Goal: Task Accomplishment & Management: Complete application form

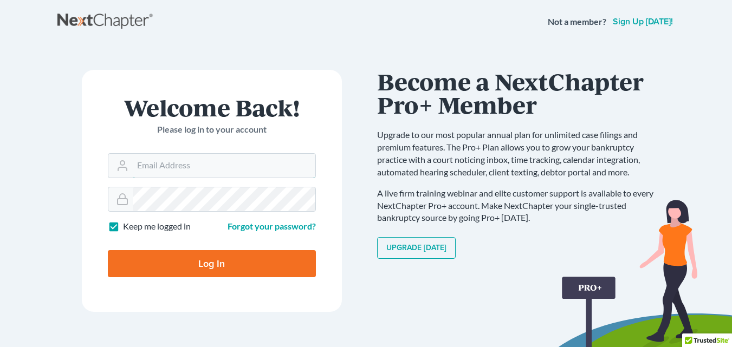
type input "llaughland@aol.com"
click at [240, 259] on input "Log In" at bounding box center [212, 263] width 208 height 27
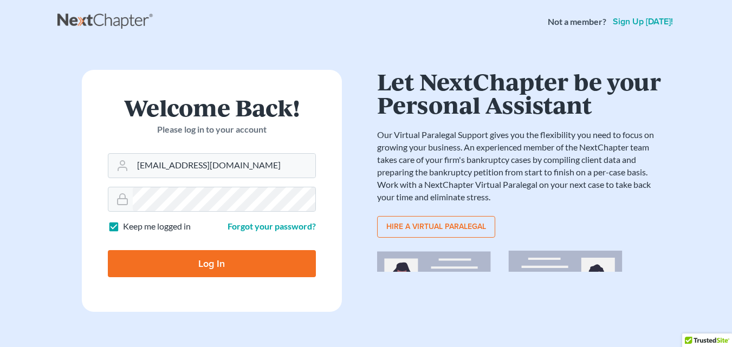
type input "Thinking..."
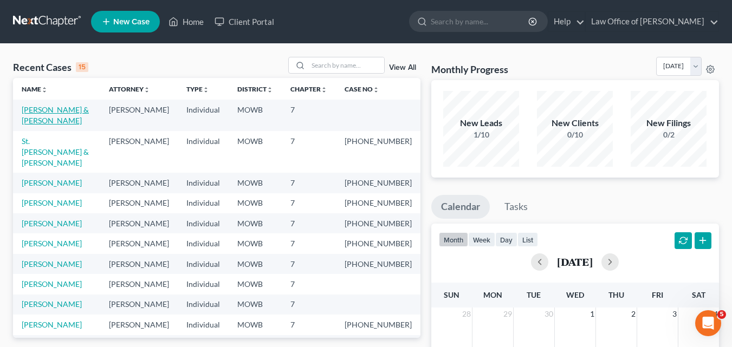
click at [56, 110] on link "[PERSON_NAME] & [PERSON_NAME]" at bounding box center [55, 115] width 67 height 20
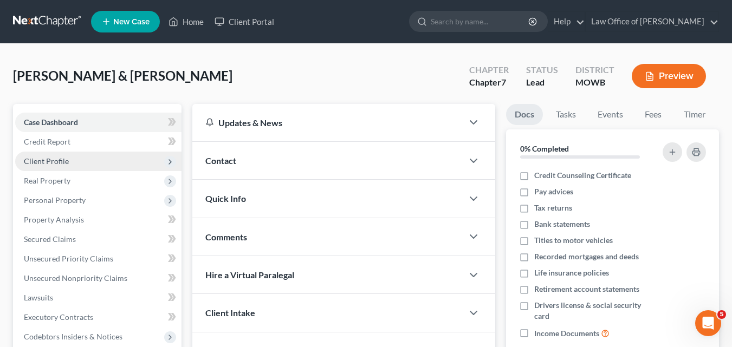
click at [131, 158] on span "Client Profile" at bounding box center [98, 161] width 166 height 19
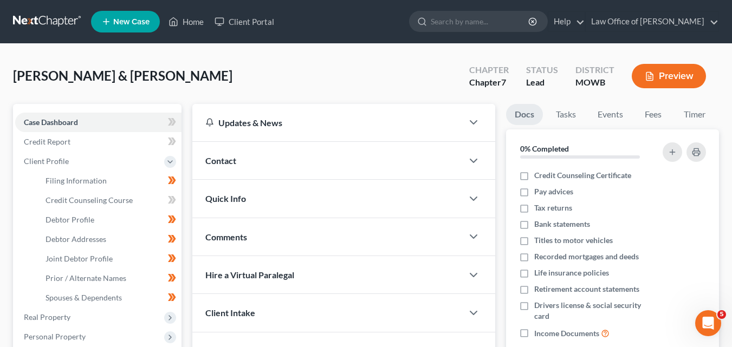
scroll to position [162, 0]
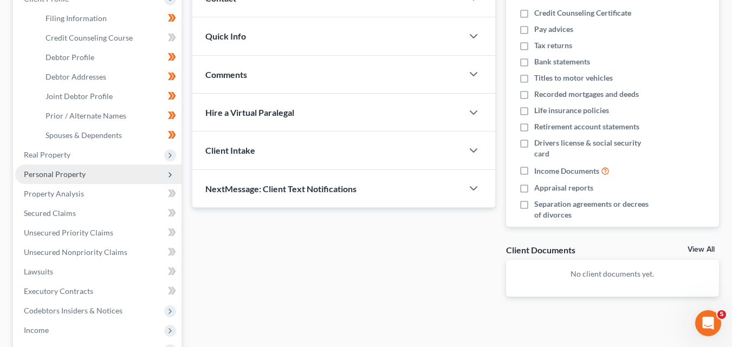
click at [70, 173] on span "Personal Property" at bounding box center [55, 173] width 62 height 9
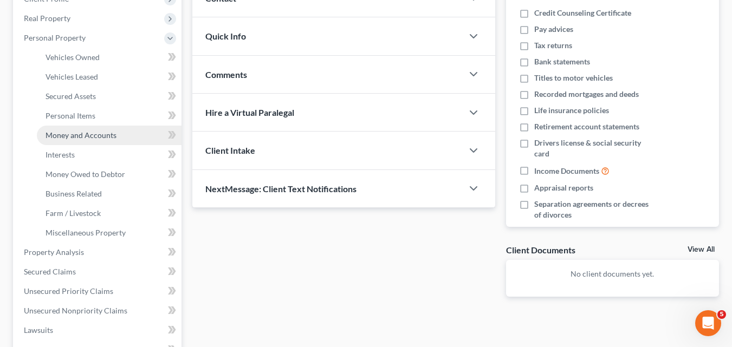
click at [102, 134] on span "Money and Accounts" at bounding box center [80, 134] width 71 height 9
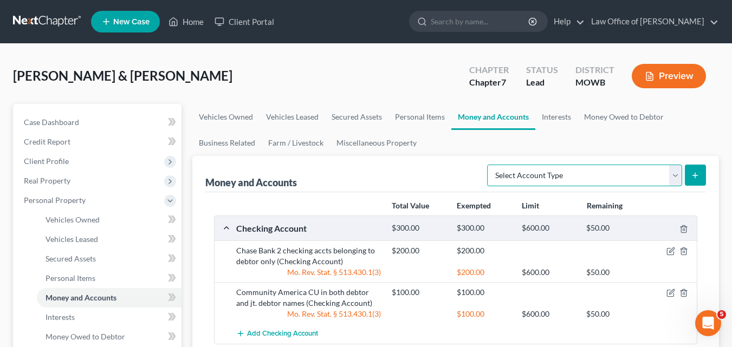
click at [674, 174] on select "Select Account Type Brokerage Cash on Hand Certificates of Deposit Checking Acc…" at bounding box center [584, 176] width 195 height 22
click at [675, 174] on select "Select Account Type Brokerage Cash on Hand Certificates of Deposit Checking Acc…" at bounding box center [584, 176] width 195 height 22
click at [426, 175] on div "Money and Accounts Select Account Type Brokerage Cash on Hand Certificates of D…" at bounding box center [455, 174] width 500 height 36
click at [671, 173] on select "Select Account Type Brokerage Cash on Hand Certificates of Deposit Checking Acc…" at bounding box center [584, 176] width 195 height 22
select select "other"
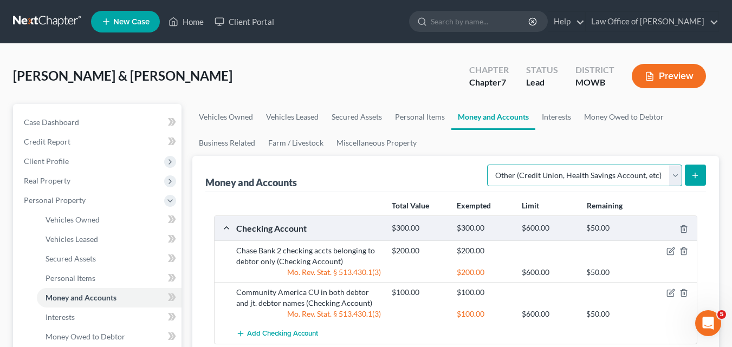
click at [489, 165] on select "Select Account Type Brokerage Cash on Hand Certificates of Deposit Checking Acc…" at bounding box center [584, 176] width 195 height 22
click at [695, 174] on line "submit" at bounding box center [695, 175] width 0 height 5
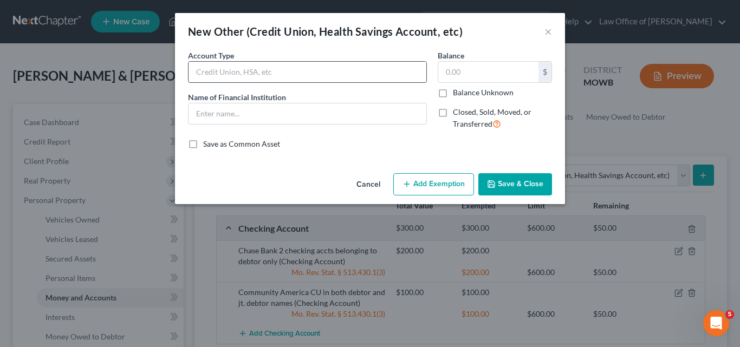
click at [199, 71] on input "text" at bounding box center [307, 72] width 238 height 21
type input "Venmo"
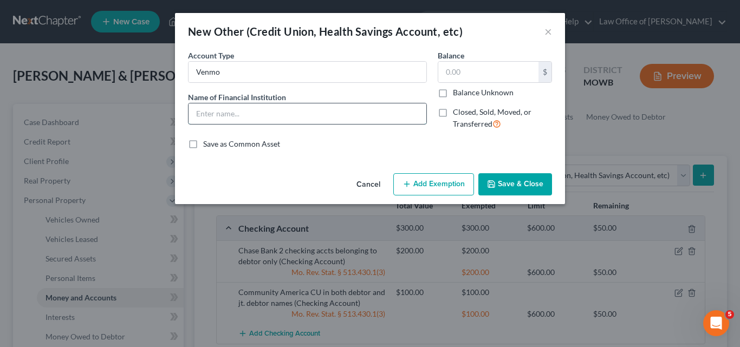
click at [200, 111] on input "text" at bounding box center [307, 113] width 238 height 21
type input "Bancorp Bank"
click at [445, 70] on input "text" at bounding box center [488, 72] width 100 height 21
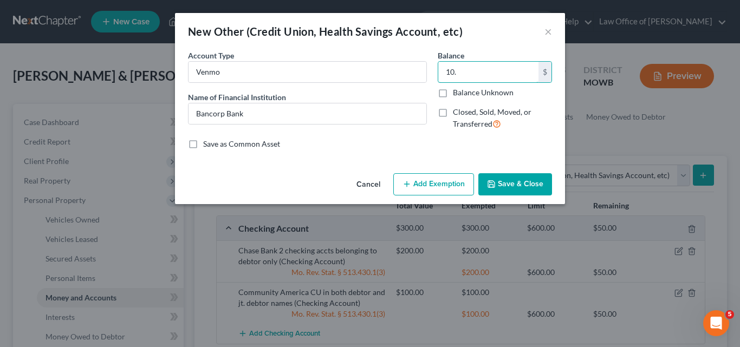
type input "10."
click at [432, 179] on button "Add Exemption" at bounding box center [433, 184] width 81 height 23
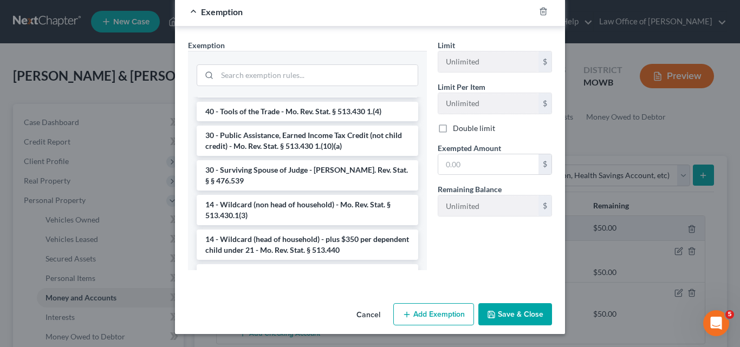
scroll to position [938, 0]
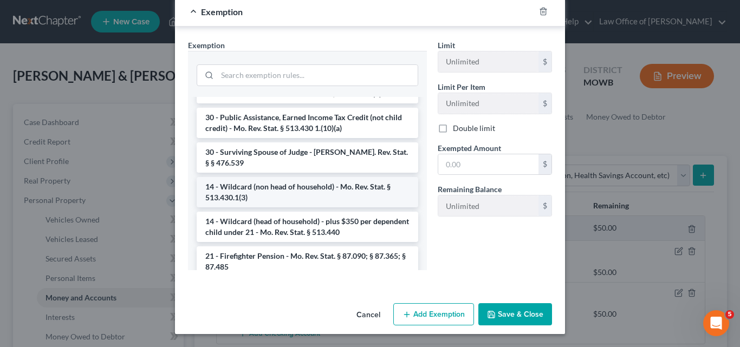
click at [328, 197] on li "14 - Wildcard (non head of household) - Mo. Rev. Stat. § 513.430.1(3)" at bounding box center [307, 192] width 221 height 30
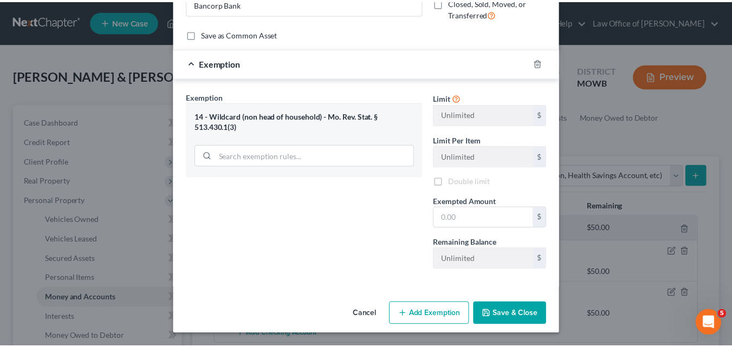
scroll to position [110, 0]
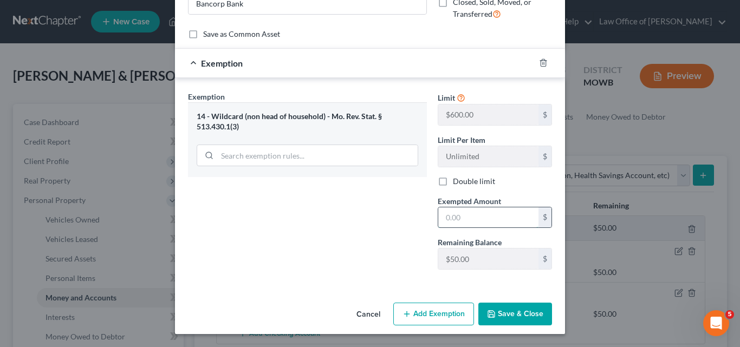
click at [440, 217] on input "text" at bounding box center [488, 217] width 100 height 21
type input "10."
click at [498, 312] on button "Save & Close" at bounding box center [515, 314] width 74 height 23
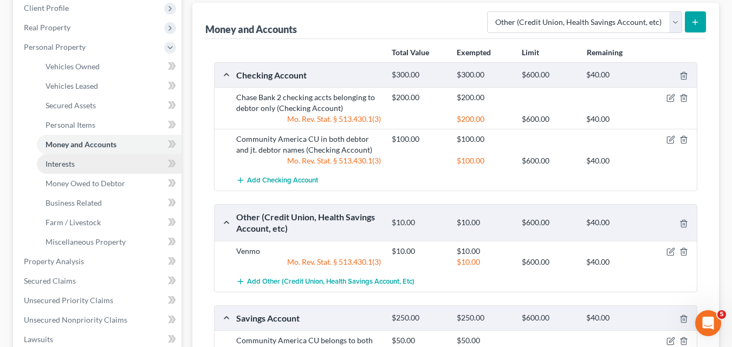
scroll to position [108, 0]
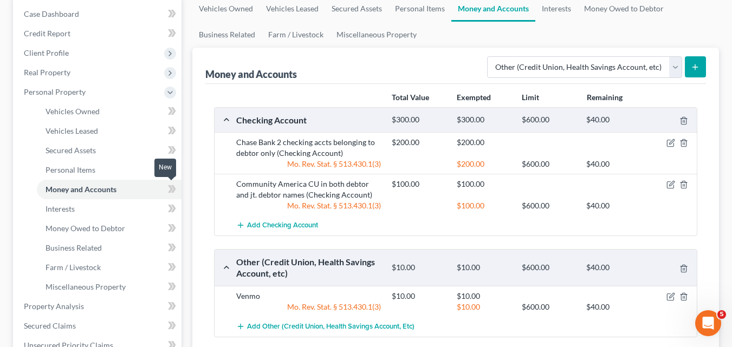
click at [169, 190] on icon at bounding box center [172, 189] width 8 height 14
click at [84, 169] on span "Personal Items" at bounding box center [70, 169] width 50 height 9
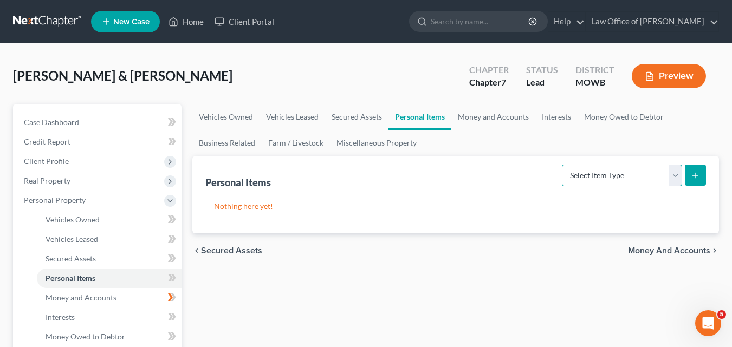
click at [676, 174] on select "Select Item Type Clothing Collectibles Of Value Electronics Firearms Household …" at bounding box center [622, 176] width 120 height 22
select select "clothing"
click at [563, 165] on select "Select Item Type Clothing Collectibles Of Value Electronics Firearms Household …" at bounding box center [622, 176] width 120 height 22
click at [700, 173] on button "submit" at bounding box center [694, 175] width 21 height 21
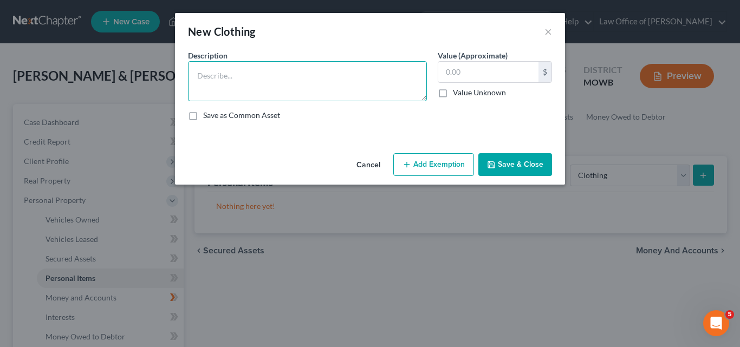
click at [205, 75] on textarea at bounding box center [307, 81] width 239 height 40
type textarea "clothing"
click at [448, 69] on input "text" at bounding box center [488, 72] width 100 height 21
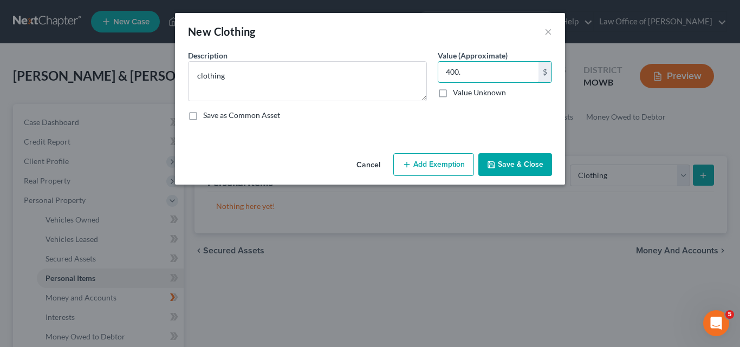
type input "400."
click at [430, 161] on button "Add Exemption" at bounding box center [433, 164] width 81 height 23
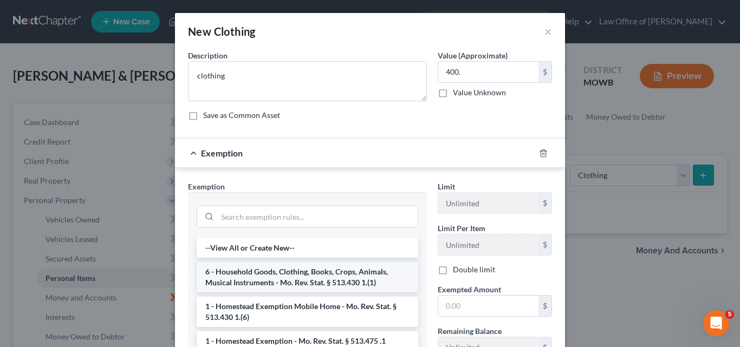
click at [346, 269] on li "6 - Household Goods, Clothing, Books, Crops, Animals, Musical Instruments - Mo.…" at bounding box center [307, 277] width 221 height 30
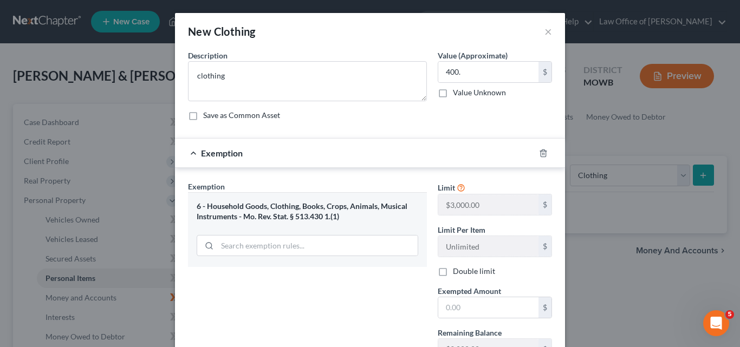
scroll to position [90, 0]
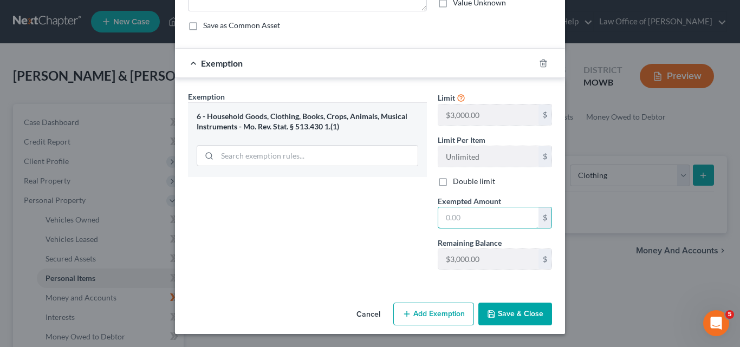
drag, startPoint x: 439, startPoint y: 212, endPoint x: 505, endPoint y: 237, distance: 70.4
click at [439, 212] on input "text" at bounding box center [488, 217] width 100 height 21
type input "400."
click at [503, 313] on button "Save & Close" at bounding box center [515, 314] width 74 height 23
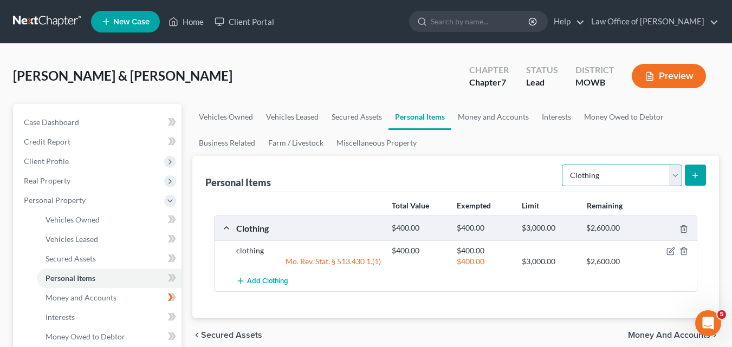
click at [676, 178] on select "Select Item Type Clothing Collectibles Of Value Electronics Firearms Household …" at bounding box center [622, 176] width 120 height 22
select select "electronics"
click at [563, 165] on select "Select Item Type Clothing Collectibles Of Value Electronics Firearms Household …" at bounding box center [622, 176] width 120 height 22
click at [700, 172] on button "submit" at bounding box center [694, 175] width 21 height 21
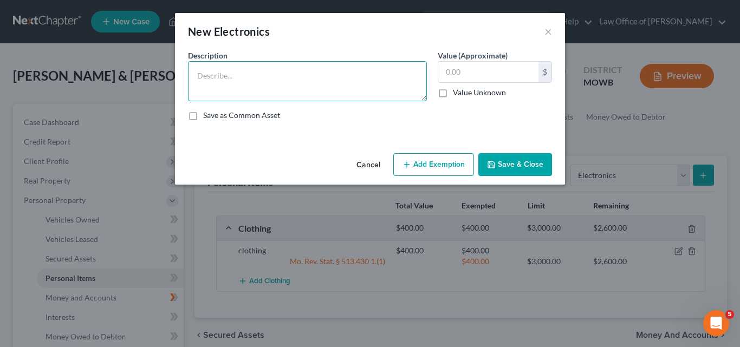
click at [211, 74] on textarea at bounding box center [307, 81] width 239 height 40
type textarea "4 TVs, laptop, game consoles"
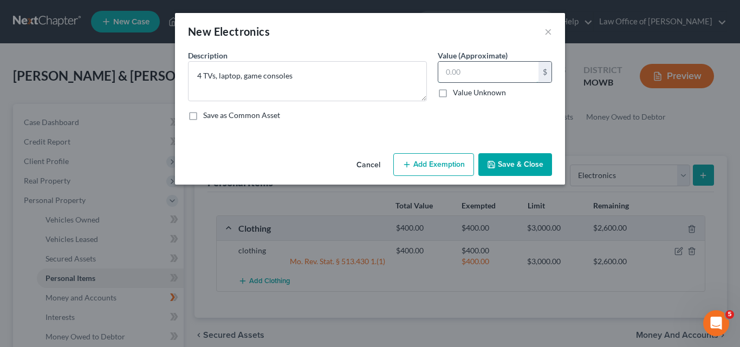
click at [445, 67] on input "text" at bounding box center [488, 72] width 100 height 21
type input "400."
click at [425, 160] on button "Add Exemption" at bounding box center [433, 164] width 81 height 23
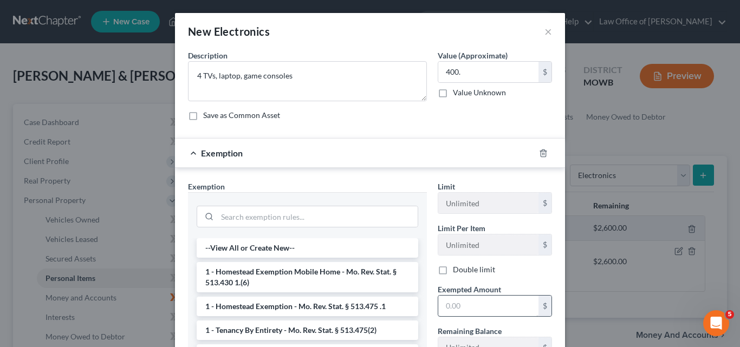
scroll to position [54, 0]
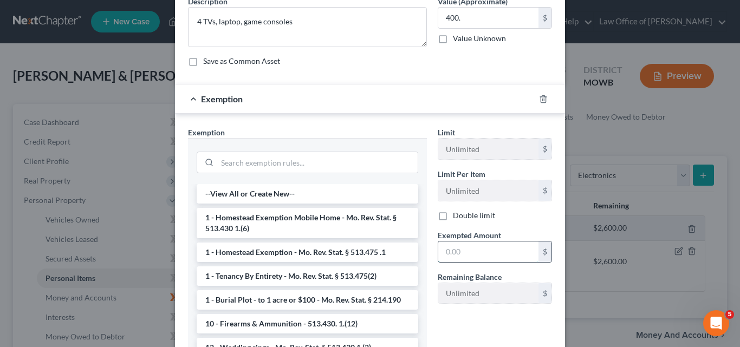
click at [442, 249] on input "text" at bounding box center [488, 252] width 100 height 21
type input "400"
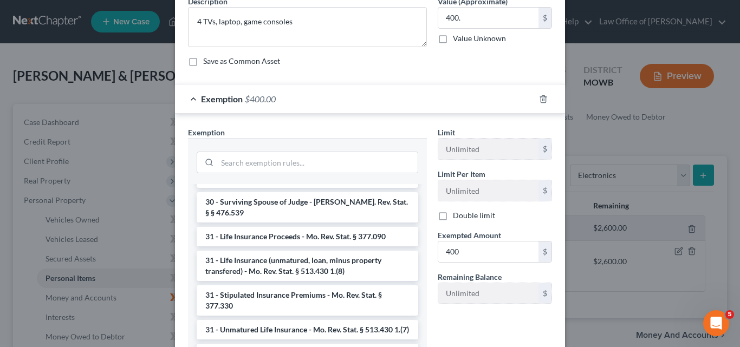
scroll to position [1105, 0]
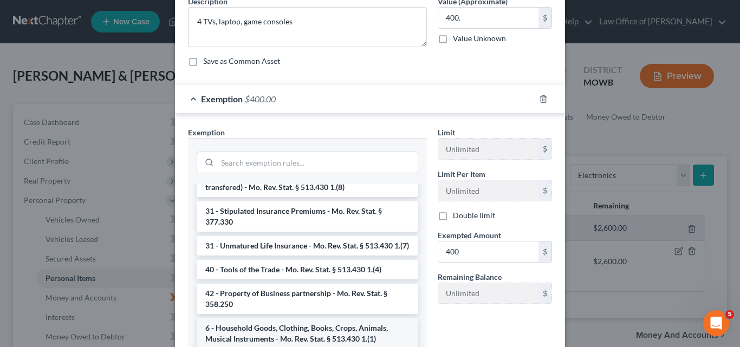
click at [312, 335] on li "6 - Household Goods, Clothing, Books, Crops, Animals, Musical Instruments - Mo.…" at bounding box center [307, 333] width 221 height 30
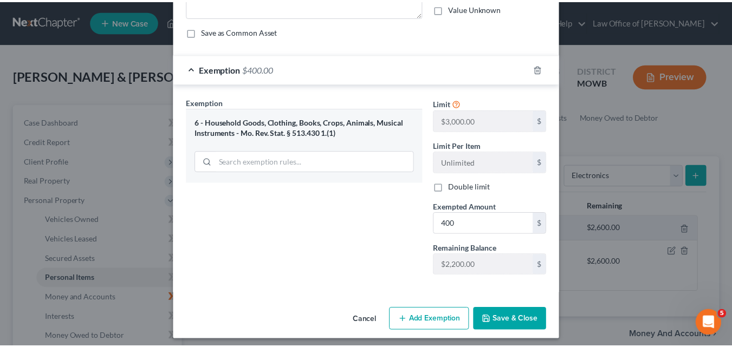
scroll to position [90, 0]
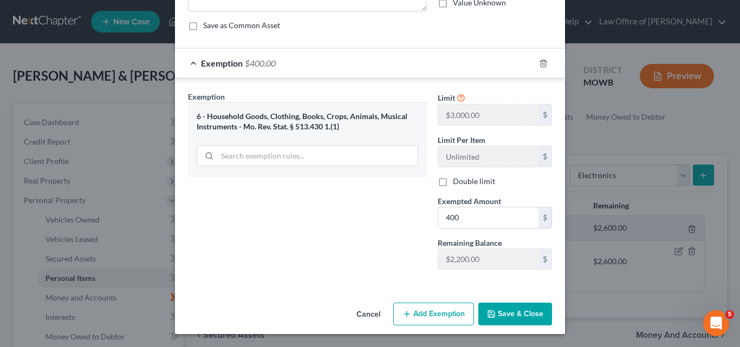
click at [509, 314] on button "Save & Close" at bounding box center [515, 314] width 74 height 23
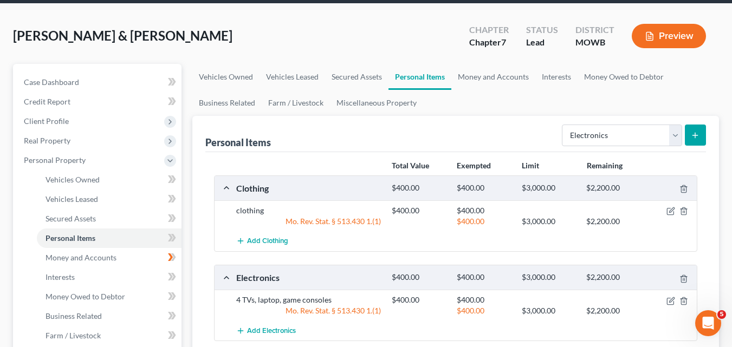
scroll to position [54, 0]
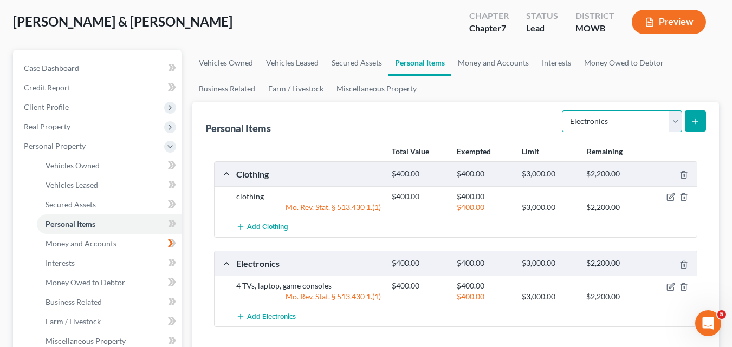
drag, startPoint x: 674, startPoint y: 118, endPoint x: 507, endPoint y: 125, distance: 166.4
click at [674, 118] on select "Select Item Type Clothing Collectibles Of Value Electronics Firearms Household …" at bounding box center [622, 121] width 120 height 22
click at [675, 124] on select "Select Item Type Clothing Collectibles Of Value Electronics Firearms Household …" at bounding box center [622, 121] width 120 height 22
click at [676, 122] on select "Select Item Type Clothing Collectibles Of Value Electronics Firearms Household …" at bounding box center [622, 121] width 120 height 22
select select "household_goods"
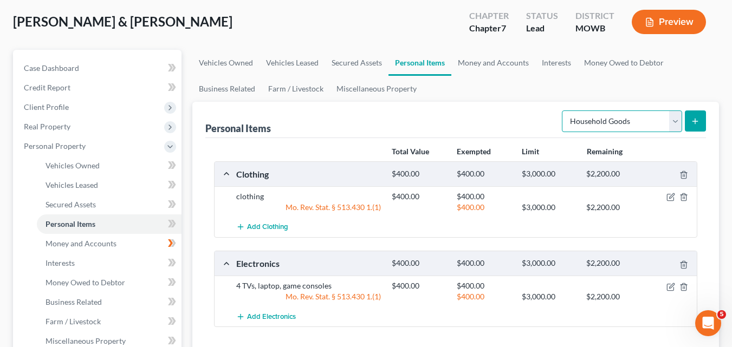
click at [563, 110] on select "Select Item Type Clothing Collectibles Of Value Electronics Firearms Household …" at bounding box center [622, 121] width 120 height 22
click at [699, 118] on icon "submit" at bounding box center [694, 121] width 9 height 9
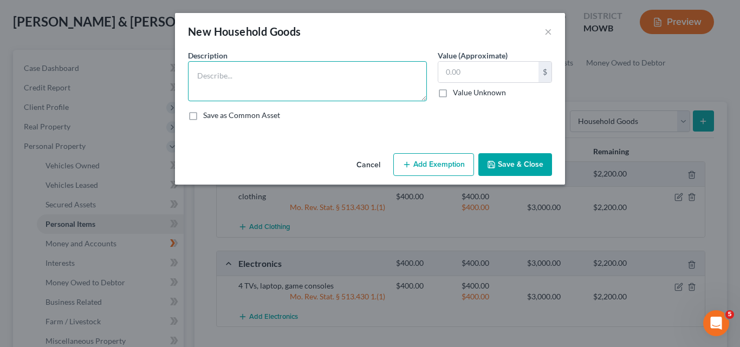
click at [199, 75] on textarea at bounding box center [307, 81] width 239 height 40
type textarea "bed secured to NFM"
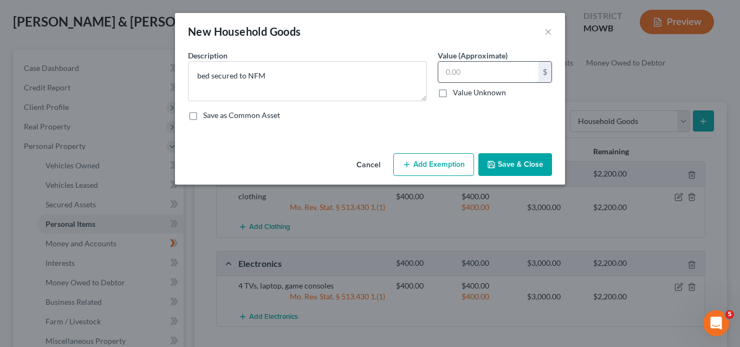
click at [447, 73] on input "text" at bounding box center [488, 72] width 100 height 21
type input "200.00"
click at [368, 164] on button "Cancel" at bounding box center [368, 165] width 41 height 22
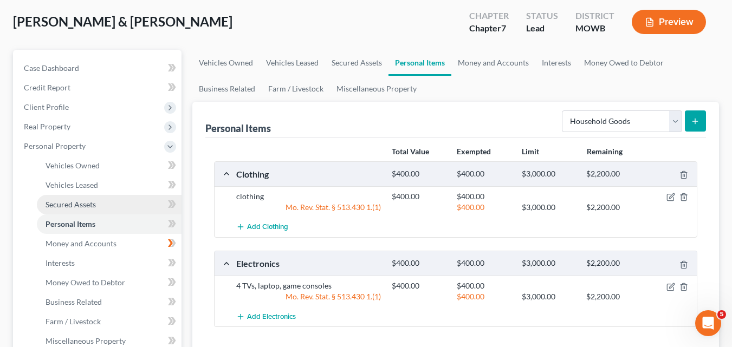
click at [78, 205] on span "Secured Assets" at bounding box center [70, 204] width 50 height 9
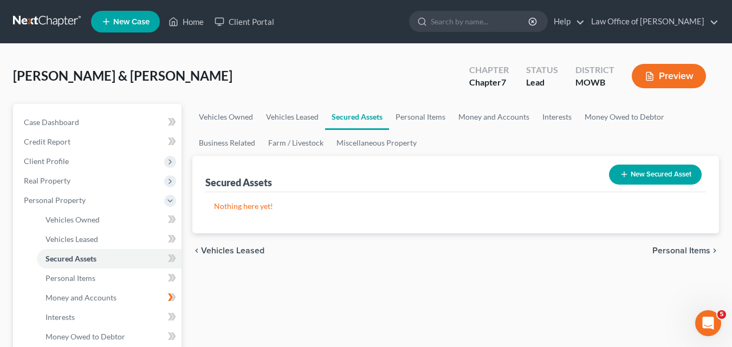
click at [649, 174] on button "New Secured Asset" at bounding box center [655, 175] width 93 height 20
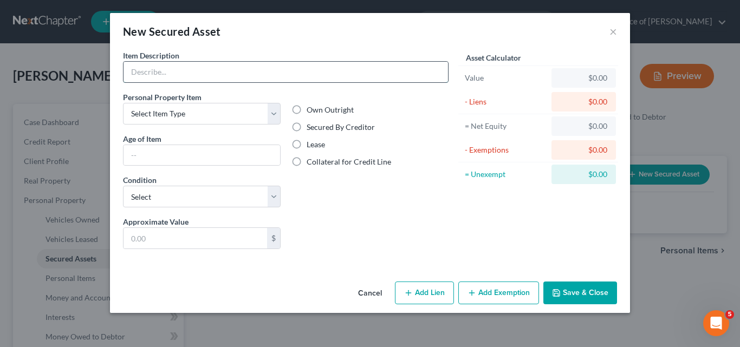
click at [132, 71] on input "text" at bounding box center [285, 72] width 324 height 21
type input "bed"
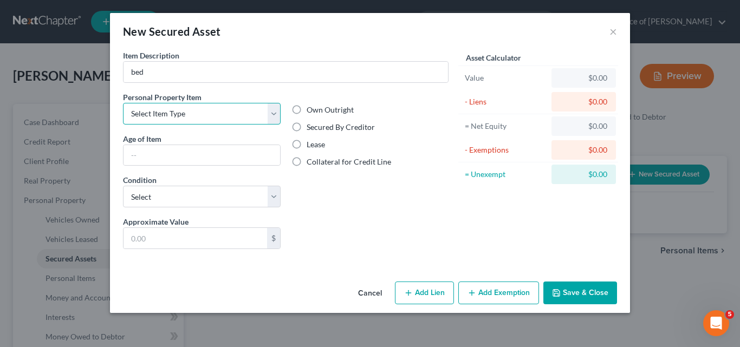
click at [274, 118] on select "Select Item Type Clothing Collectibles Of Value Electronics Firearms Household …" at bounding box center [202, 114] width 158 height 22
select select "household_goods"
click at [123, 103] on select "Select Item Type Clothing Collectibles Of Value Electronics Firearms Household …" at bounding box center [202, 114] width 158 height 22
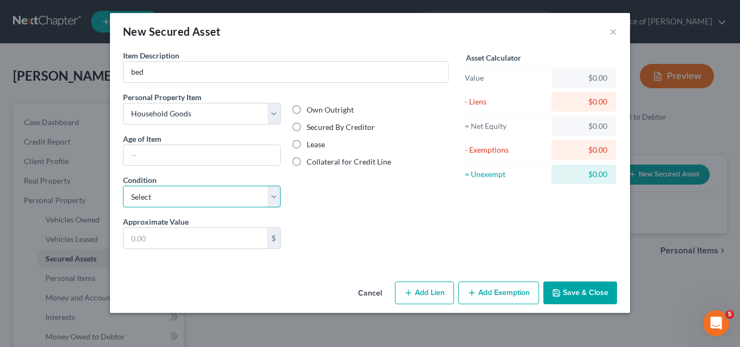
click at [275, 199] on select "Select Excellent Very Good Good Fair Poor" at bounding box center [202, 197] width 158 height 22
click at [306, 125] on label "Secured By Creditor" at bounding box center [340, 127] width 68 height 11
click at [311, 125] on input "Secured By Creditor" at bounding box center [314, 125] width 7 height 7
radio input "true"
click at [164, 239] on input "text" at bounding box center [194, 238] width 143 height 21
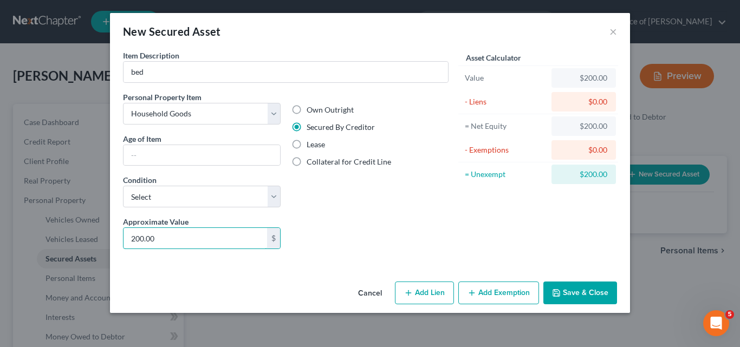
type input "200.00"
click at [428, 291] on button "Add Lien" at bounding box center [424, 293] width 59 height 23
select select "0"
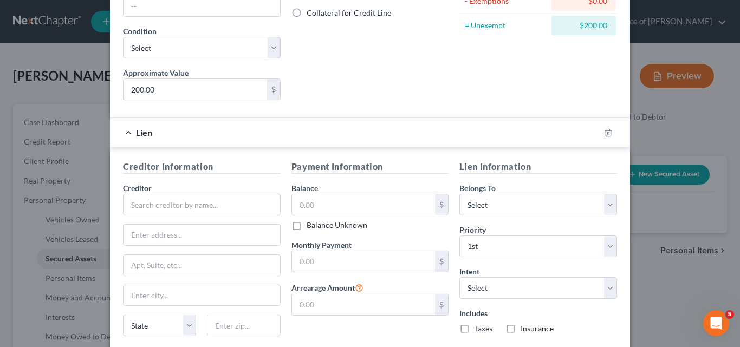
scroll to position [162, 0]
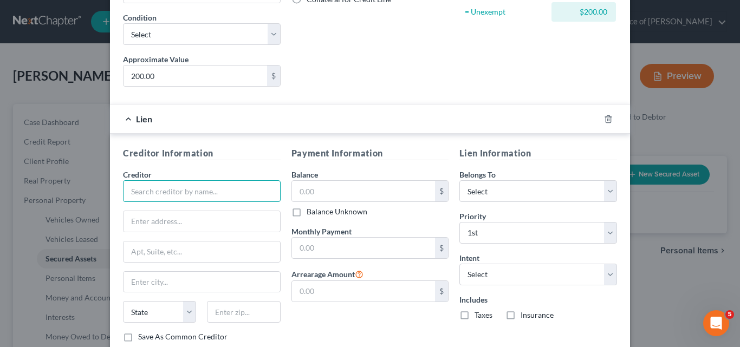
click at [129, 187] on input "text" at bounding box center [202, 191] width 158 height 22
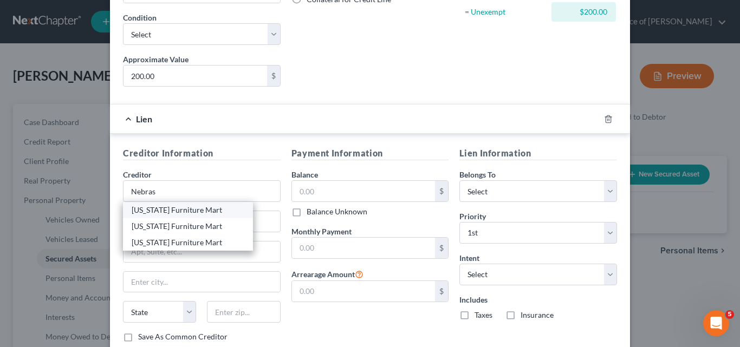
click at [190, 210] on div "[US_STATE] Furniture Mart" at bounding box center [188, 210] width 113 height 11
type input "[US_STATE] Furniture Mart"
type input "PO Box 3000"
type input "[GEOGRAPHIC_DATA]"
select select "30"
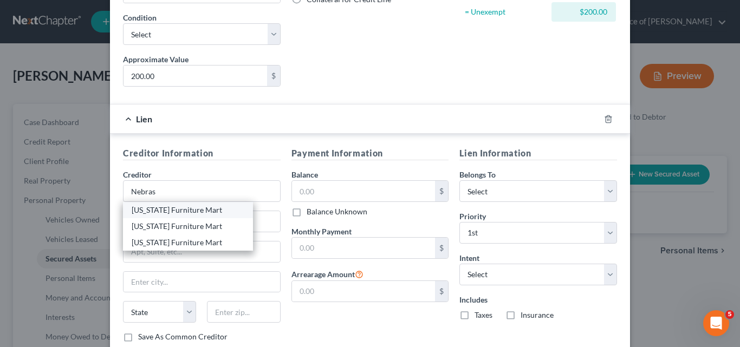
type input "68103"
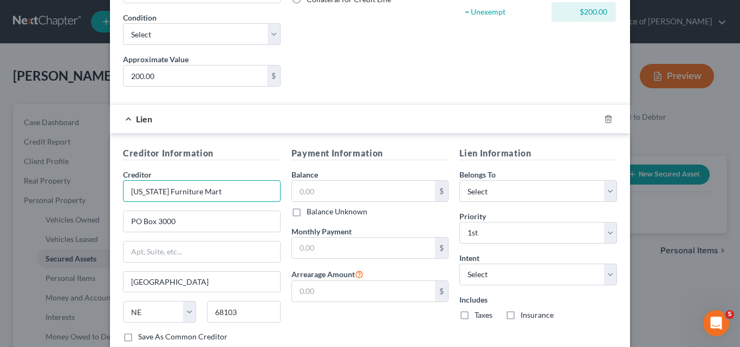
click at [221, 193] on input "[US_STATE] Furniture Mart" at bounding box center [202, 191] width 158 height 22
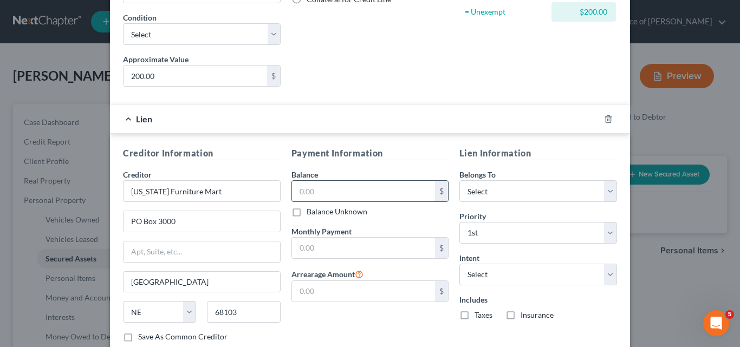
click at [295, 191] on input "text" at bounding box center [363, 191] width 143 height 21
type input "1,000.00"
click at [603, 192] on select "Select Debtor 1 Only Debtor 2 Only Debtor 1 And Debtor 2 Only At Least One Of T…" at bounding box center [538, 191] width 158 height 22
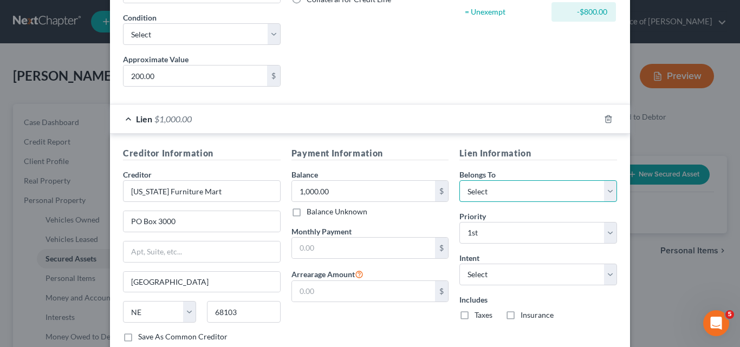
select select "2"
click at [459, 180] on select "Select Debtor 1 Only Debtor 2 Only Debtor 1 And Debtor 2 Only At Least One Of T…" at bounding box center [538, 191] width 158 height 22
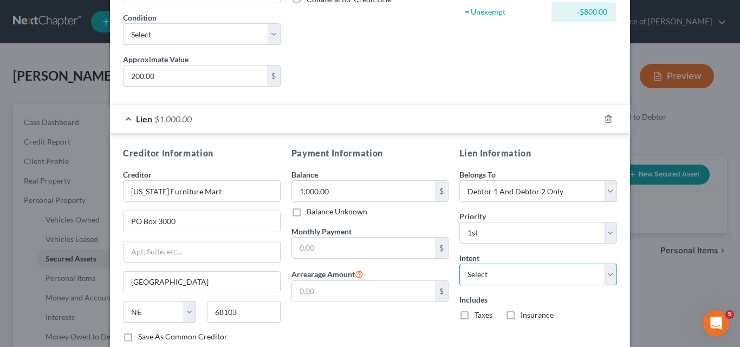
click at [609, 277] on select "Select Surrender Redeem Reaffirm Avoid Other" at bounding box center [538, 275] width 158 height 22
select select "2"
click at [459, 264] on select "Select Surrender Redeem Reaffirm Avoid Other" at bounding box center [538, 275] width 158 height 22
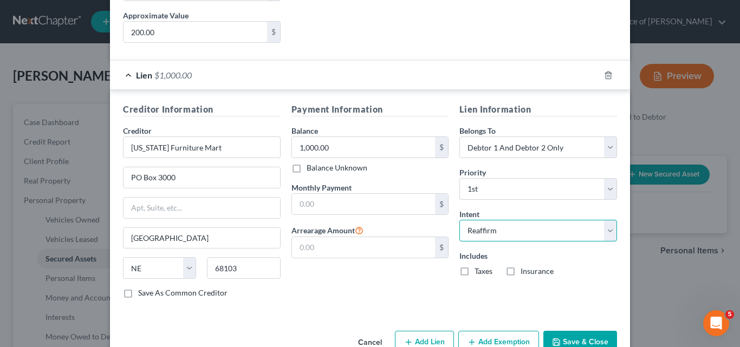
scroll to position [217, 0]
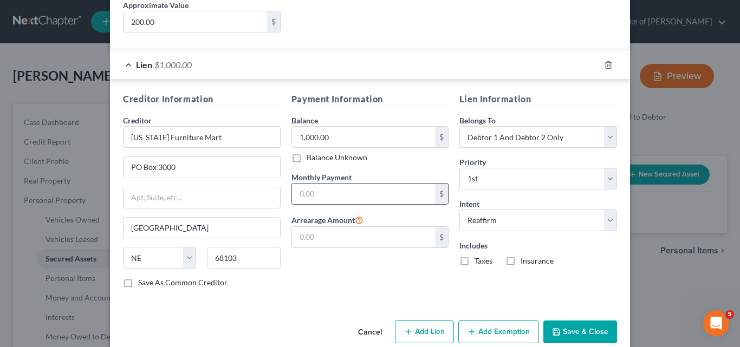
click at [295, 192] on input "text" at bounding box center [363, 194] width 143 height 21
type input "78."
click at [474, 260] on label "Taxes" at bounding box center [483, 261] width 18 height 11
click at [479, 260] on input "Taxes" at bounding box center [482, 259] width 7 height 7
checkbox input "true"
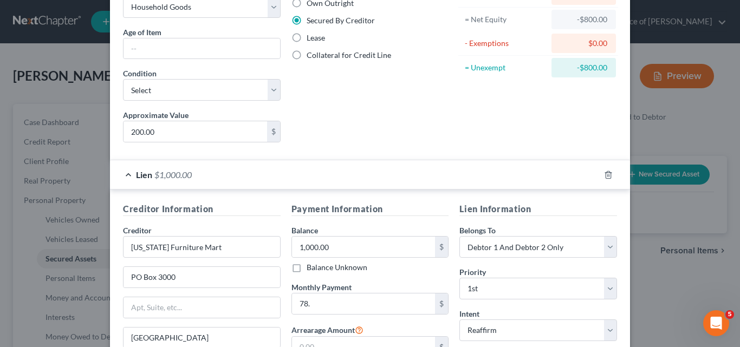
scroll to position [0, 0]
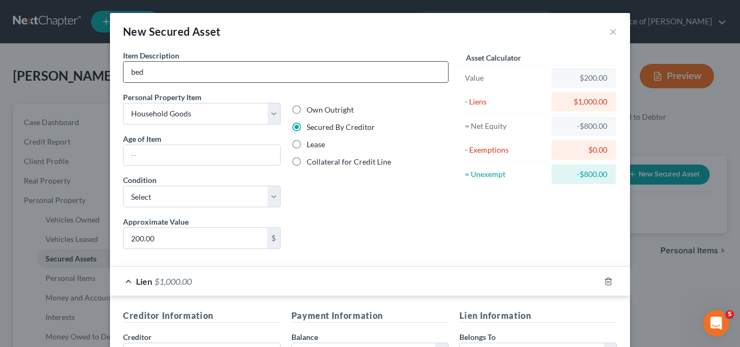
click at [147, 72] on input "bed" at bounding box center [285, 72] width 324 height 21
type input "bed and dishwasher"
click at [580, 76] on div "$200.00" at bounding box center [583, 78] width 47 height 11
click at [127, 238] on input "200.00" at bounding box center [194, 238] width 143 height 21
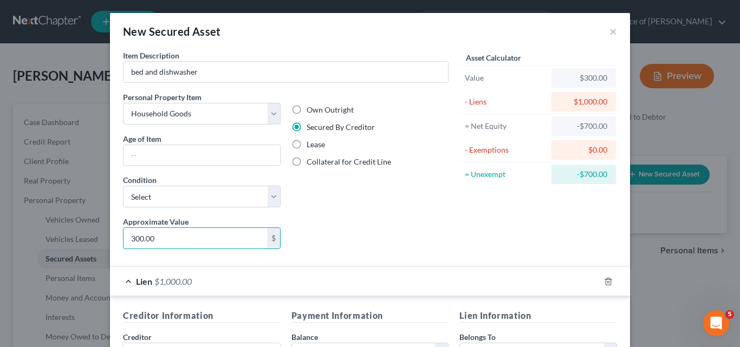
type input "300.00"
click at [327, 196] on div "Own Outright Secured By Creditor Lease Collateral for Credit Line" at bounding box center [370, 154] width 168 height 125
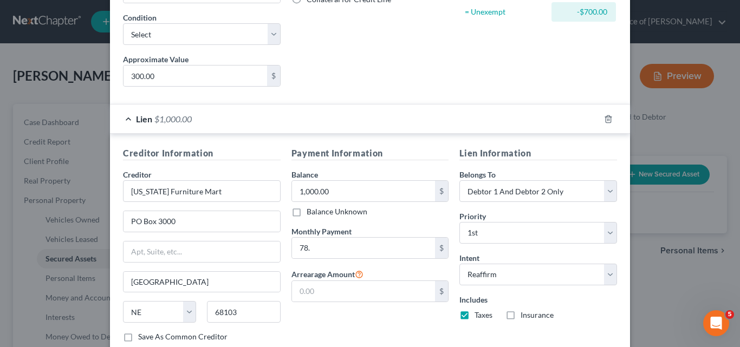
scroll to position [217, 0]
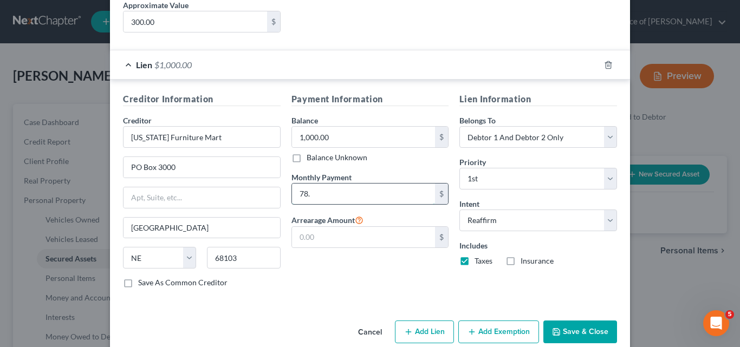
click at [310, 193] on input "78." at bounding box center [363, 194] width 143 height 21
click at [316, 192] on input "78." at bounding box center [363, 194] width 143 height 21
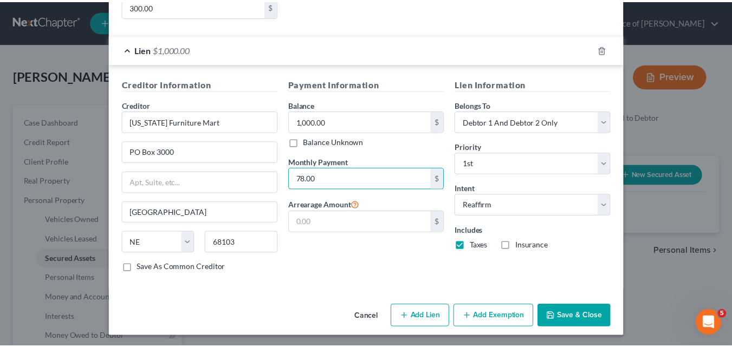
scroll to position [234, 0]
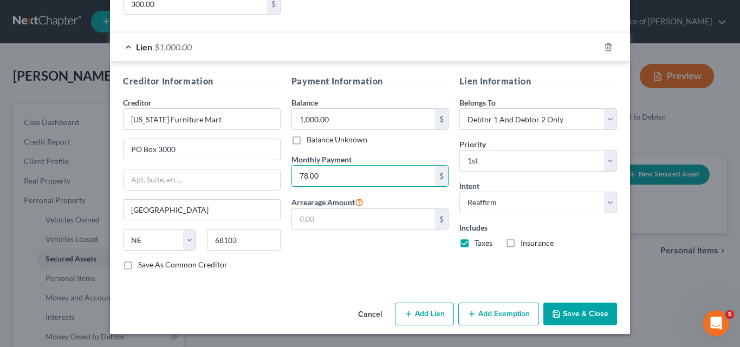
type input "78.00"
click at [574, 312] on button "Save & Close" at bounding box center [580, 314] width 74 height 23
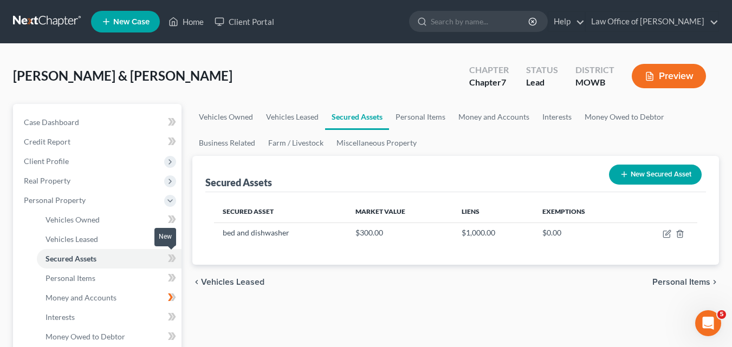
click at [169, 258] on icon at bounding box center [172, 259] width 8 height 14
click at [174, 258] on icon at bounding box center [173, 258] width 5 height 8
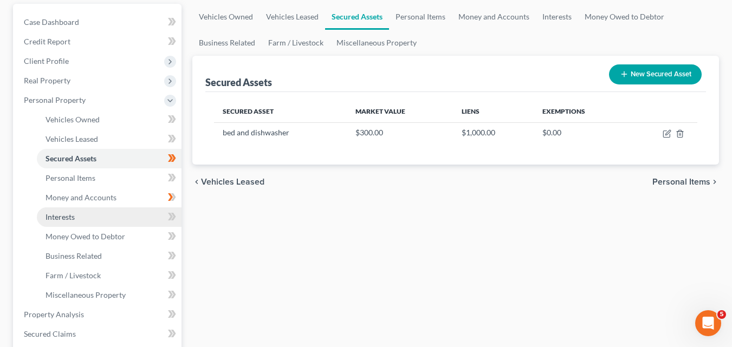
scroll to position [108, 0]
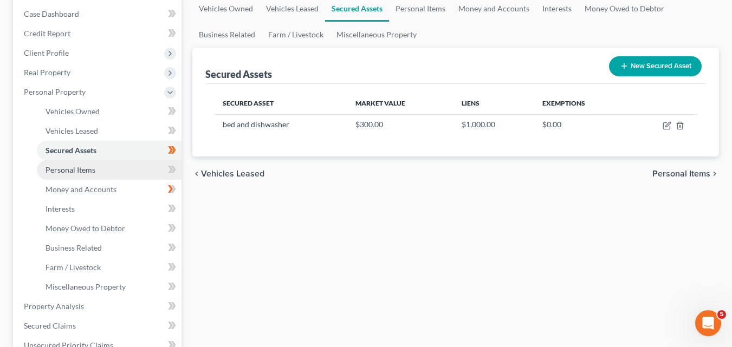
click at [113, 169] on link "Personal Items" at bounding box center [109, 169] width 145 height 19
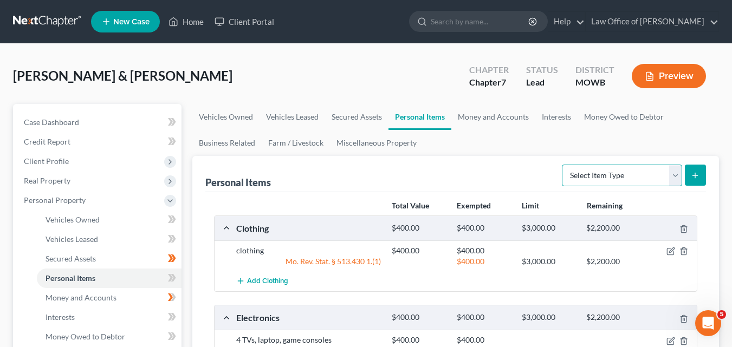
click at [672, 172] on select "Select Item Type Clothing Collectibles Of Value Electronics Firearms Household …" at bounding box center [622, 176] width 120 height 22
select select "household_goods"
click at [563, 165] on select "Select Item Type Clothing Collectibles Of Value Electronics Firearms Household …" at bounding box center [622, 176] width 120 height 22
click at [695, 172] on icon "submit" at bounding box center [694, 175] width 9 height 9
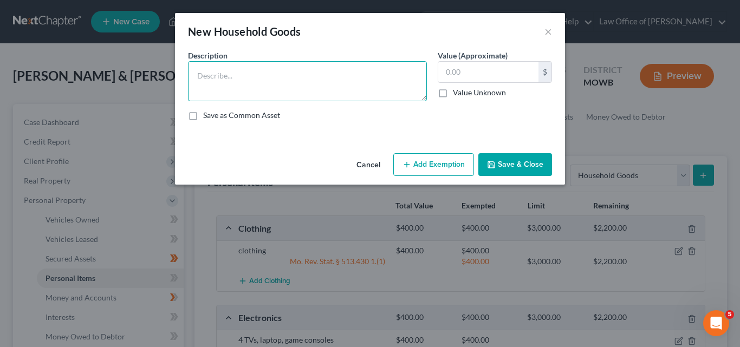
click at [202, 75] on textarea at bounding box center [307, 81] width 239 height 40
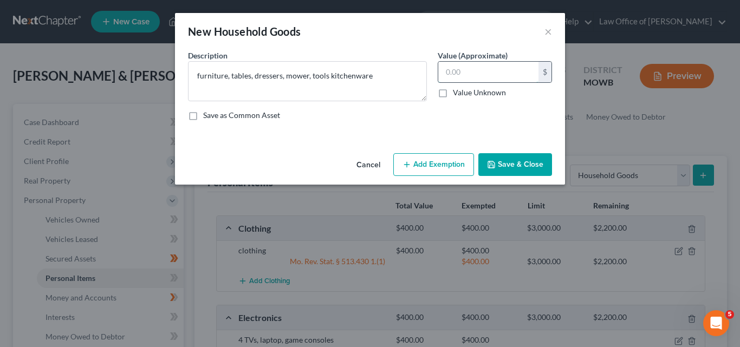
click at [449, 69] on input "text" at bounding box center [488, 72] width 100 height 21
click at [328, 74] on textarea "furniture, tables, dressers, mower, tools kitchenware" at bounding box center [307, 81] width 239 height 40
type textarea "furniture, tables, dressers, mower, tools, kitchenware"
click at [444, 66] on input "text" at bounding box center [488, 72] width 100 height 21
type input "800.00"
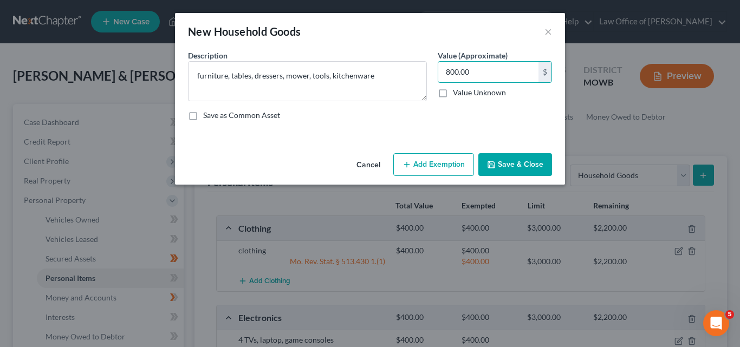
click at [432, 167] on button "Add Exemption" at bounding box center [433, 164] width 81 height 23
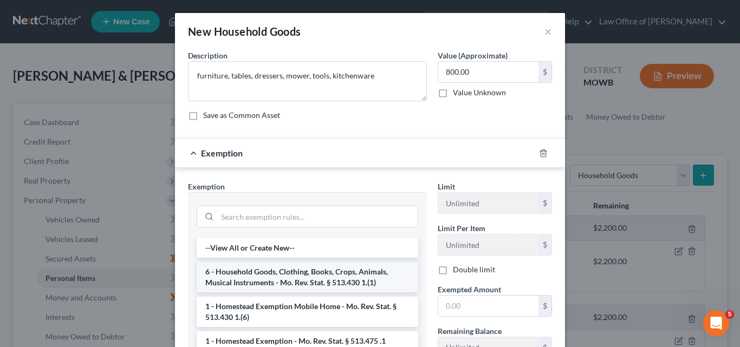
click at [347, 276] on li "6 - Household Goods, Clothing, Books, Crops, Animals, Musical Instruments - Mo.…" at bounding box center [307, 277] width 221 height 30
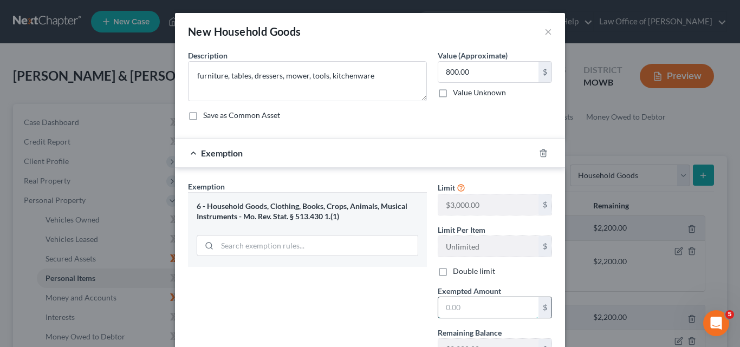
click at [440, 307] on input "text" at bounding box center [488, 307] width 100 height 21
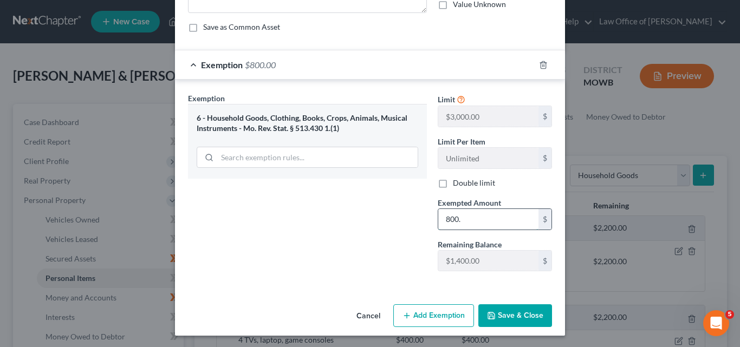
scroll to position [90, 0]
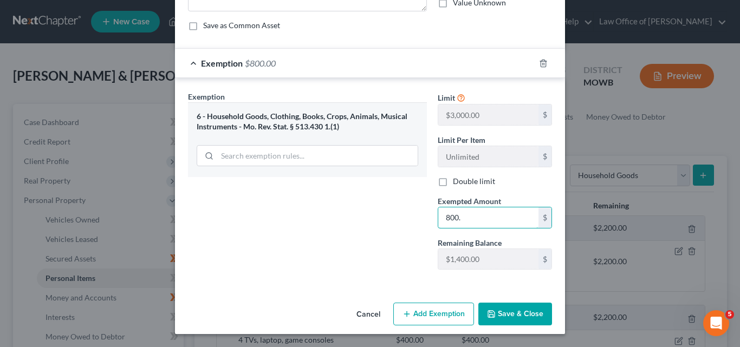
type input "800."
click at [510, 309] on button "Save & Close" at bounding box center [515, 314] width 74 height 23
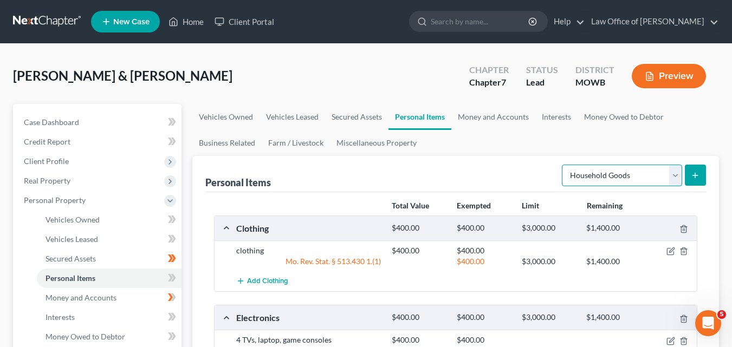
click at [673, 173] on select "Select Item Type Clothing Collectibles Of Value Electronics Firearms Household …" at bounding box center [622, 176] width 120 height 22
select select "jewelry"
click at [563, 165] on select "Select Item Type Clothing Collectibles Of Value Electronics Firearms Household …" at bounding box center [622, 176] width 120 height 22
click at [694, 173] on icon "submit" at bounding box center [694, 175] width 9 height 9
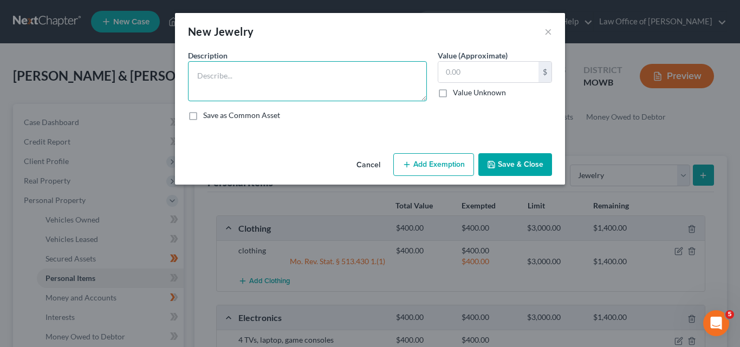
click at [202, 73] on textarea at bounding box center [307, 81] width 239 height 40
type textarea "wedding ring, misc jewelry"
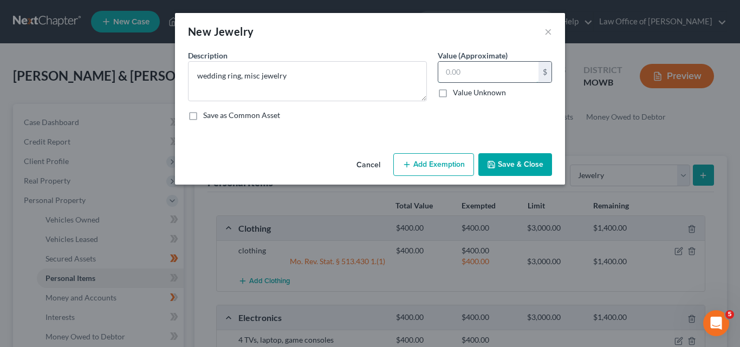
click at [452, 71] on input "text" at bounding box center [488, 72] width 100 height 21
type input "200.00"
click at [420, 164] on button "Add Exemption" at bounding box center [433, 164] width 81 height 23
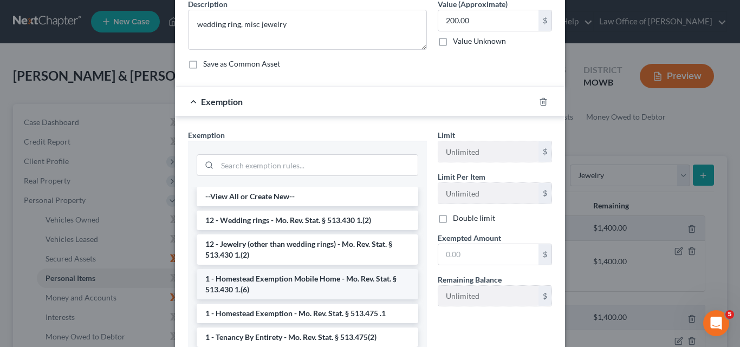
scroll to position [54, 0]
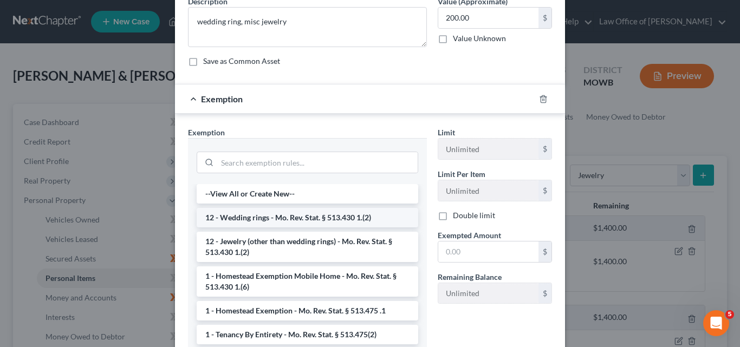
click at [323, 218] on li "12 - Wedding rings - Mo. Rev. Stat. § 513.430 1.(2)" at bounding box center [307, 217] width 221 height 19
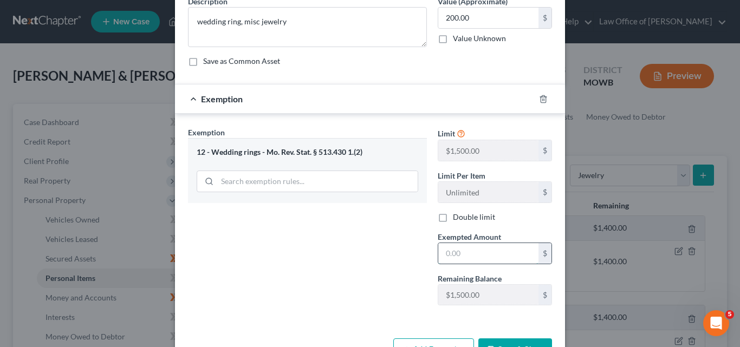
click at [442, 253] on input "text" at bounding box center [488, 253] width 100 height 21
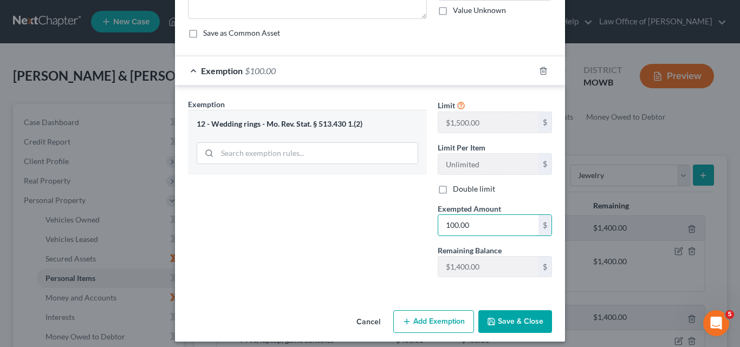
scroll to position [90, 0]
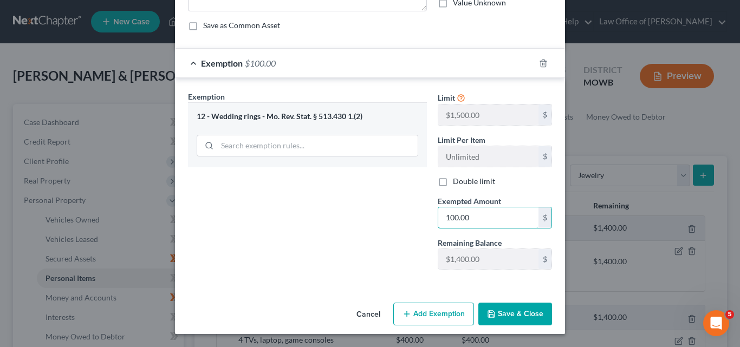
type input "100.00"
click at [426, 312] on button "Add Exemption" at bounding box center [433, 314] width 81 height 23
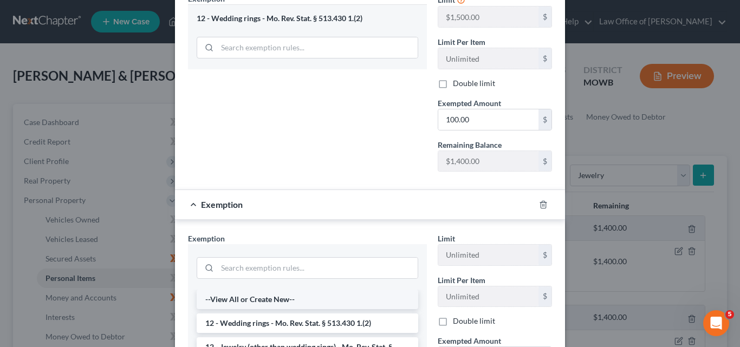
scroll to position [306, 0]
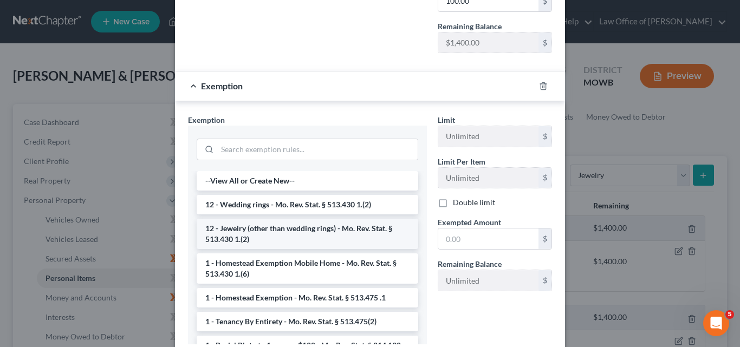
click at [323, 230] on li "12 - Jewelry (other than wedding rings) - Mo. Rev. Stat. § 513.430 1.(2)" at bounding box center [307, 234] width 221 height 30
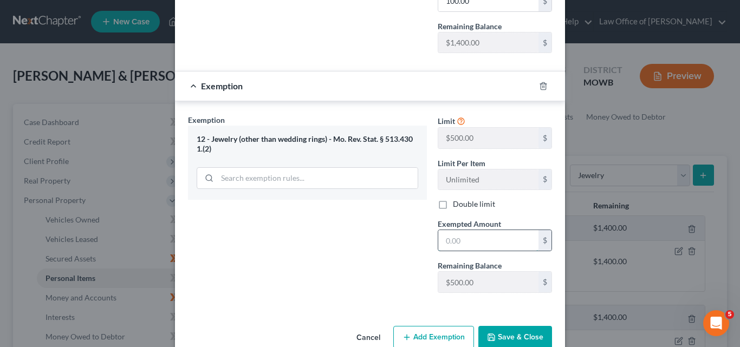
click at [442, 237] on input "text" at bounding box center [488, 240] width 100 height 21
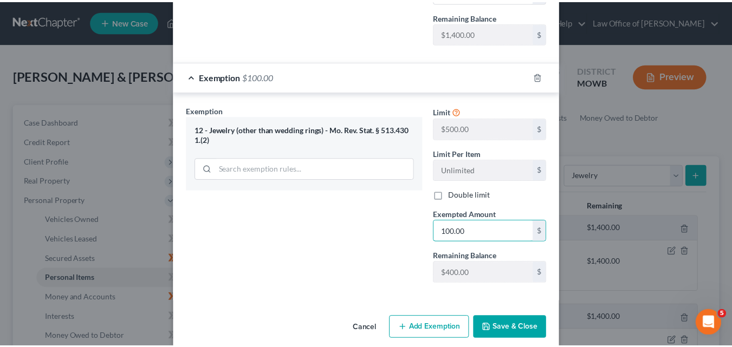
scroll to position [330, 0]
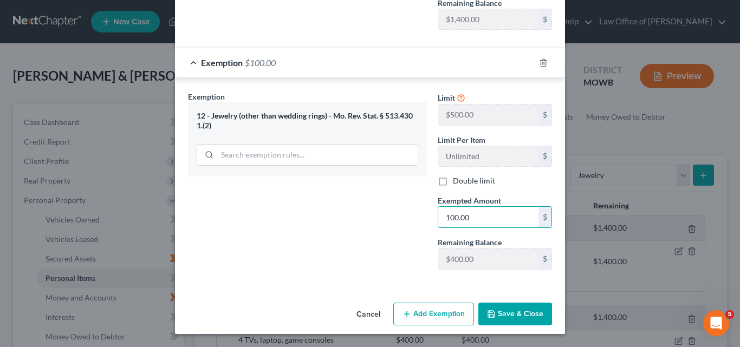
type input "100.00"
click at [507, 310] on button "Save & Close" at bounding box center [515, 314] width 74 height 23
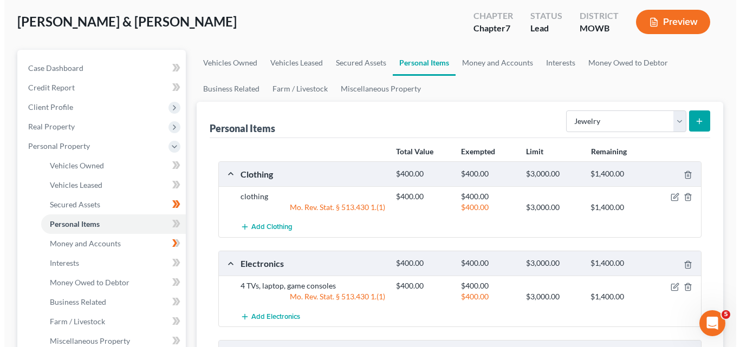
scroll to position [0, 0]
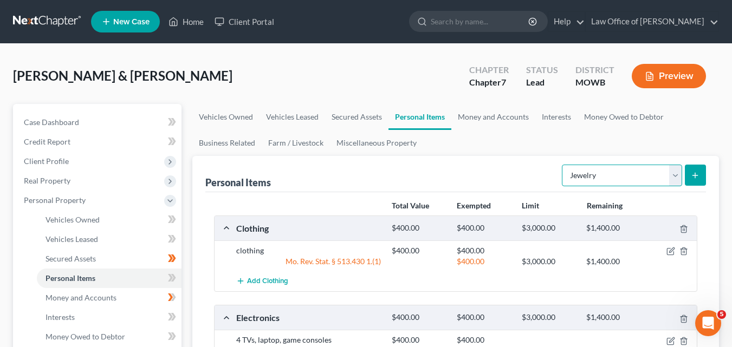
click at [675, 173] on select "Select Item Type Clothing Collectibles Of Value Electronics Firearms Household …" at bounding box center [622, 176] width 120 height 22
select select "firearms"
click at [563, 165] on select "Select Item Type Clothing Collectibles Of Value Electronics Firearms Household …" at bounding box center [622, 176] width 120 height 22
click at [697, 171] on icon "submit" at bounding box center [694, 175] width 9 height 9
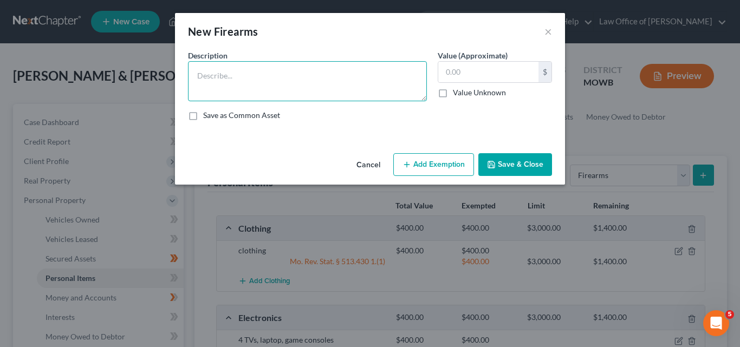
click at [197, 70] on textarea at bounding box center [307, 81] width 239 height 40
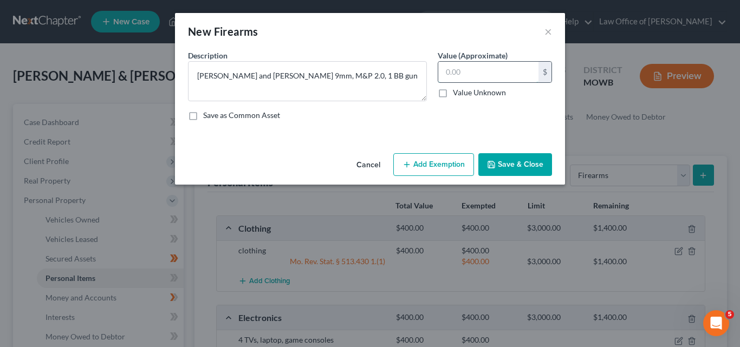
click at [446, 69] on input "text" at bounding box center [488, 72] width 100 height 21
click at [276, 75] on textarea "[PERSON_NAME] and [PERSON_NAME] 9mm, M&P 2.0, 1 BB gun" at bounding box center [307, 81] width 239 height 40
type textarea "[PERSON_NAME] and [PERSON_NAME] 9mm M&P 2.0, 1 BB gun"
click at [447, 72] on input "text" at bounding box center [488, 72] width 100 height 21
type input "255.00"
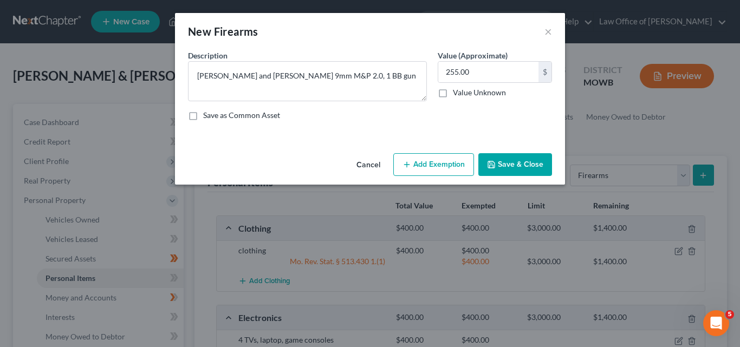
click at [431, 161] on button "Add Exemption" at bounding box center [433, 164] width 81 height 23
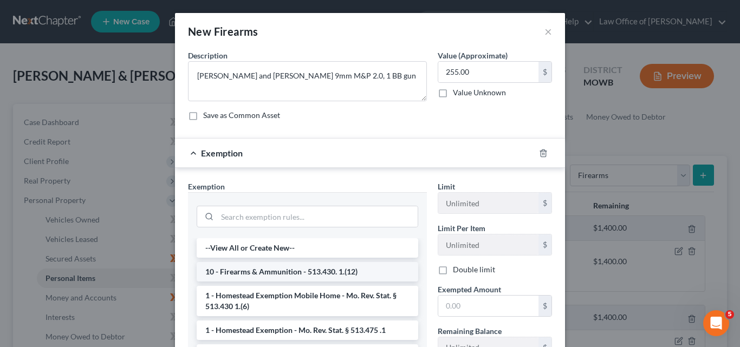
click at [288, 273] on li "10 - Firearms & Ammunition - 513.430. 1.(12)" at bounding box center [307, 271] width 221 height 19
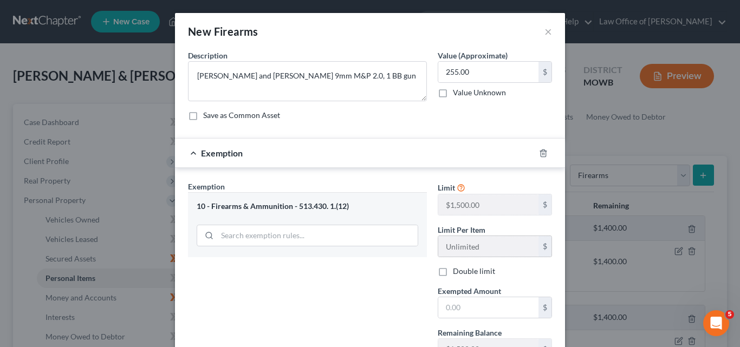
scroll to position [54, 0]
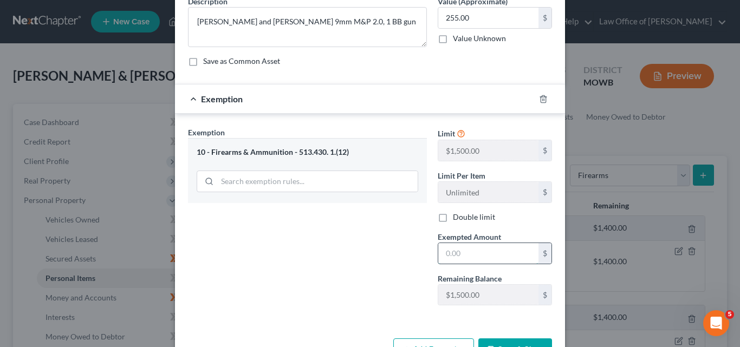
click at [442, 252] on input "text" at bounding box center [488, 253] width 100 height 21
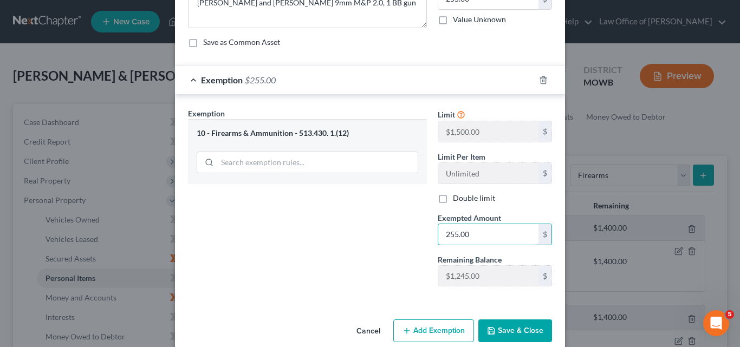
scroll to position [90, 0]
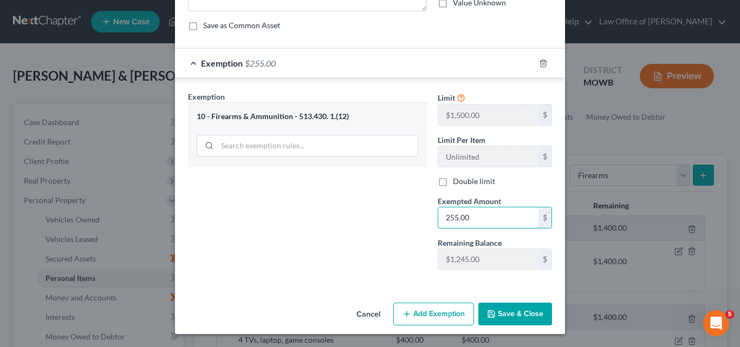
type input "255.00"
click at [520, 312] on button "Save & Close" at bounding box center [515, 314] width 74 height 23
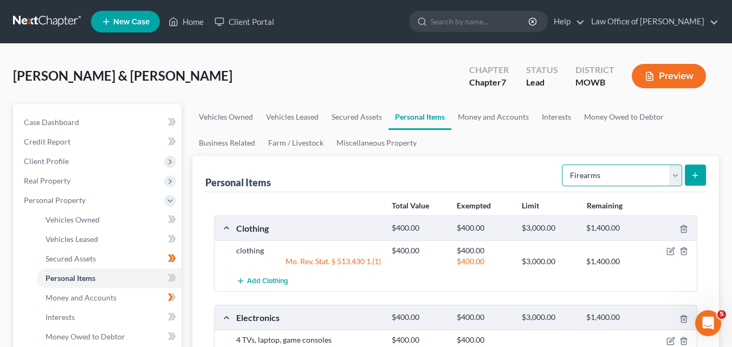
click at [675, 174] on select "Select Item Type Clothing Collectibles Of Value Electronics Firearms Household …" at bounding box center [622, 176] width 120 height 22
select select "sports_and_hobby_equipment"
click at [563, 165] on select "Select Item Type Clothing Collectibles Of Value Electronics Firearms Household …" at bounding box center [622, 176] width 120 height 22
click at [693, 173] on icon "submit" at bounding box center [694, 175] width 9 height 9
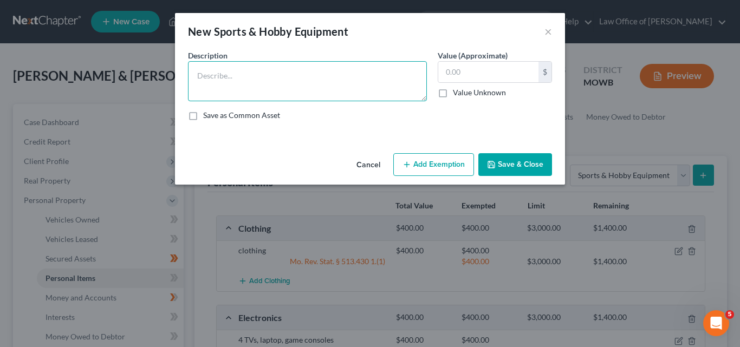
click at [204, 76] on textarea at bounding box center [307, 81] width 239 height 40
type textarea "Sports equip"
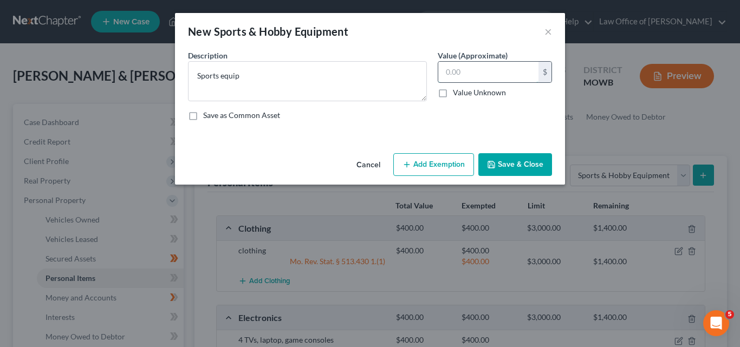
click at [444, 66] on input "text" at bounding box center [488, 72] width 100 height 21
type input "200.00"
click at [433, 165] on button "Add Exemption" at bounding box center [433, 164] width 81 height 23
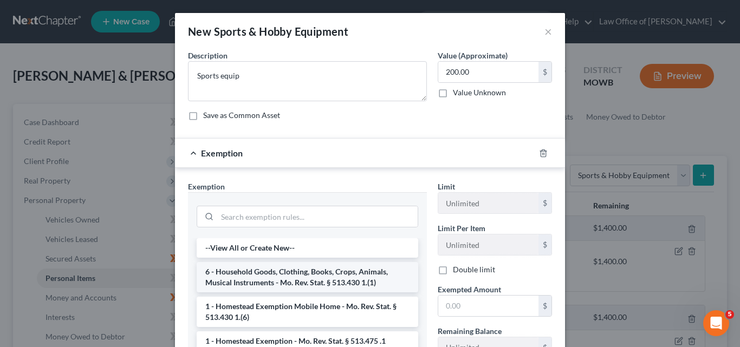
click at [342, 272] on li "6 - Household Goods, Clothing, Books, Crops, Animals, Musical Instruments - Mo.…" at bounding box center [307, 277] width 221 height 30
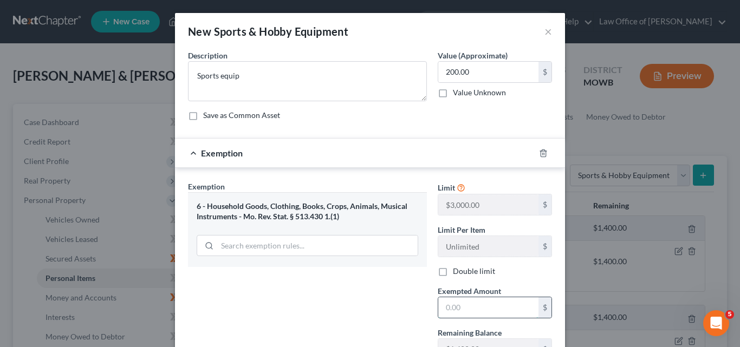
click at [442, 308] on input "text" at bounding box center [488, 307] width 100 height 21
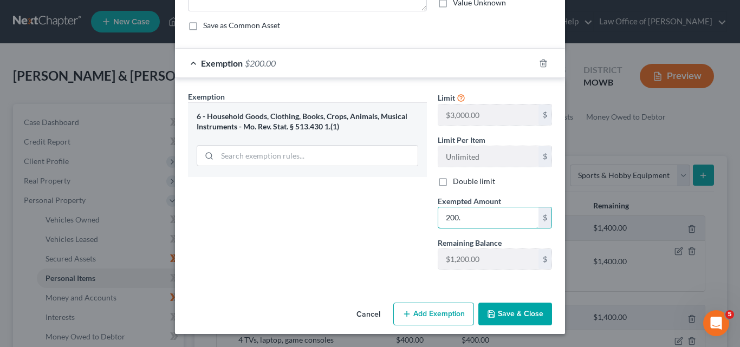
type input "200."
click at [499, 312] on button "Save & Close" at bounding box center [515, 314] width 74 height 23
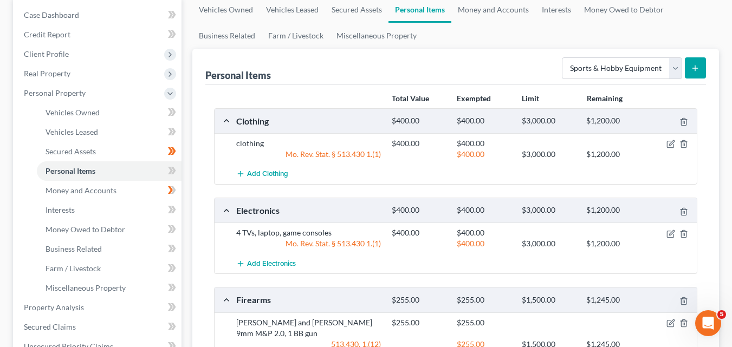
scroll to position [108, 0]
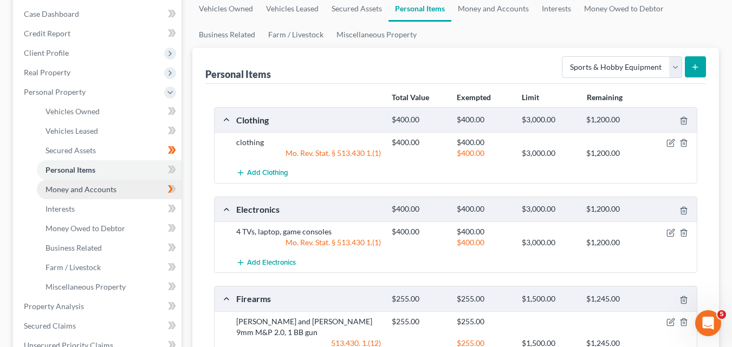
click at [70, 189] on span "Money and Accounts" at bounding box center [80, 189] width 71 height 9
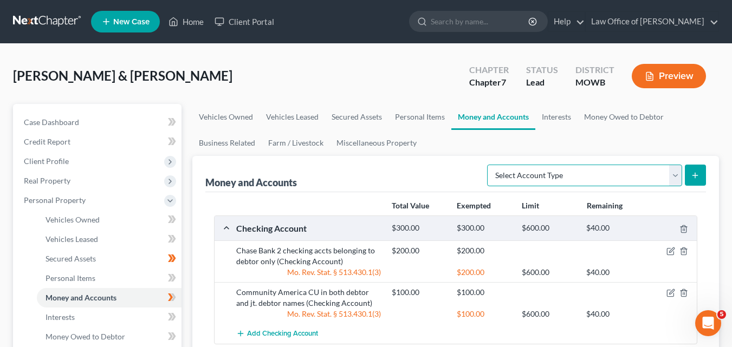
click at [675, 174] on select "Select Account Type Brokerage Cash on Hand Certificates of Deposit Checking Acc…" at bounding box center [584, 176] width 195 height 22
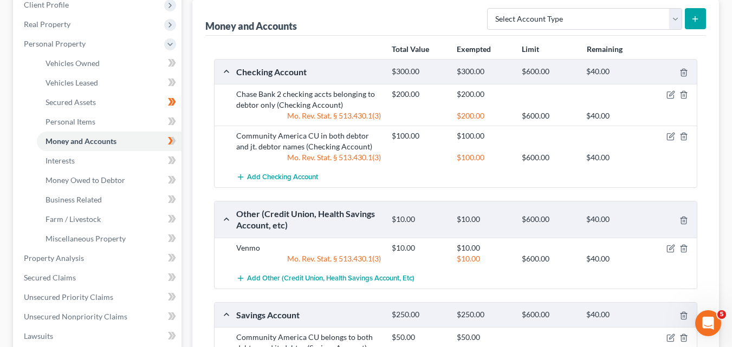
scroll to position [162, 0]
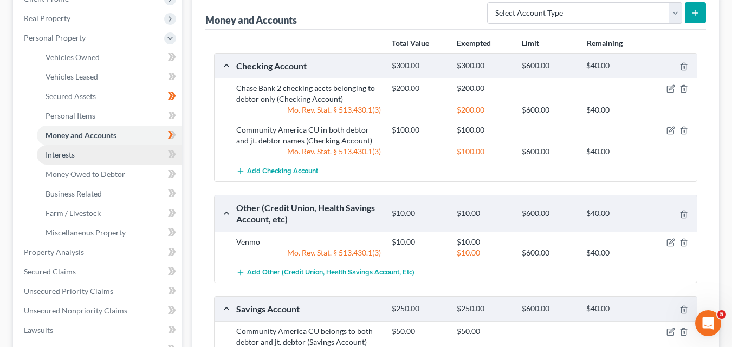
click at [68, 154] on span "Interests" at bounding box center [59, 154] width 29 height 9
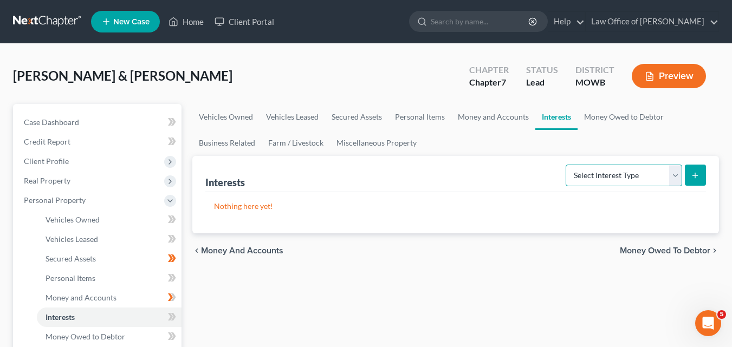
click at [674, 176] on select "Select Interest Type 401K Annuity Bond Education IRA Government Bond Government…" at bounding box center [623, 176] width 116 height 22
select select "stock"
click at [566, 165] on select "Select Interest Type 401K Annuity Bond Education IRA Government Bond Government…" at bounding box center [623, 176] width 116 height 22
click at [696, 171] on icon "submit" at bounding box center [694, 175] width 9 height 9
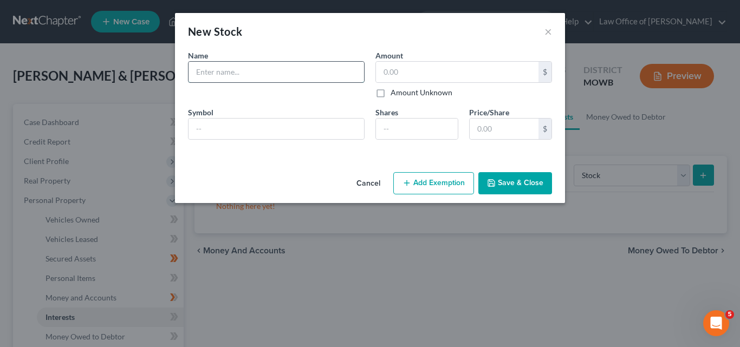
click at [195, 69] on input "text" at bounding box center [275, 72] width 175 height 21
type input "Robinhood Stock Trading App"
click at [394, 74] on input "text" at bounding box center [457, 72] width 162 height 21
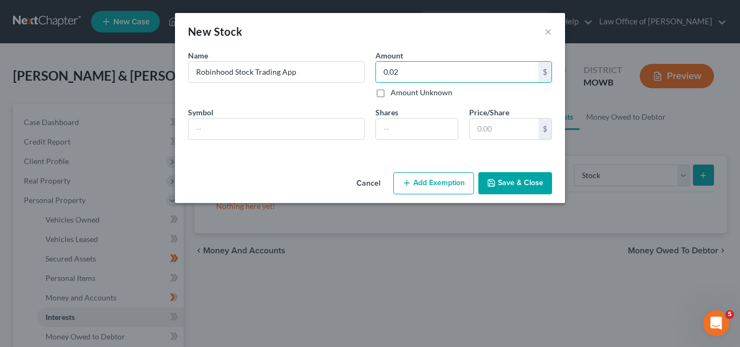
type input "0.02"
click at [520, 184] on button "Save & Close" at bounding box center [515, 183] width 74 height 23
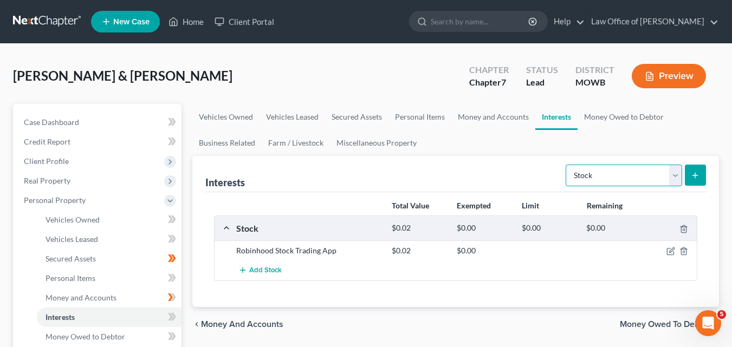
click at [676, 173] on select "Select Interest Type 401K Annuity Bond Education IRA Government Bond Government…" at bounding box center [623, 176] width 116 height 22
select select "401k"
click at [566, 165] on select "Select Interest Type 401K Annuity Bond Education IRA Government Bond Government…" at bounding box center [623, 176] width 116 height 22
click at [698, 171] on icon "submit" at bounding box center [694, 175] width 9 height 9
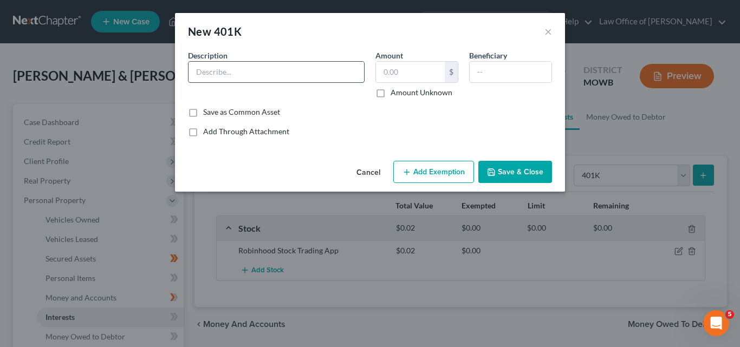
click at [197, 70] on input "text" at bounding box center [275, 72] width 175 height 21
type input "Spot On TMS LLC"
click at [386, 70] on input "text" at bounding box center [410, 72] width 69 height 21
type input "7,568.00"
click at [439, 172] on button "Add Exemption" at bounding box center [433, 172] width 81 height 23
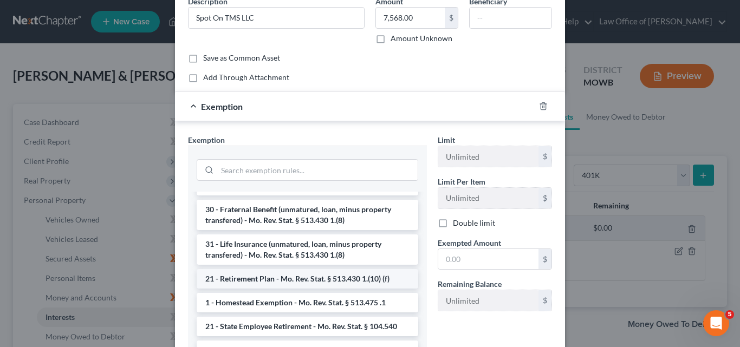
scroll to position [108, 0]
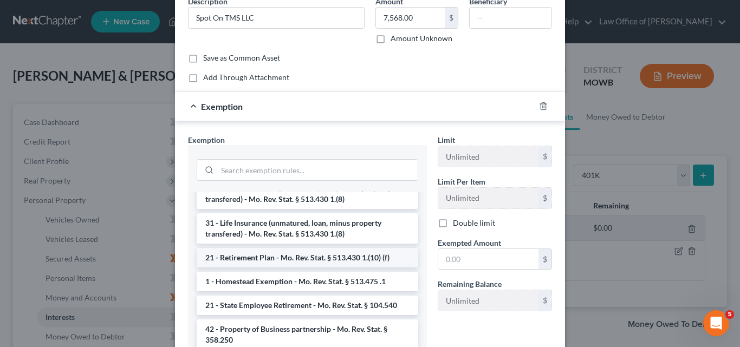
click at [283, 267] on li "21 - Retirement Plan - Mo. Rev. Stat. § 513.430 1.(10) (f)" at bounding box center [307, 257] width 221 height 19
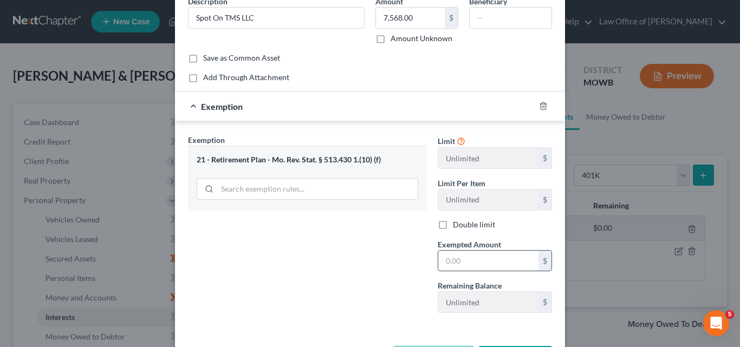
click at [441, 257] on input "text" at bounding box center [488, 261] width 100 height 21
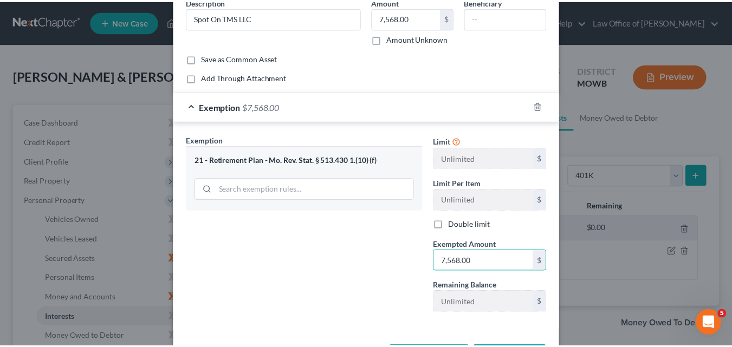
scroll to position [97, 0]
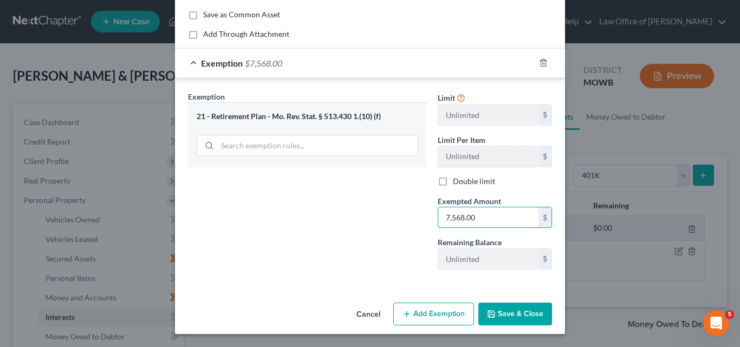
type input "7,568.00"
click at [512, 310] on button "Save & Close" at bounding box center [515, 314] width 74 height 23
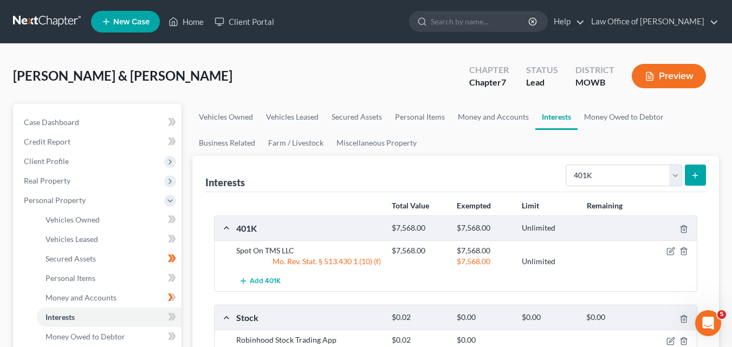
scroll to position [108, 0]
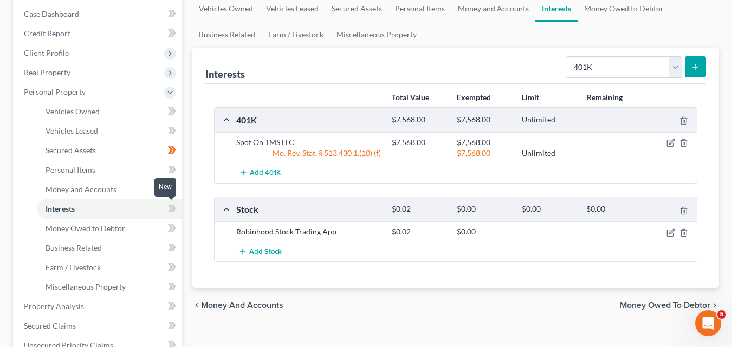
click at [169, 207] on icon at bounding box center [172, 209] width 8 height 14
click at [173, 208] on icon at bounding box center [173, 209] width 5 height 8
click at [169, 172] on icon at bounding box center [170, 170] width 5 height 8
click at [174, 167] on icon at bounding box center [172, 170] width 8 height 14
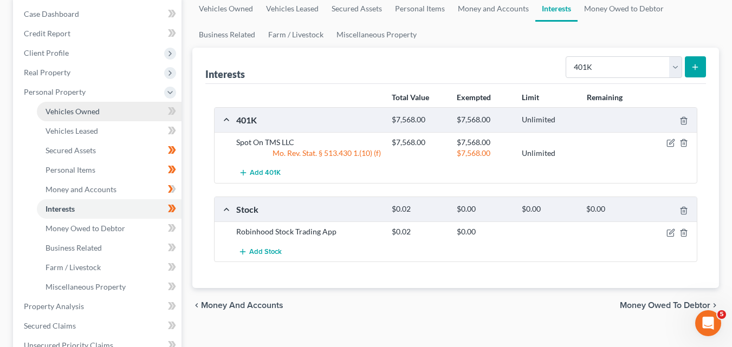
click at [90, 108] on span "Vehicles Owned" at bounding box center [72, 111] width 54 height 9
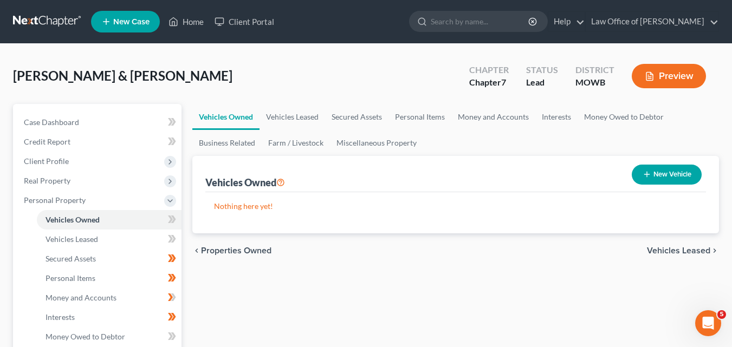
click at [657, 174] on button "New Vehicle" at bounding box center [666, 175] width 70 height 20
select select "0"
select select "2"
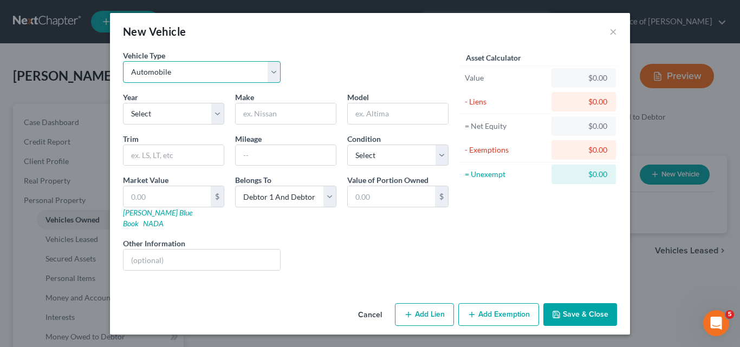
click at [276, 73] on select "Select Automobile Truck Trailer Watercraft Aircraft Motor Home Atv Other Vehicle" at bounding box center [202, 72] width 158 height 22
select select "5"
click at [123, 61] on select "Select Automobile Truck Trailer Watercraft Aircraft Motor Home Atv Other Vehicle" at bounding box center [202, 72] width 158 height 22
click at [219, 111] on select "Select 2026 2025 2024 2023 2022 2021 2020 2019 2018 2017 2016 2015 2014 2013 20…" at bounding box center [173, 114] width 101 height 22
select select "28"
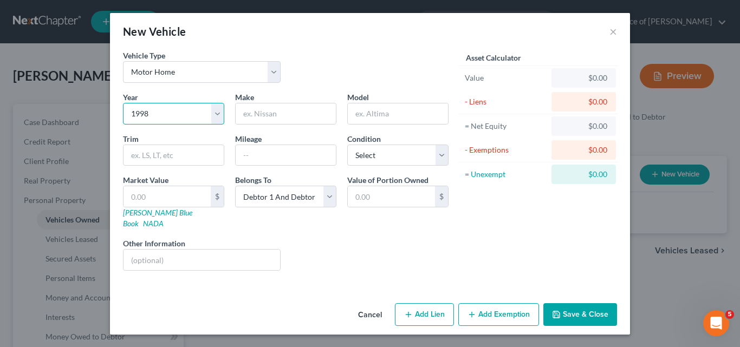
click at [123, 103] on select "Select 2026 2025 2024 2023 2022 2021 2020 2019 2018 2017 2016 2015 2014 2013 20…" at bounding box center [173, 114] width 101 height 22
click at [256, 112] on input "text" at bounding box center [286, 113] width 100 height 21
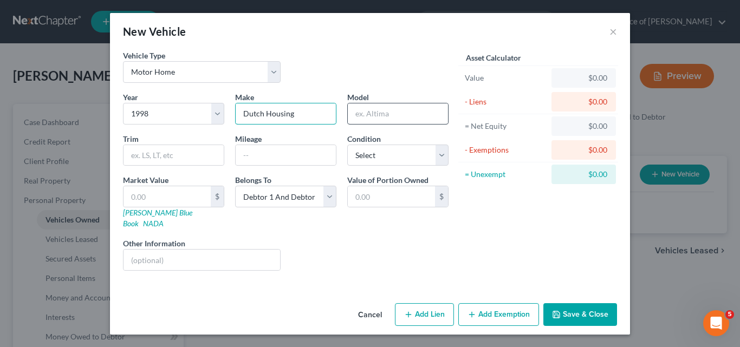
type input "Dutch Housing"
click at [379, 111] on input "text" at bounding box center [398, 113] width 100 height 21
type input "Double Wide"
click at [443, 156] on select "Select Excellent Very Good Good Fair Poor" at bounding box center [397, 156] width 101 height 22
select select "2"
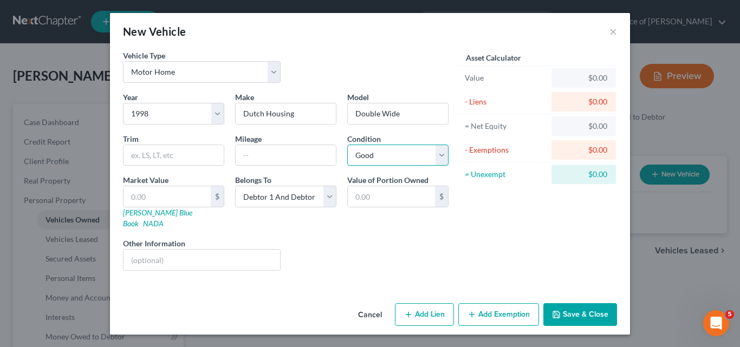
click at [347, 145] on select "Select Excellent Very Good Good Fair Poor" at bounding box center [397, 156] width 101 height 22
click at [128, 193] on input "text" at bounding box center [166, 196] width 87 height 21
type input "5"
type input "5.00"
type input "50"
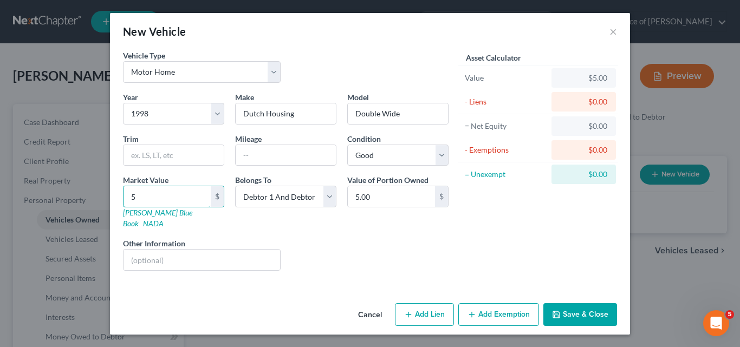
type input "50.00"
type input "500"
type input "500.00"
type input "5,000"
type input "5,000.00"
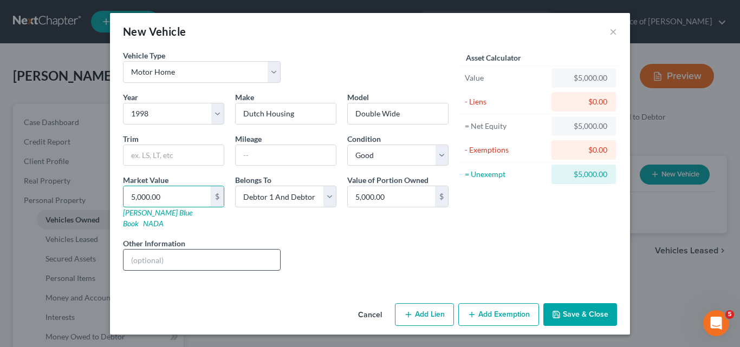
type input "5,000.00"
click at [132, 250] on input "text" at bounding box center [201, 260] width 156 height 21
click at [423, 303] on button "Add Lien" at bounding box center [424, 314] width 59 height 23
select select "2"
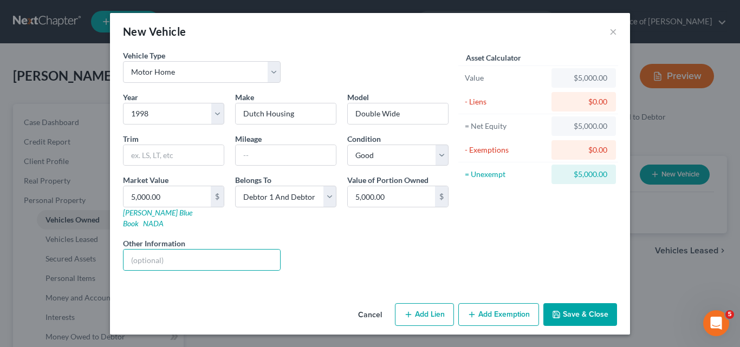
select select "0"
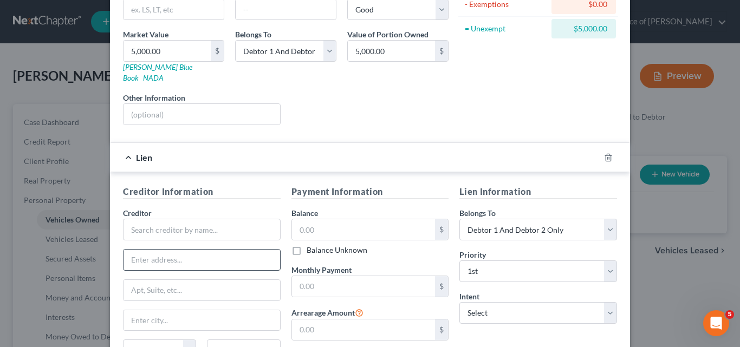
scroll to position [162, 0]
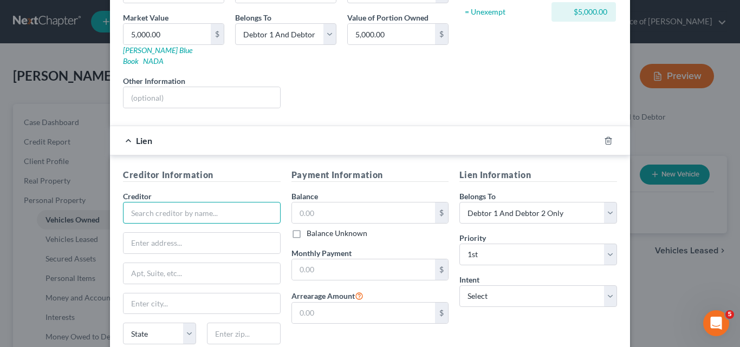
click at [138, 203] on input "text" at bounding box center [202, 213] width 158 height 22
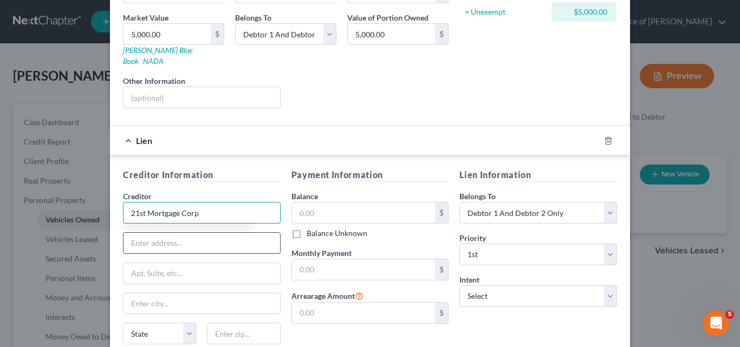
type input "21st Mortgage Corp"
click at [129, 233] on input "text" at bounding box center [201, 243] width 156 height 21
type input "x"
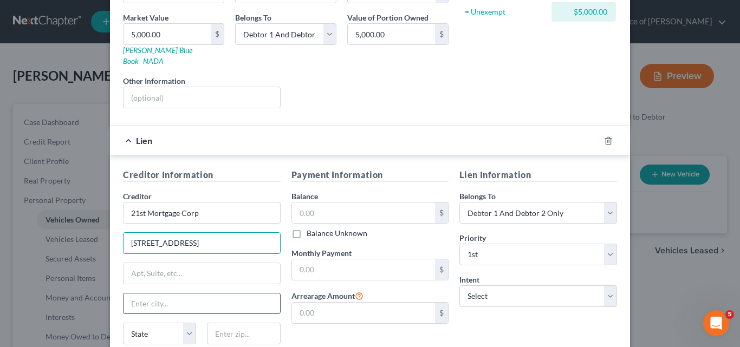
type input "[STREET_ADDRESS]"
click at [130, 295] on input "text" at bounding box center [201, 303] width 156 height 21
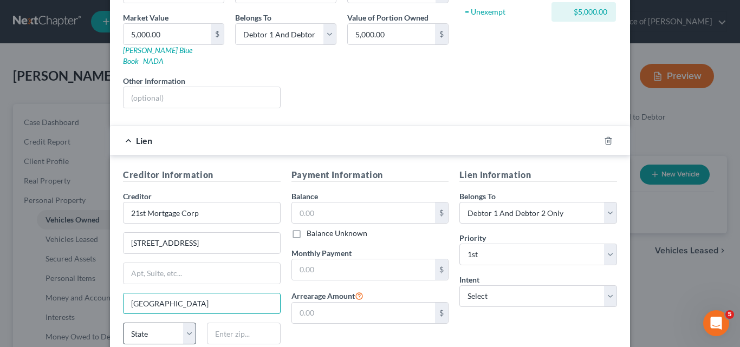
type input "[GEOGRAPHIC_DATA]"
click at [188, 324] on select "State [US_STATE] AK AR AZ CA CO CT DE DC [GEOGRAPHIC_DATA] [GEOGRAPHIC_DATA] GU…" at bounding box center [159, 334] width 73 height 22
select select "44"
click at [123, 323] on select "State [US_STATE] AK AR AZ CA CO CT DE DC [GEOGRAPHIC_DATA] [GEOGRAPHIC_DATA] GU…" at bounding box center [159, 334] width 73 height 22
click at [214, 323] on input "text" at bounding box center [243, 334] width 73 height 22
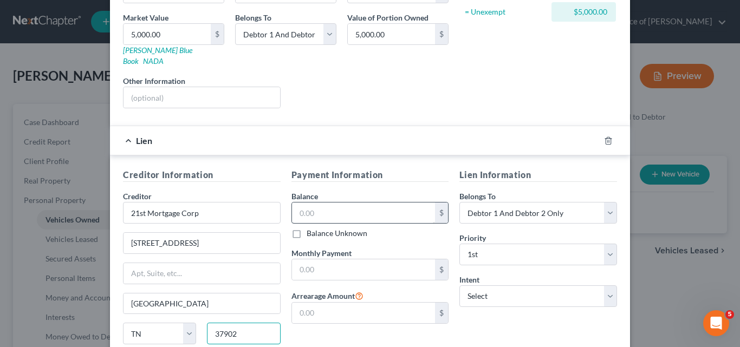
type input "37902"
click at [293, 203] on input "text" at bounding box center [363, 213] width 143 height 21
type input "21,975.76"
click at [303, 259] on input "text" at bounding box center [363, 269] width 143 height 21
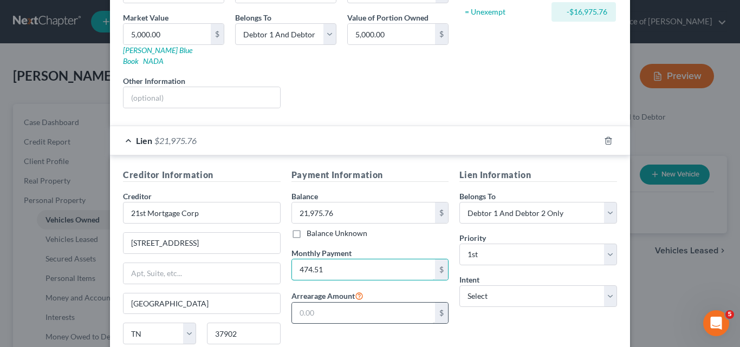
type input "474.51"
click at [296, 303] on input "text" at bounding box center [363, 313] width 143 height 21
type input "104.92"
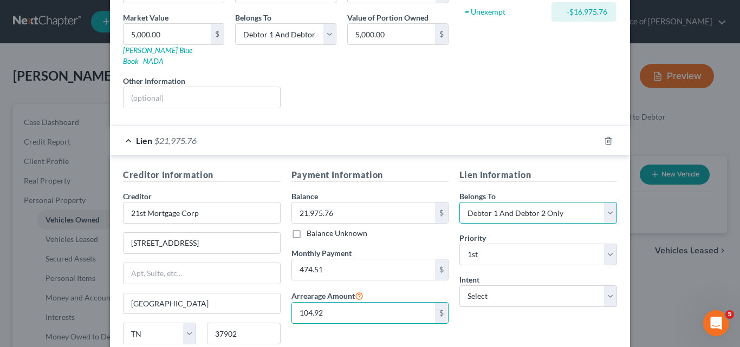
click at [608, 203] on select "Select Debtor 1 Only Debtor 2 Only Debtor 1 And Debtor 2 Only At Least One Of T…" at bounding box center [538, 213] width 158 height 22
click at [459, 202] on select "Select Debtor 1 Only Debtor 2 Only Debtor 1 And Debtor 2 Only At Least One Of T…" at bounding box center [538, 213] width 158 height 22
click at [605, 202] on select "Select Debtor 1 Only Debtor 2 Only Debtor 1 And Debtor 2 Only At Least One Of T…" at bounding box center [538, 213] width 158 height 22
select select "2"
click at [459, 202] on select "Select Debtor 1 Only Debtor 2 Only Debtor 1 And Debtor 2 Only At Least One Of T…" at bounding box center [538, 213] width 158 height 22
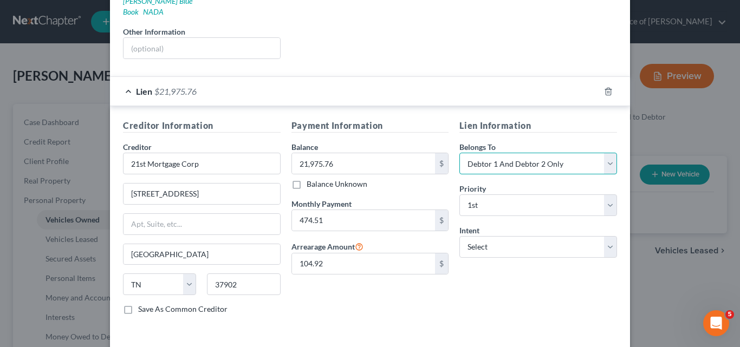
scroll to position [217, 0]
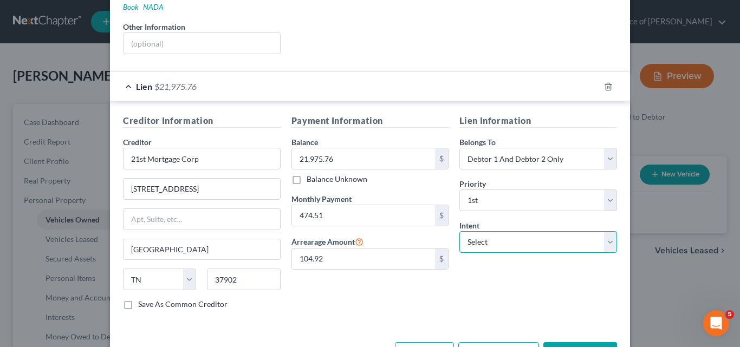
click at [607, 233] on select "Select Surrender Redeem Reaffirm Avoid Other" at bounding box center [538, 242] width 158 height 22
select select "2"
click at [459, 231] on select "Select Surrender Redeem Reaffirm Avoid Other" at bounding box center [538, 242] width 158 height 22
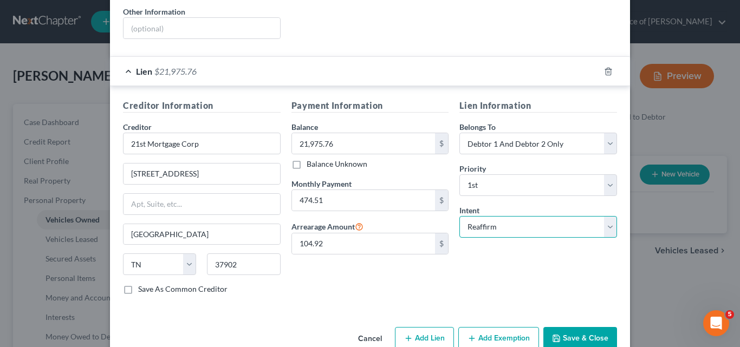
scroll to position [245, 0]
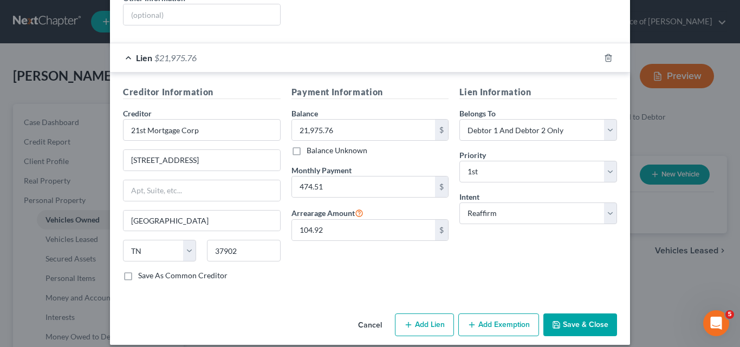
click at [585, 314] on button "Save & Close" at bounding box center [580, 325] width 74 height 23
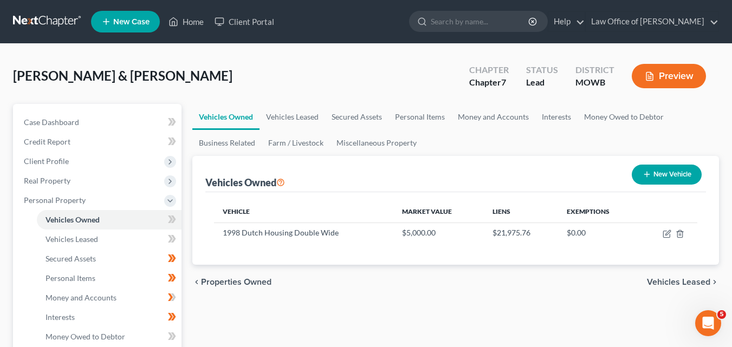
click at [656, 173] on button "New Vehicle" at bounding box center [666, 175] width 70 height 20
select select "0"
select select "2"
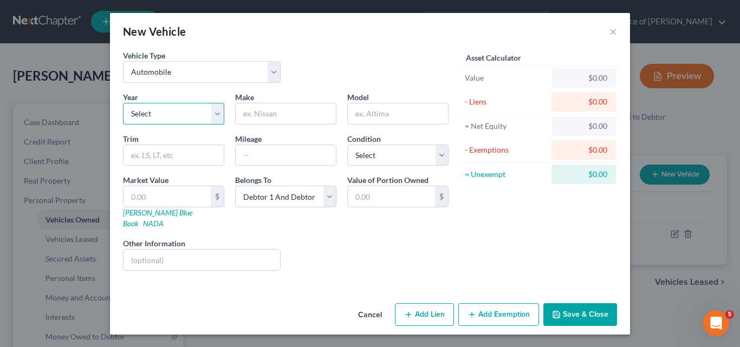
click at [219, 112] on select "Select 2026 2025 2024 2023 2022 2021 2020 2019 2018 2017 2016 2015 2014 2013 20…" at bounding box center [173, 114] width 101 height 22
select select "14"
click at [123, 103] on select "Select 2026 2025 2024 2023 2022 2021 2020 2019 2018 2017 2016 2015 2014 2013 20…" at bounding box center [173, 114] width 101 height 22
click at [253, 112] on input "text" at bounding box center [286, 113] width 100 height 21
type input "Ford"
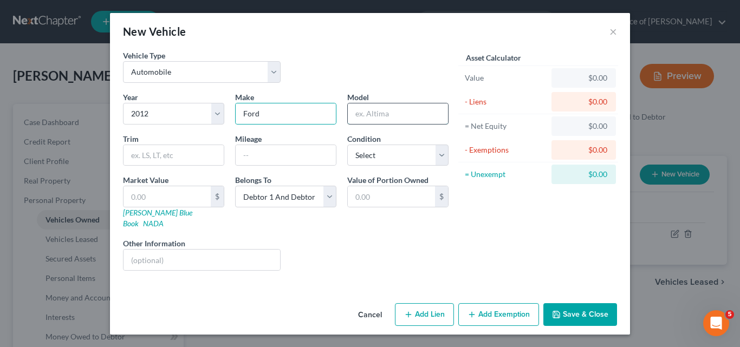
click at [368, 107] on input "text" at bounding box center [398, 113] width 100 height 21
type input "Flex"
click at [134, 156] on input "text" at bounding box center [173, 155] width 100 height 21
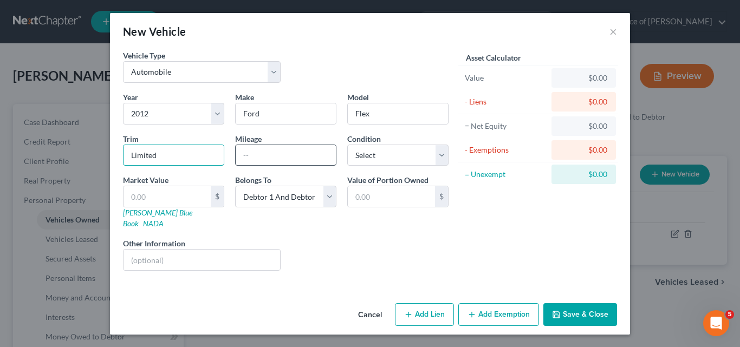
type input "Limited"
click at [247, 153] on input "text" at bounding box center [286, 155] width 100 height 21
type input "150,000"
click at [443, 156] on select "Select Excellent Very Good Good Fair Poor" at bounding box center [397, 156] width 101 height 22
select select "3"
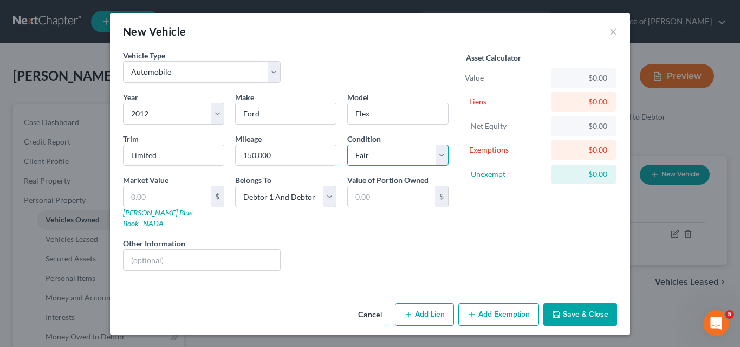
click at [347, 145] on select "Select Excellent Very Good Good Fair Poor" at bounding box center [397, 156] width 101 height 22
click at [130, 194] on input "text" at bounding box center [166, 196] width 87 height 21
type input "2"
type input "2.00"
type input "23"
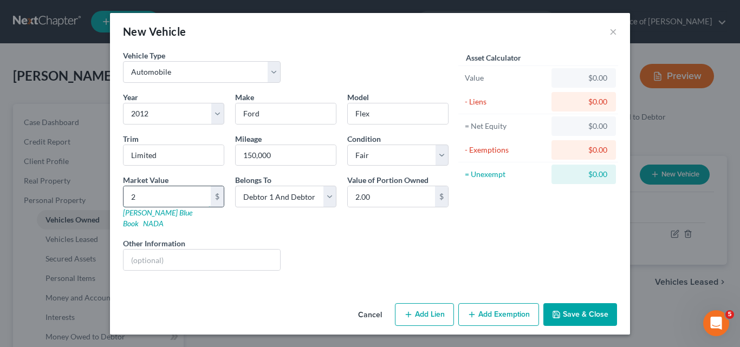
type input "23.00"
type input "234"
type input "234.00"
type input "2345"
type input "2,345.00"
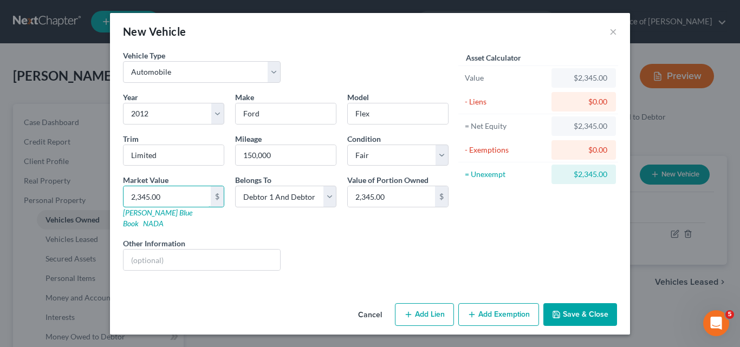
type input "2,345.00"
click at [500, 303] on button "Add Exemption" at bounding box center [498, 314] width 81 height 23
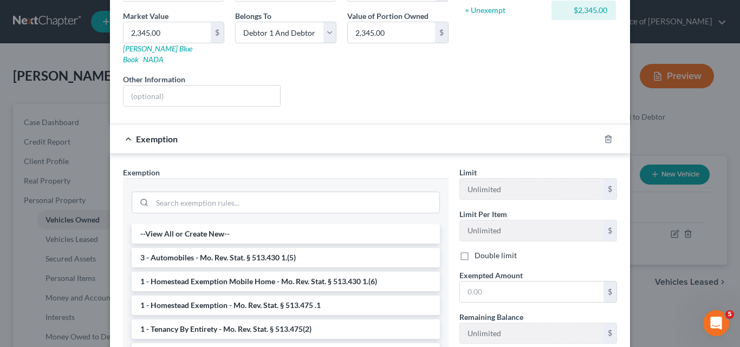
scroll to position [217, 0]
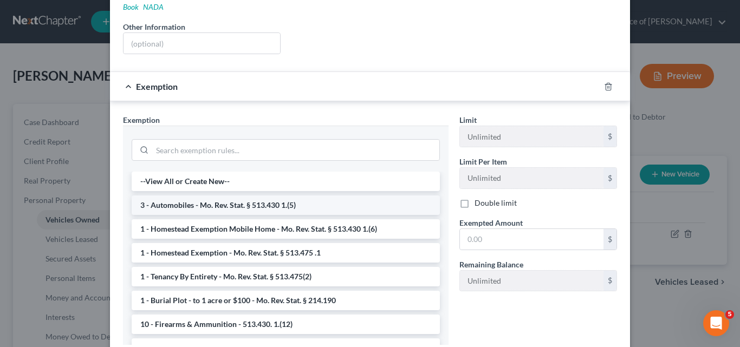
click at [265, 195] on li "3 - Automobiles - Mo. Rev. Stat. § 513.430 1.(5)" at bounding box center [286, 204] width 308 height 19
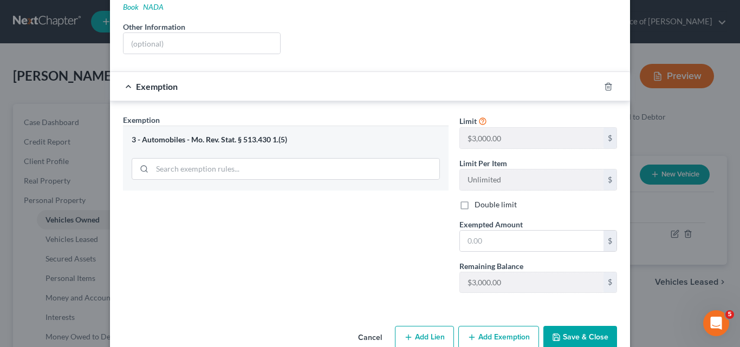
click at [474, 199] on label "Double limit" at bounding box center [495, 204] width 42 height 11
click at [479, 199] on input "Double limit" at bounding box center [482, 202] width 7 height 7
checkbox input "true"
click at [462, 231] on input "text" at bounding box center [531, 241] width 143 height 21
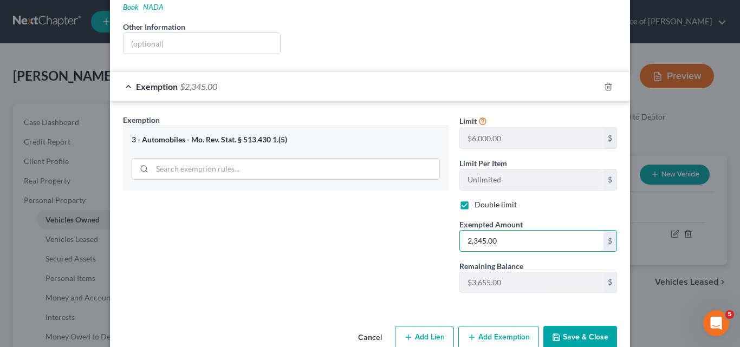
type input "2,345.00"
click at [582, 327] on button "Save & Close" at bounding box center [580, 337] width 74 height 23
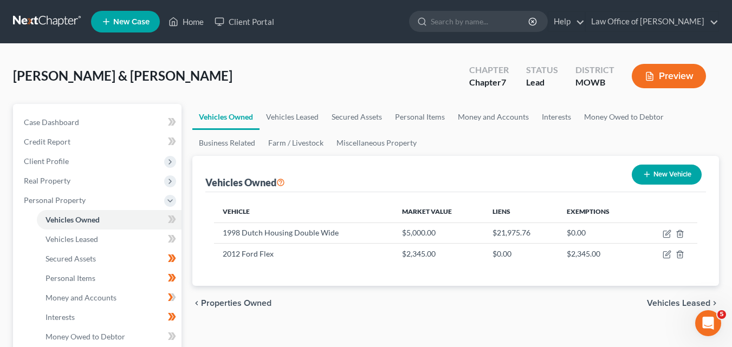
click at [654, 170] on button "New Vehicle" at bounding box center [666, 175] width 70 height 20
select select "0"
select select "2"
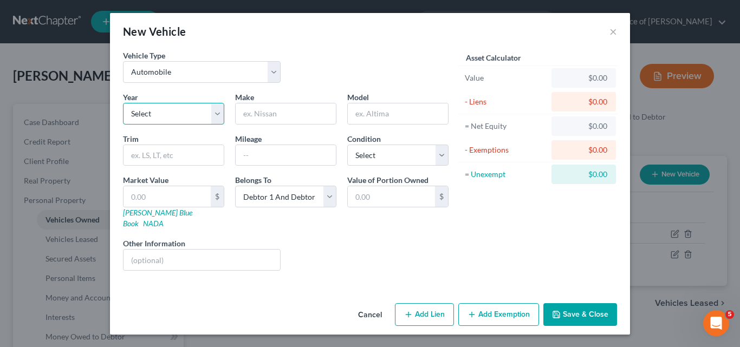
click at [218, 115] on select "Select 2026 2025 2024 2023 2022 2021 2020 2019 2018 2017 2016 2015 2014 2013 20…" at bounding box center [173, 114] width 101 height 22
select select "8"
click at [123, 103] on select "Select 2026 2025 2024 2023 2022 2021 2020 2019 2018 2017 2016 2015 2014 2013 20…" at bounding box center [173, 114] width 101 height 22
click at [256, 115] on input "text" at bounding box center [286, 113] width 100 height 21
type input "Ford"
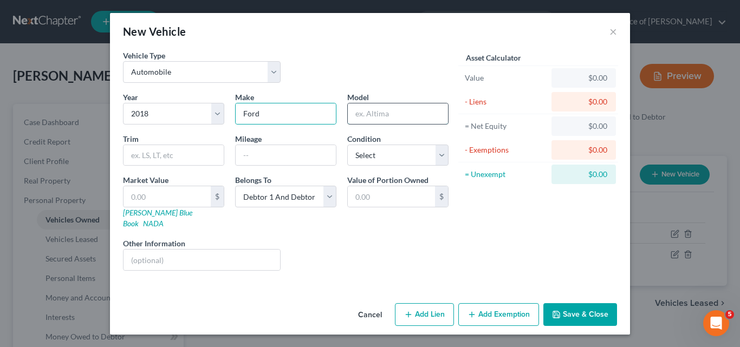
click at [373, 115] on input "text" at bounding box center [398, 113] width 100 height 21
type input "Explorer"
click at [129, 154] on input "text" at bounding box center [173, 155] width 100 height 21
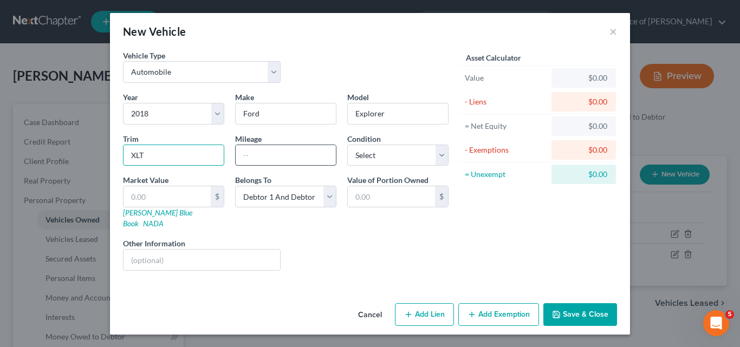
type input "XLT"
click at [262, 157] on input "text" at bounding box center [286, 155] width 100 height 21
type input "130,000"
click at [441, 155] on select "Select Excellent Very Good Good Fair Poor" at bounding box center [397, 156] width 101 height 22
select select "3"
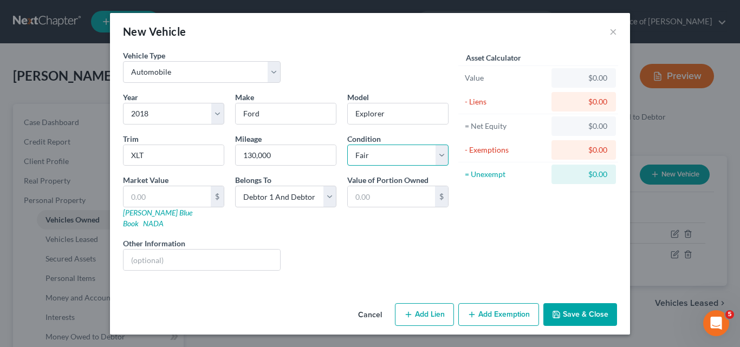
click at [347, 145] on select "Select Excellent Very Good Good Fair Poor" at bounding box center [397, 156] width 101 height 22
click at [141, 195] on input "text" at bounding box center [166, 196] width 87 height 21
type input "7"
type input "7.00"
type input "79"
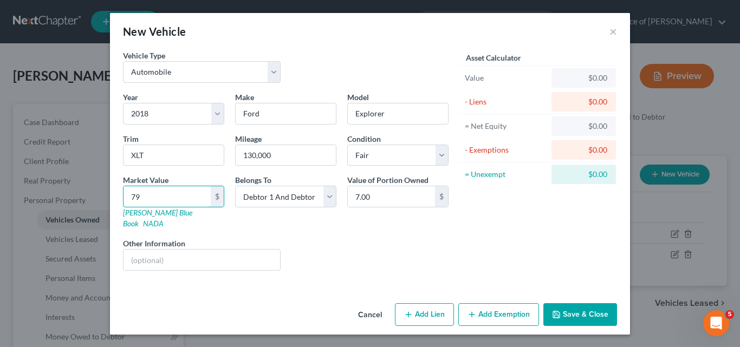
type input "79.00"
type input "791"
type input "791.00"
type input "7,915"
type input "7,915.00"
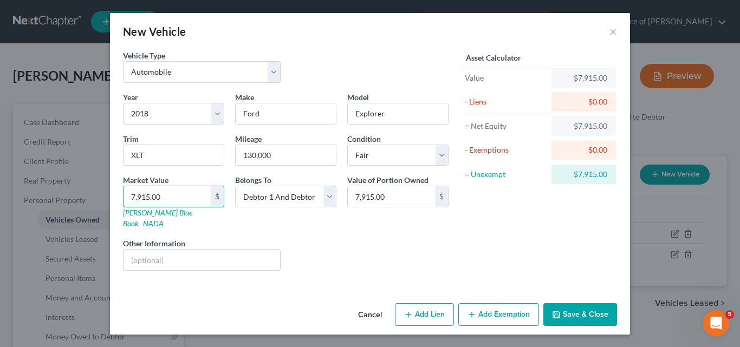
type input "7,915.00"
click at [429, 303] on button "Add Lien" at bounding box center [424, 314] width 59 height 23
select select "2"
select select "0"
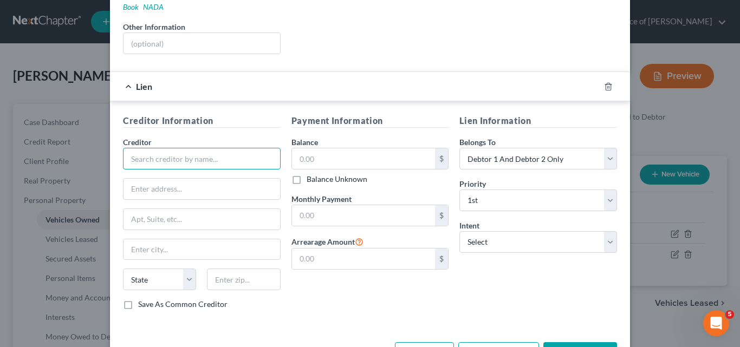
click at [124, 148] on input "text" at bounding box center [202, 159] width 158 height 22
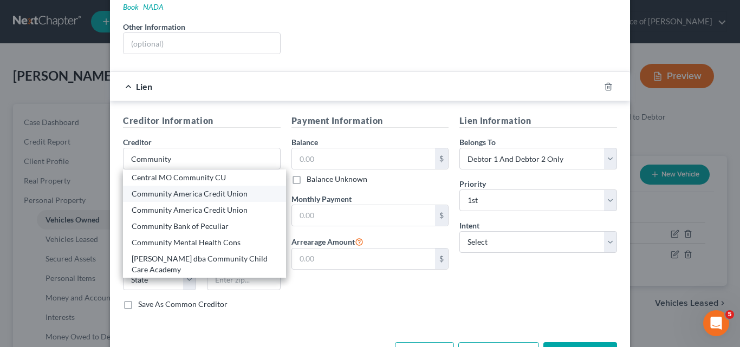
click at [179, 188] on div "Community America Credit Union" at bounding box center [205, 193] width 146 height 11
type input "Community America Credit Union"
type input "PO Box 15950"
type input "Lenexa"
select select "17"
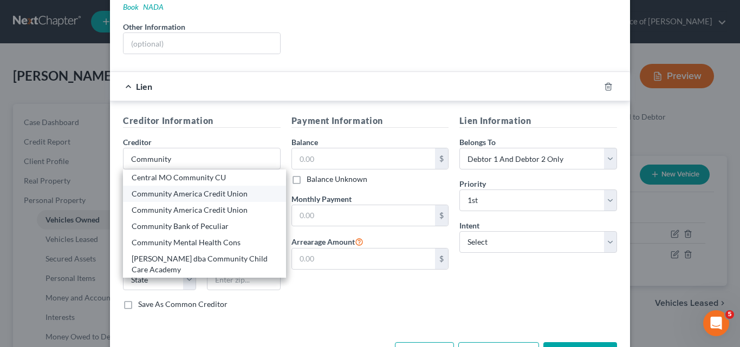
type input "66285"
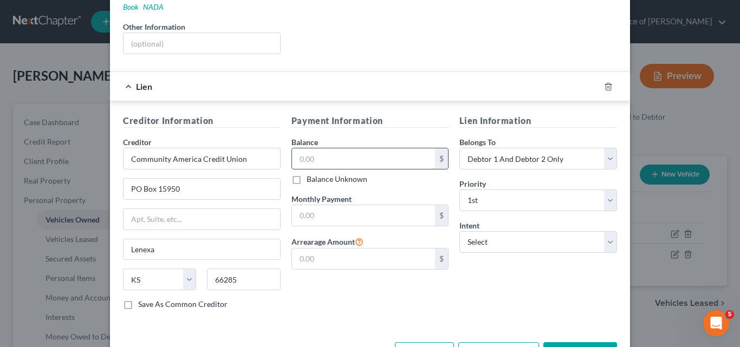
click at [297, 148] on input "text" at bounding box center [363, 158] width 143 height 21
type input "21,803.76"
click at [295, 205] on input "text" at bounding box center [363, 215] width 143 height 21
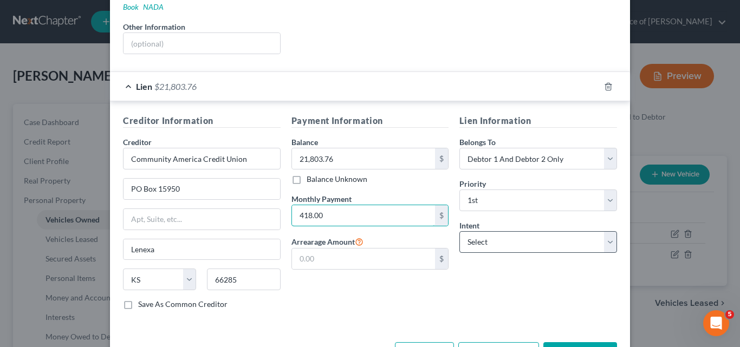
type input "418.00"
click at [604, 232] on select "Select Surrender Redeem Reaffirm Avoid Other" at bounding box center [538, 242] width 158 height 22
select select "2"
click at [459, 231] on select "Select Surrender Redeem Reaffirm Avoid Other" at bounding box center [538, 242] width 158 height 22
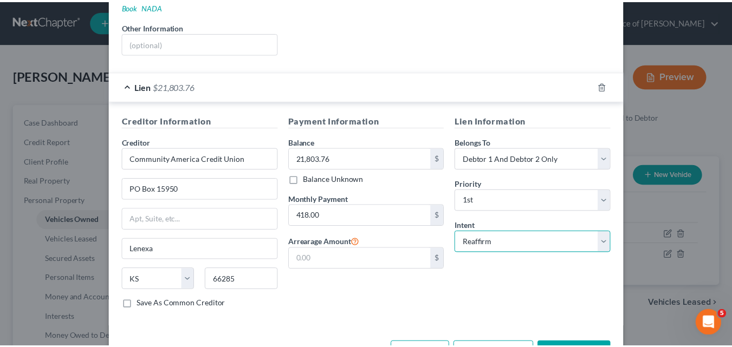
scroll to position [245, 0]
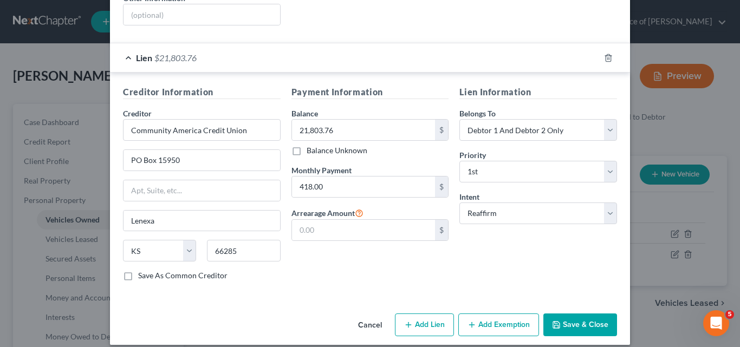
click at [582, 314] on button "Save & Close" at bounding box center [580, 325] width 74 height 23
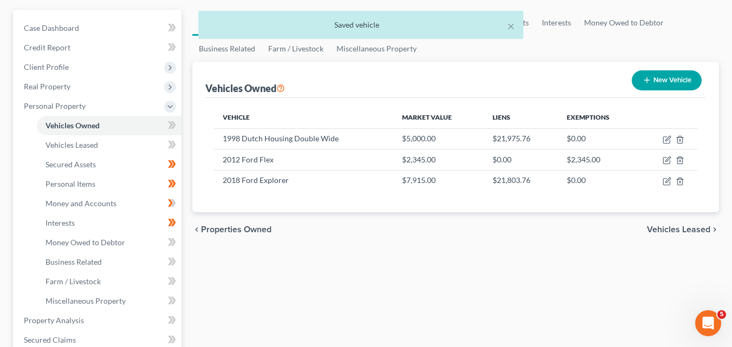
scroll to position [108, 0]
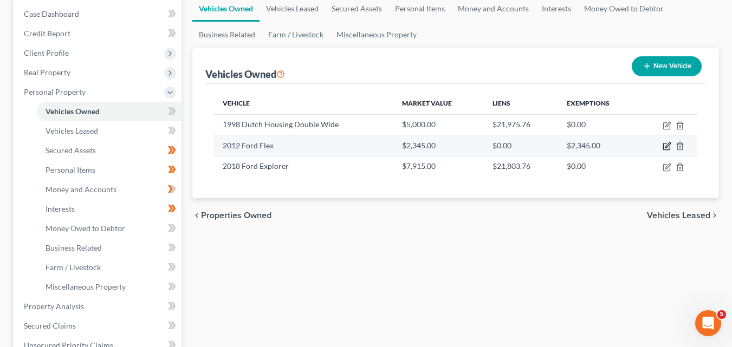
click at [665, 145] on icon "button" at bounding box center [666, 146] width 9 height 9
select select "0"
select select "14"
select select "3"
select select "2"
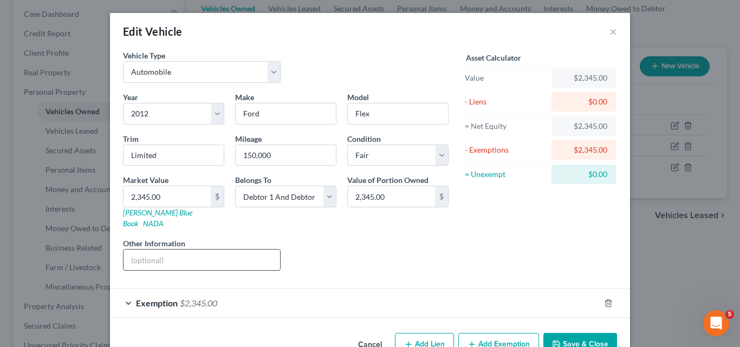
click at [146, 250] on input "text" at bounding box center [201, 260] width 156 height 21
type input "p"
type input "power steering issues"
click at [591, 334] on button "Save & Close" at bounding box center [580, 344] width 74 height 23
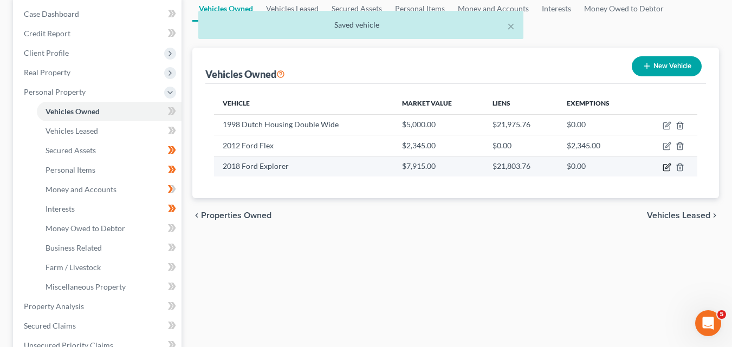
click at [668, 167] on icon "button" at bounding box center [667, 166] width 5 height 5
select select "0"
select select "8"
select select "3"
select select "2"
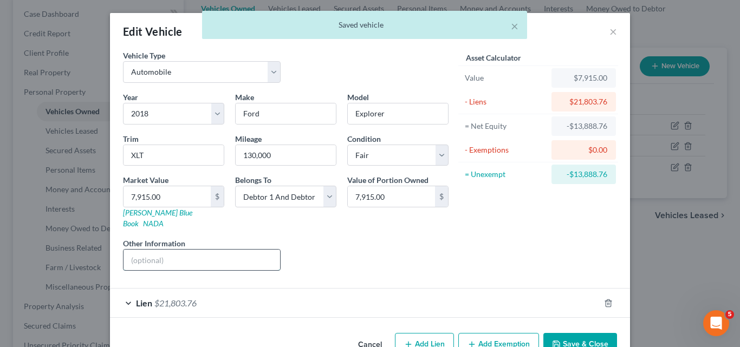
click at [138, 251] on input "text" at bounding box center [201, 260] width 156 height 21
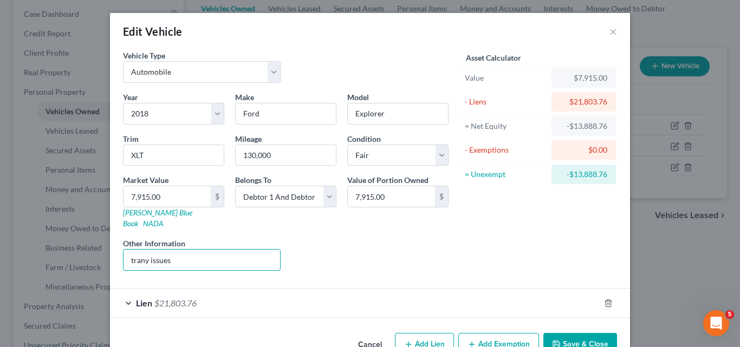
type input "trany issues"
click at [583, 333] on button "Save & Close" at bounding box center [580, 344] width 74 height 23
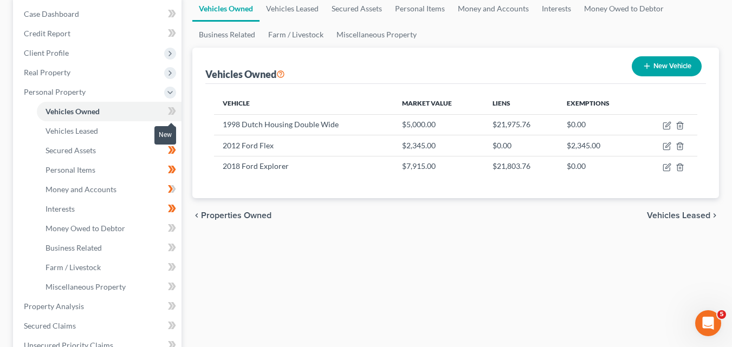
click at [169, 113] on icon at bounding box center [170, 111] width 5 height 8
click at [174, 111] on icon at bounding box center [173, 111] width 5 height 8
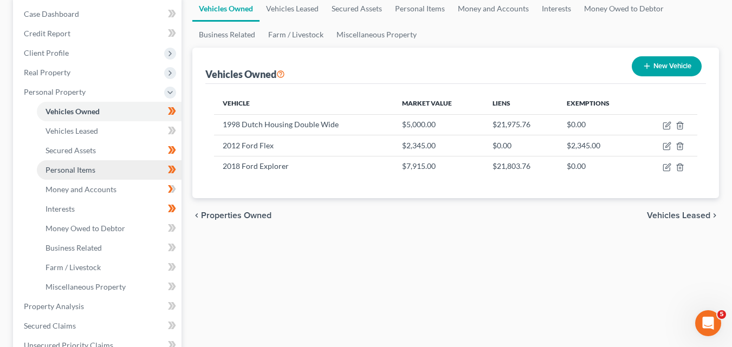
click at [86, 165] on span "Personal Items" at bounding box center [70, 169] width 50 height 9
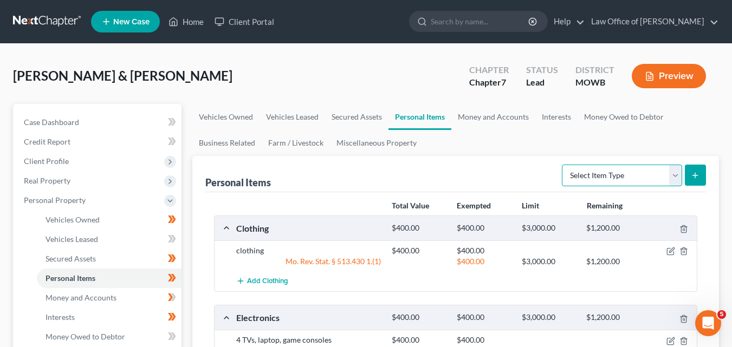
click at [676, 175] on select "Select Item Type Clothing Collectibles Of Value Electronics Firearms Household …" at bounding box center [622, 176] width 120 height 22
select select "pets"
click at [563, 165] on select "Select Item Type Clothing Collectibles Of Value Electronics Firearms Household …" at bounding box center [622, 176] width 120 height 22
click at [697, 175] on icon "submit" at bounding box center [694, 175] width 9 height 9
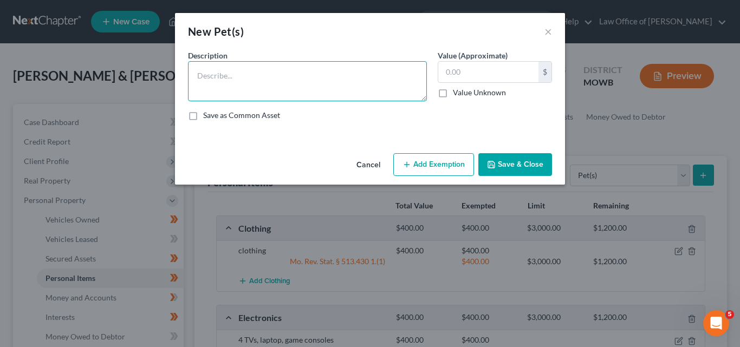
click at [204, 77] on textarea at bounding box center [307, 81] width 239 height 40
type textarea "2 dogs, mutts"
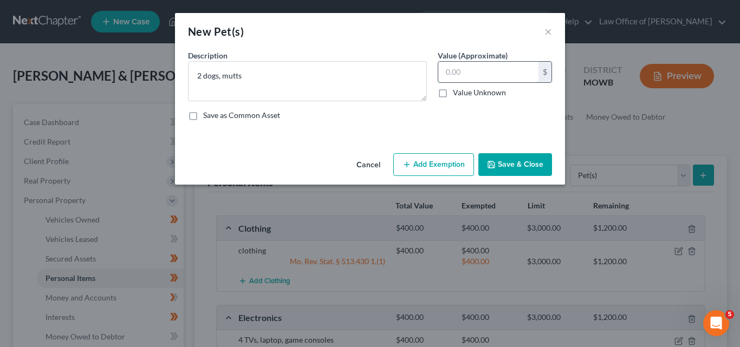
click at [456, 68] on input "text" at bounding box center [488, 72] width 100 height 21
type input "0.00"
click at [258, 75] on textarea "2 dogs, mutts" at bounding box center [307, 81] width 239 height 40
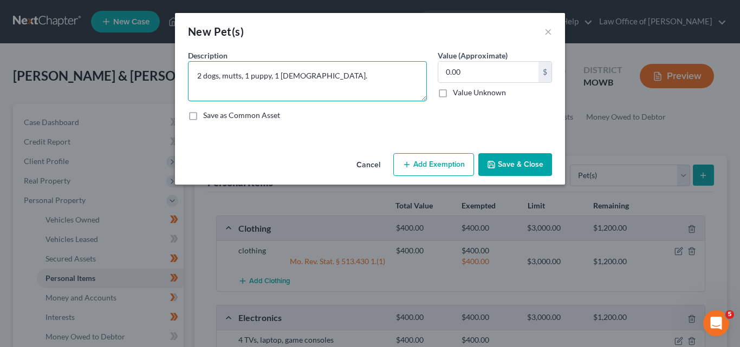
type textarea "2 dogs, mutts, 1 puppy, 1 [DEMOGRAPHIC_DATA]."
click at [520, 165] on button "Save & Close" at bounding box center [515, 164] width 74 height 23
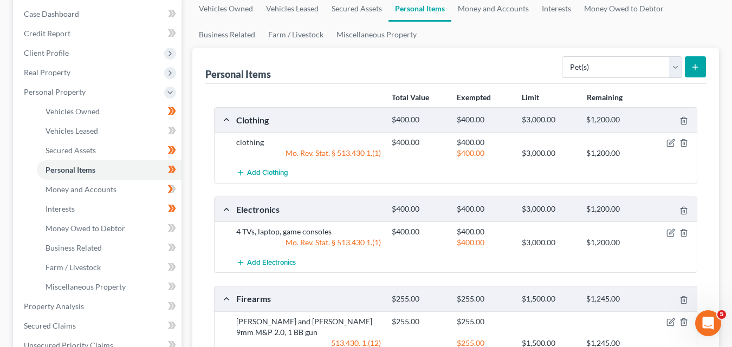
scroll to position [162, 0]
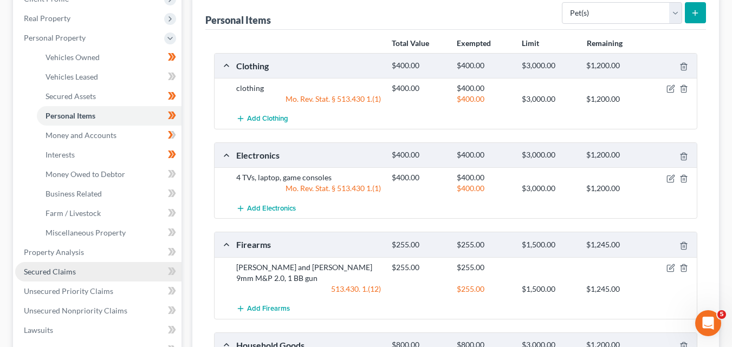
click at [68, 270] on span "Secured Claims" at bounding box center [50, 271] width 52 height 9
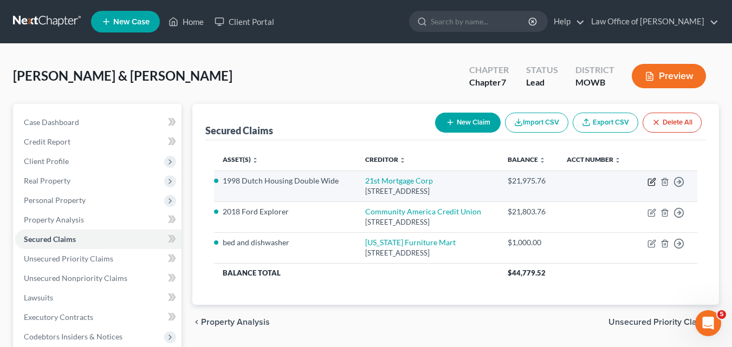
click at [652, 182] on icon "button" at bounding box center [651, 182] width 9 height 9
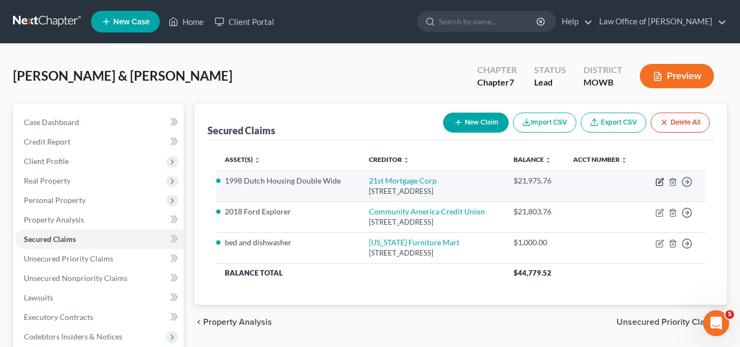
select select "44"
select select "18"
select select "2"
select select "0"
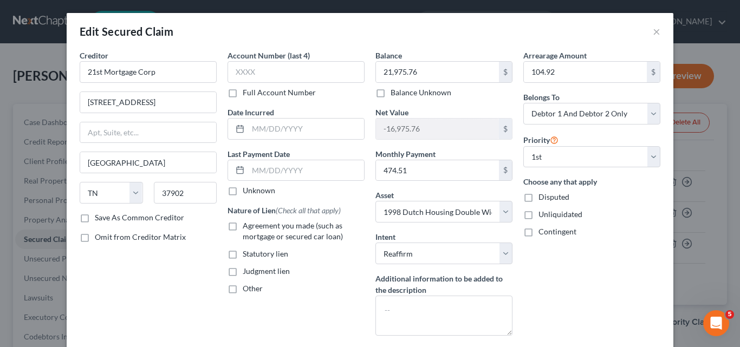
click at [243, 226] on label "Agreement you made (such as mortgage or secured car loan)" at bounding box center [304, 231] width 122 height 22
click at [247, 226] on input "Agreement you made (such as mortgage or secured car loan)" at bounding box center [250, 223] width 7 height 7
checkbox input "true"
click at [232, 69] on input "text" at bounding box center [295, 72] width 137 height 22
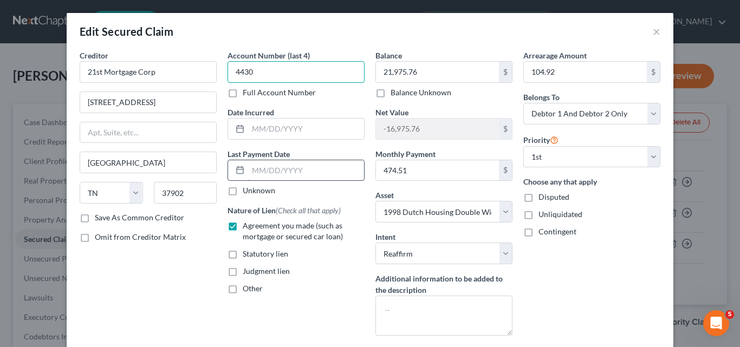
type input "4430"
click at [249, 171] on input "text" at bounding box center [306, 170] width 116 height 21
type input "0"
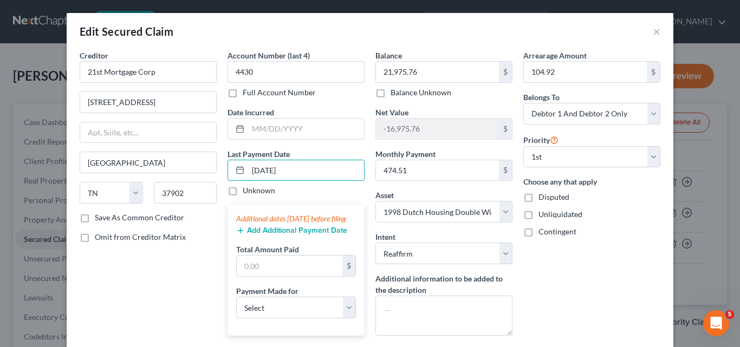
type input "[DATE]"
click at [283, 235] on button "Add Additional Payment Date" at bounding box center [291, 230] width 111 height 9
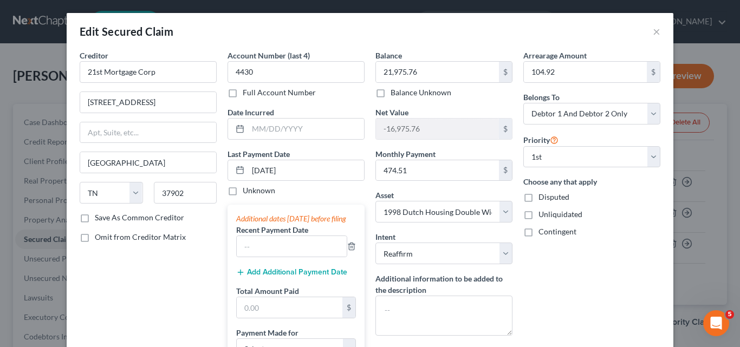
scroll to position [108, 0]
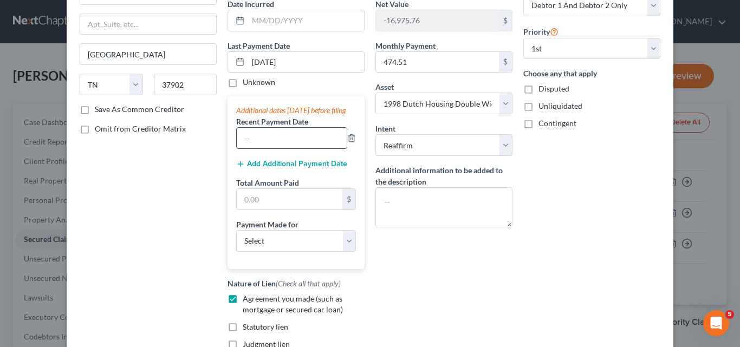
click at [242, 142] on input "text" at bounding box center [292, 138] width 110 height 21
type input "[DATE]"
click at [275, 168] on button "Add Additional Payment Date" at bounding box center [291, 164] width 111 height 9
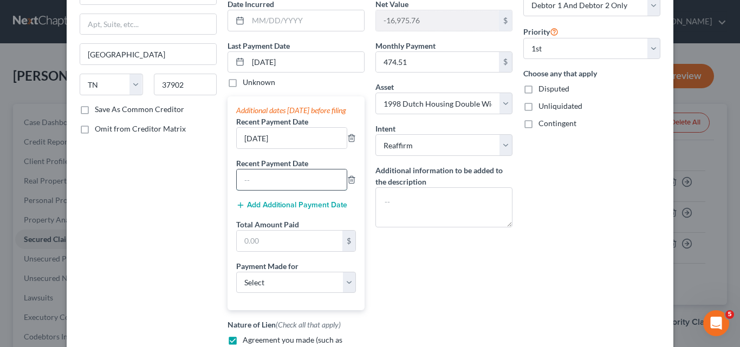
click at [250, 190] on input "text" at bounding box center [292, 179] width 110 height 21
type input "[DATE]"
click at [240, 251] on input "text" at bounding box center [290, 241] width 106 height 21
type input "1,423.53"
click at [345, 293] on select "Select Car Credit Card Loan Repayment Mortgage Other Suppliers Or Vendors" at bounding box center [296, 283] width 120 height 22
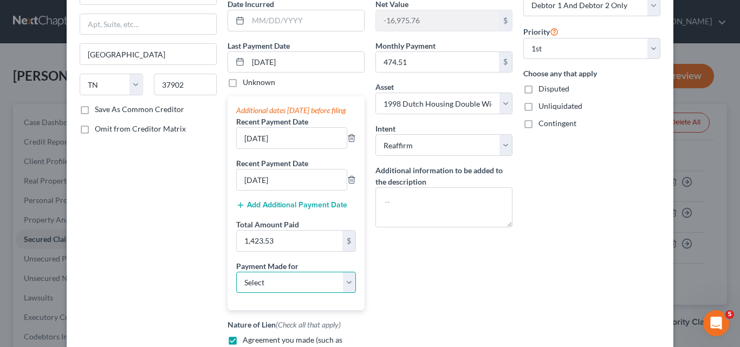
select select "3"
click at [236, 282] on select "Select Car Credit Card Loan Repayment Mortgage Other Suppliers Or Vendors" at bounding box center [296, 283] width 120 height 22
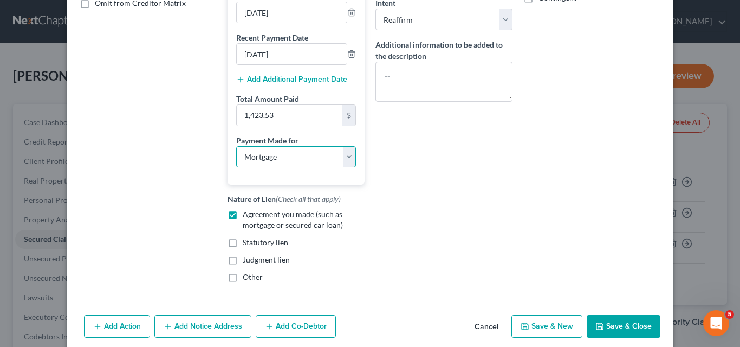
scroll to position [271, 0]
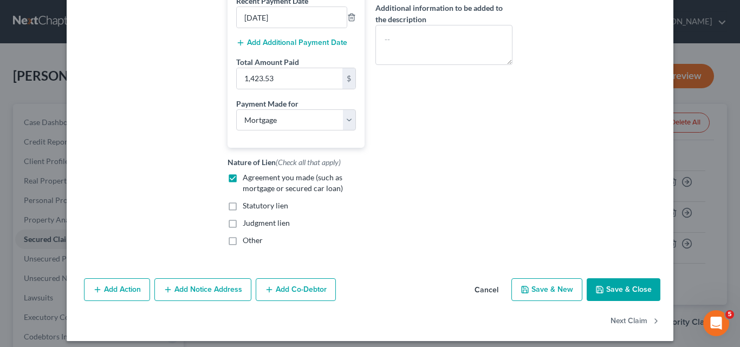
click at [623, 296] on button "Save & Close" at bounding box center [623, 289] width 74 height 23
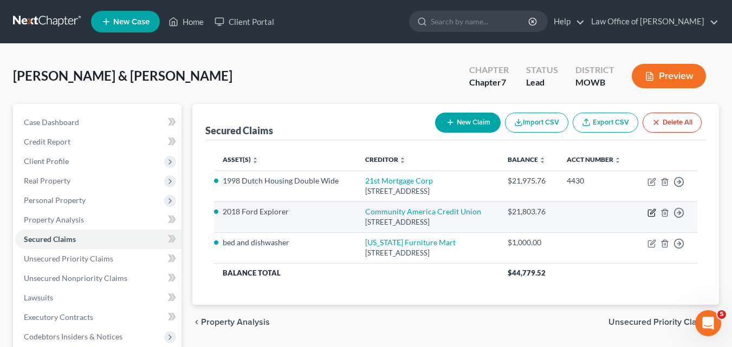
click at [651, 208] on icon "button" at bounding box center [651, 212] width 9 height 9
select select "17"
select select "2"
select select "0"
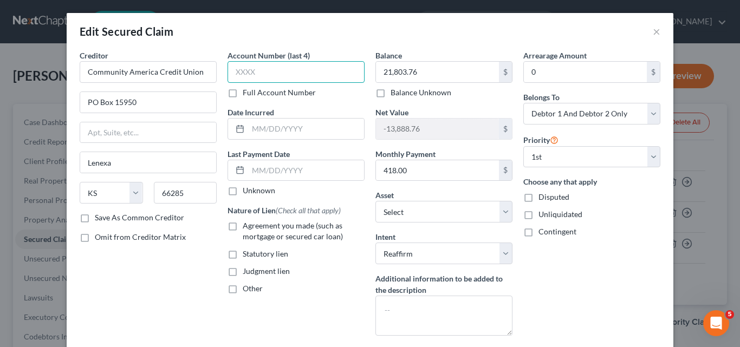
click at [233, 67] on input "text" at bounding box center [295, 72] width 137 height 22
type input "9592"
click at [253, 168] on input "text" at bounding box center [306, 170] width 116 height 21
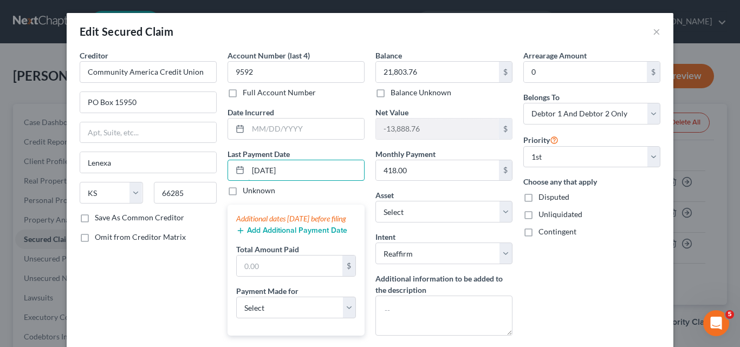
type input "[DATE]"
click at [267, 235] on button "Add Additional Payment Date" at bounding box center [291, 230] width 111 height 9
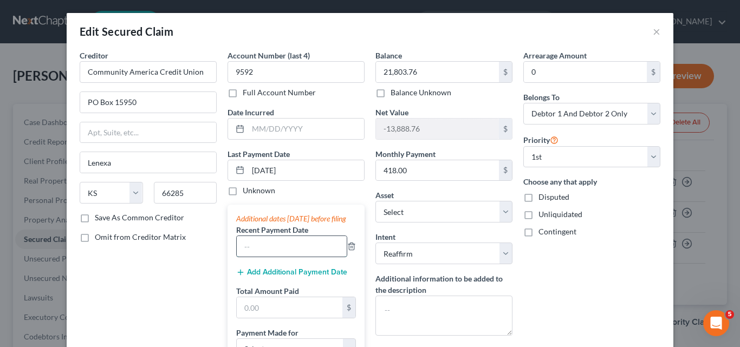
click at [252, 257] on input "text" at bounding box center [292, 246] width 110 height 21
type input "[DATE]"
click at [270, 277] on button "Add Additional Payment Date" at bounding box center [291, 272] width 111 height 9
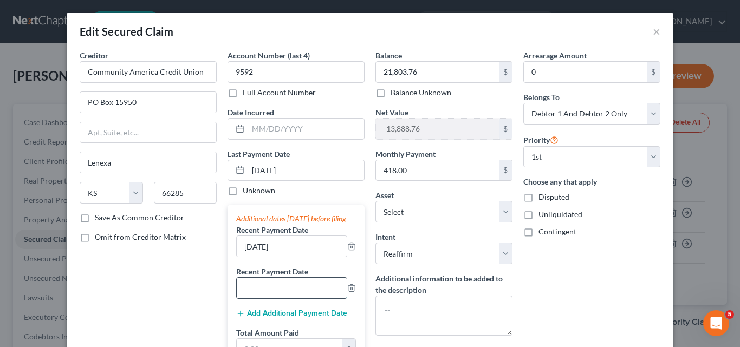
drag, startPoint x: 253, startPoint y: 299, endPoint x: 248, endPoint y: 291, distance: 9.9
click at [253, 298] on input "text" at bounding box center [292, 288] width 110 height 21
type input "8"
paste input "text"
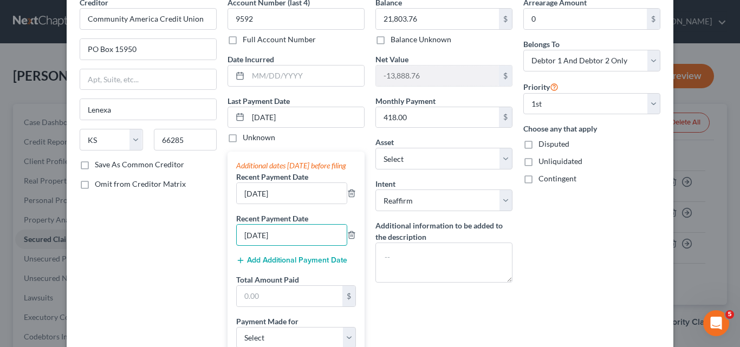
scroll to position [108, 0]
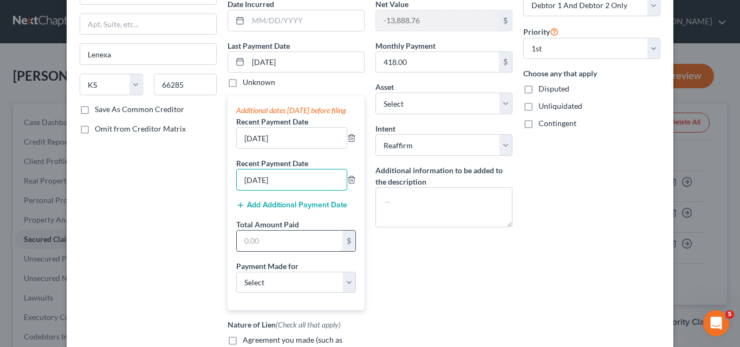
type input "[DATE]"
click at [241, 251] on input "text" at bounding box center [290, 241] width 106 height 21
type input "1,254.00"
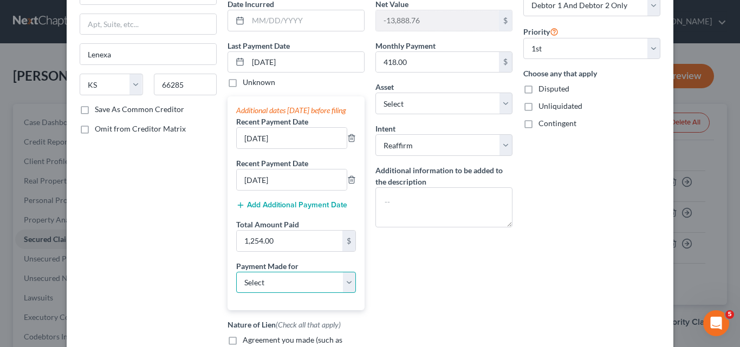
click at [348, 292] on select "Select Car Credit Card Loan Repayment Mortgage Other Suppliers Or Vendors" at bounding box center [296, 283] width 120 height 22
select select "0"
click at [236, 282] on select "Select Car Credit Card Loan Repayment Mortgage Other Suppliers Or Vendors" at bounding box center [296, 283] width 120 height 22
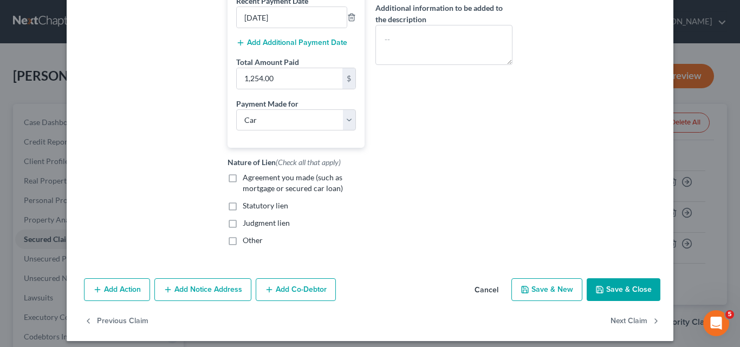
click at [626, 298] on button "Save & Close" at bounding box center [623, 289] width 74 height 23
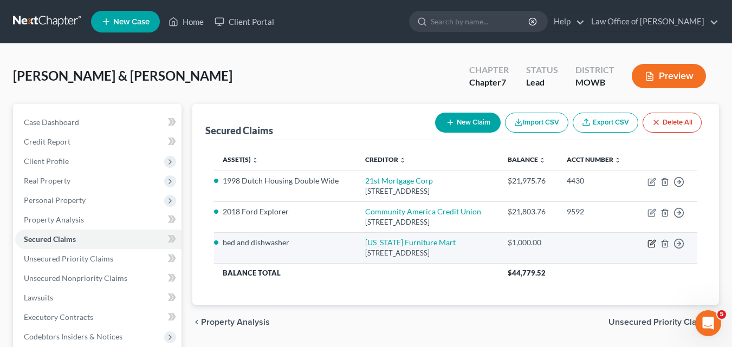
click at [651, 241] on icon "button" at bounding box center [651, 243] width 9 height 9
select select "30"
select select "2"
select select "0"
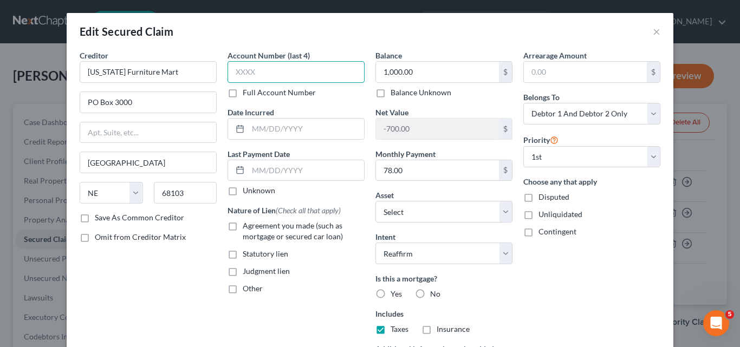
click at [237, 74] on input "text" at bounding box center [295, 72] width 137 height 22
type input "5472"
click at [243, 227] on label "Agreement you made (such as mortgage or secured car loan)" at bounding box center [304, 231] width 122 height 22
click at [247, 227] on input "Agreement you made (such as mortgage or secured car loan)" at bounding box center [250, 223] width 7 height 7
checkbox input "true"
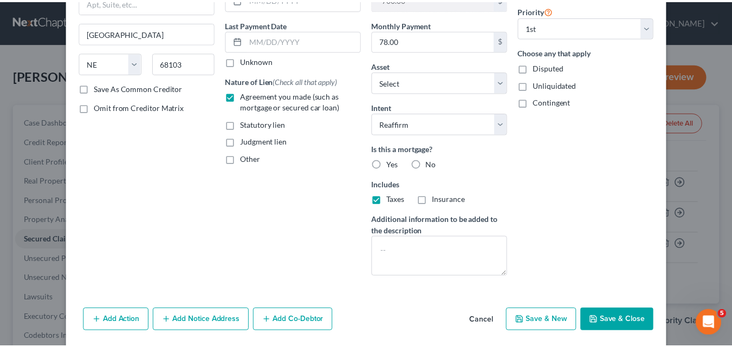
scroll to position [162, 0]
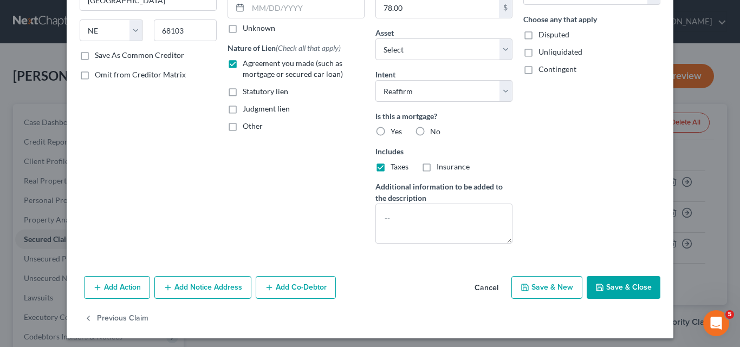
click at [626, 285] on button "Save & Close" at bounding box center [623, 287] width 74 height 23
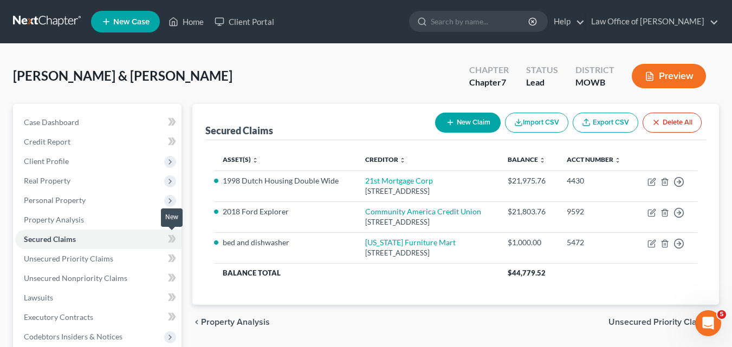
click at [168, 239] on icon at bounding box center [172, 239] width 8 height 14
click at [174, 240] on icon at bounding box center [173, 239] width 5 height 8
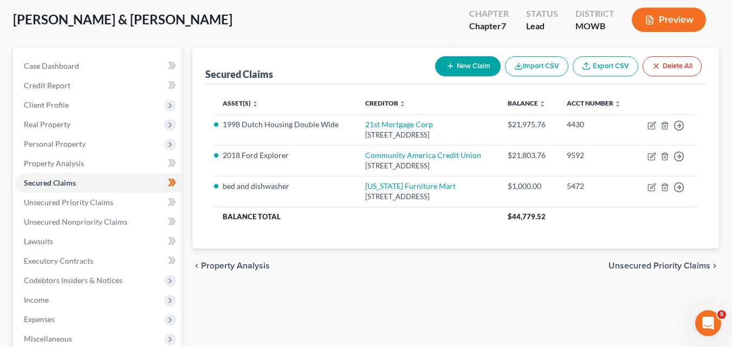
scroll to position [108, 0]
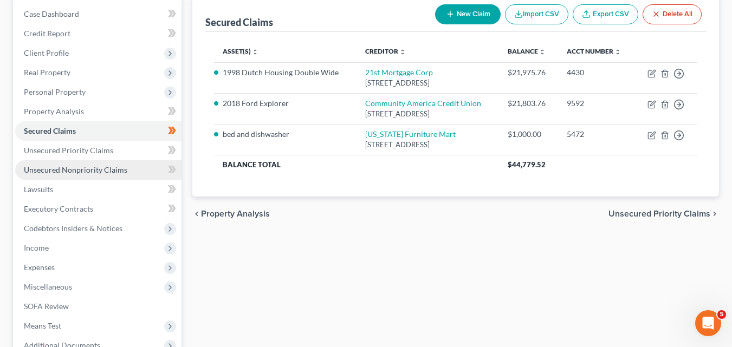
click at [67, 167] on span "Unsecured Nonpriority Claims" at bounding box center [75, 169] width 103 height 9
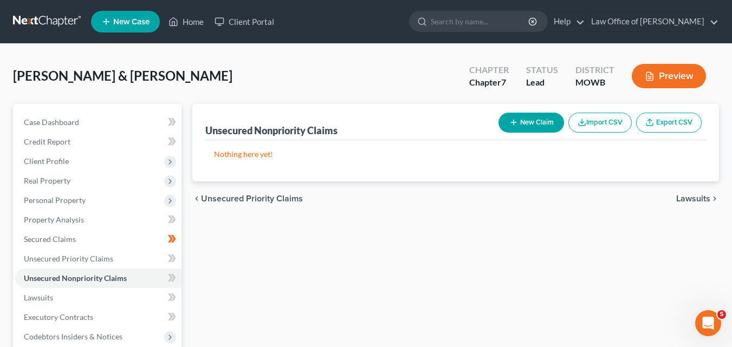
click at [536, 117] on button "New Claim" at bounding box center [531, 123] width 66 height 20
select select "2"
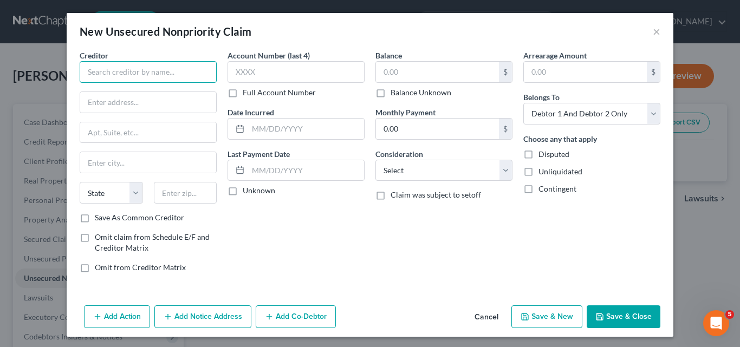
click at [84, 68] on input "text" at bounding box center [148, 72] width 137 height 22
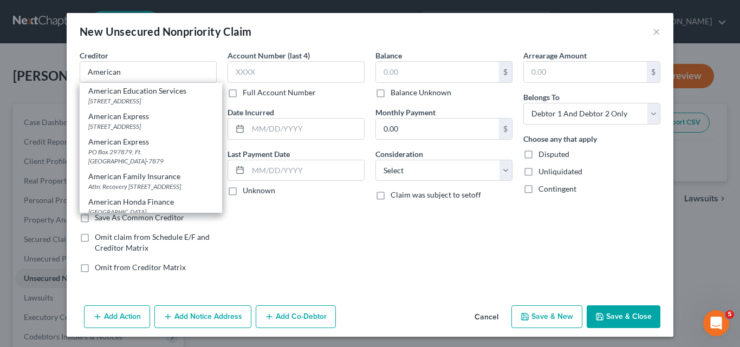
click at [132, 95] on div "American Education Services" at bounding box center [150, 91] width 125 height 11
type input "American Education Services"
type input "PO Box 2461"
type input "[GEOGRAPHIC_DATA]"
select select "39"
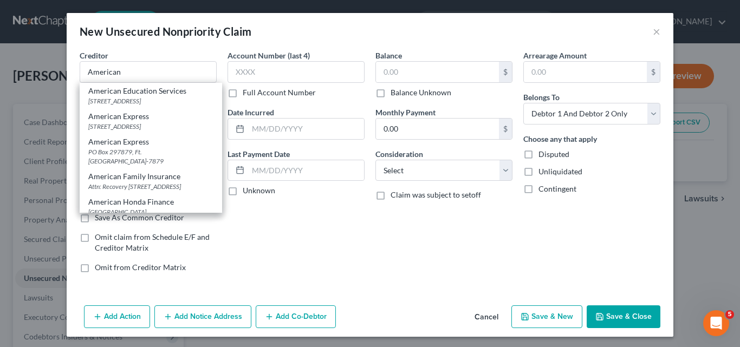
type input "17105-2461"
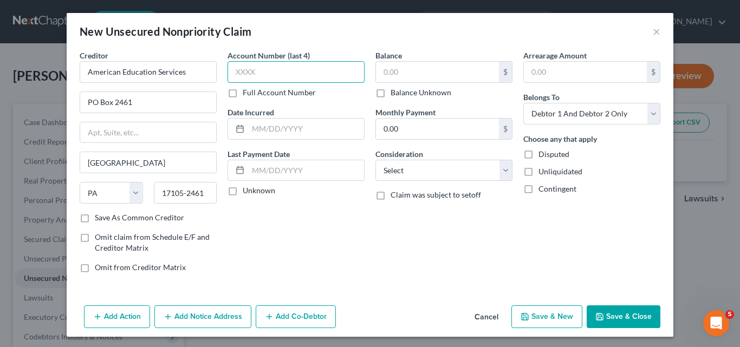
click at [231, 69] on input "text" at bounding box center [295, 72] width 137 height 22
type input "3352"
click at [380, 71] on input "text" at bounding box center [437, 72] width 123 height 21
drag, startPoint x: 259, startPoint y: 124, endPoint x: 266, endPoint y: 123, distance: 6.6
click at [259, 124] on input "text" at bounding box center [306, 129] width 116 height 21
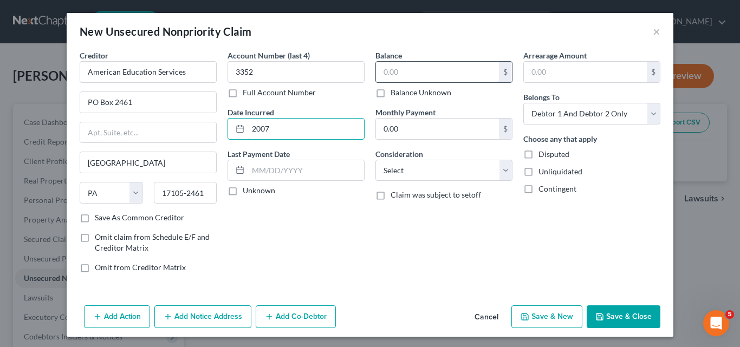
type input "2007"
click at [379, 66] on input "text" at bounding box center [437, 72] width 123 height 21
type input "3,565.61"
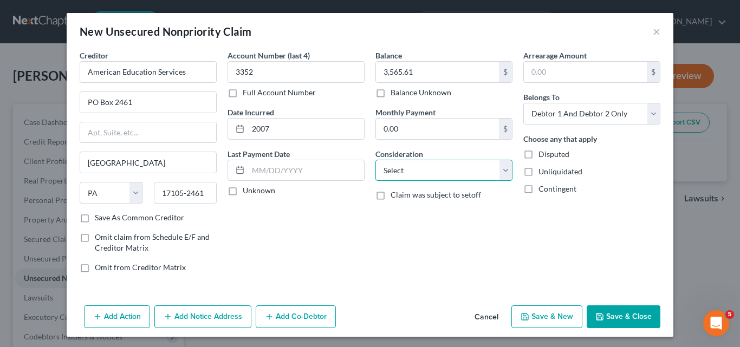
click at [499, 171] on select "Select Cable / Satellite Services Collection Agency Credit Card Debt Debt Couns…" at bounding box center [443, 171] width 137 height 22
select select "17"
click at [375, 160] on select "Select Cable / Satellite Services Collection Agency Credit Card Debt Debt Couns…" at bounding box center [443, 171] width 137 height 22
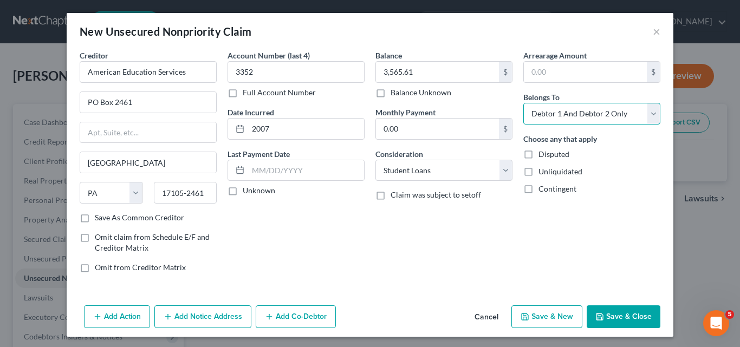
drag, startPoint x: 647, startPoint y: 114, endPoint x: 610, endPoint y: 120, distance: 37.3
click at [647, 114] on select "Select Debtor 1 Only Debtor 2 Only Debtor 1 And Debtor 2 Only At Least One Of T…" at bounding box center [591, 114] width 137 height 22
select select "0"
click at [523, 103] on select "Select Debtor 1 Only Debtor 2 Only Debtor 1 And Debtor 2 Only At Least One Of T…" at bounding box center [591, 114] width 137 height 22
click at [377, 125] on input "0.00" at bounding box center [437, 129] width 123 height 21
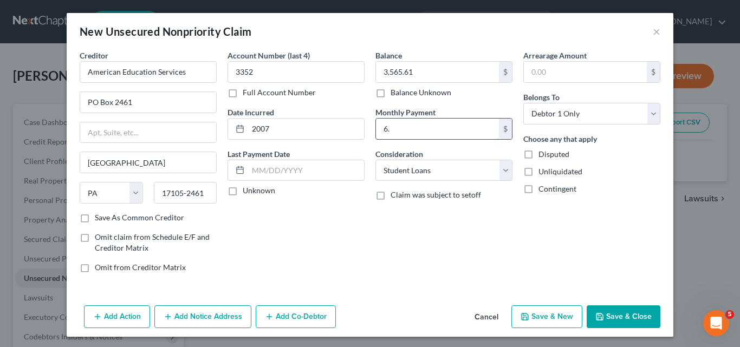
type input "6"
type input "96.05"
click at [618, 313] on button "Save & Close" at bounding box center [623, 316] width 74 height 23
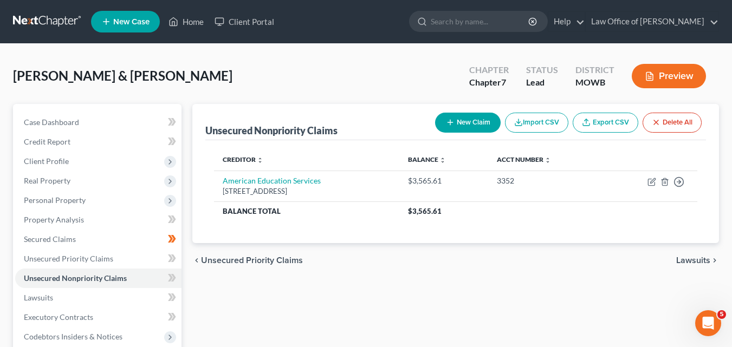
click at [470, 119] on button "New Claim" at bounding box center [468, 123] width 66 height 20
select select "2"
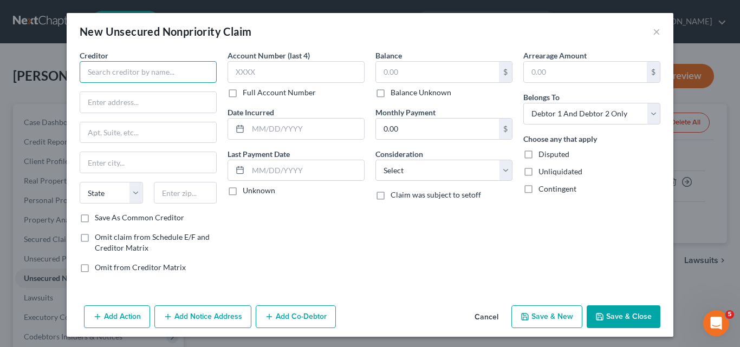
click at [88, 69] on input "text" at bounding box center [148, 72] width 137 height 22
type input "Aidvantage"
click at [100, 102] on input "text" at bounding box center [148, 102] width 136 height 21
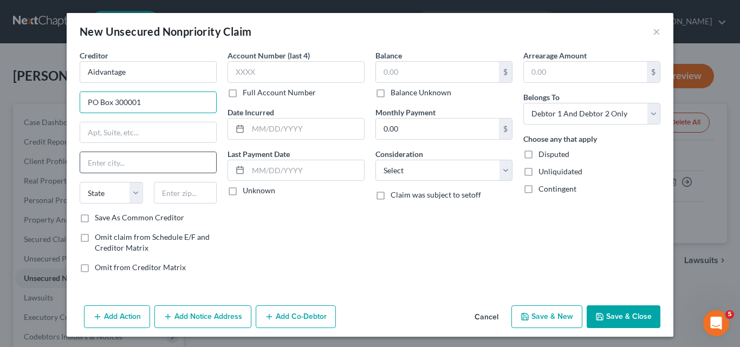
type input "PO Box 300001"
click at [94, 166] on input "text" at bounding box center [148, 162] width 136 height 21
type input "[GEOGRAPHIC_DATA]"
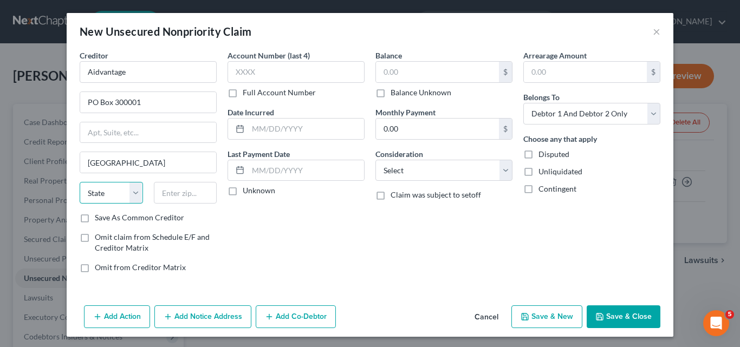
click at [133, 198] on select "State [US_STATE] AK AR AZ CA CO CT DE DC [GEOGRAPHIC_DATA] [GEOGRAPHIC_DATA] GU…" at bounding box center [111, 193] width 63 height 22
select select "45"
click at [80, 182] on select "State [US_STATE] AK AR AZ CA CO CT DE DC [GEOGRAPHIC_DATA] [GEOGRAPHIC_DATA] GU…" at bounding box center [111, 193] width 63 height 22
drag, startPoint x: 158, startPoint y: 191, endPoint x: 156, endPoint y: 181, distance: 9.5
click at [158, 191] on input "text" at bounding box center [185, 193] width 63 height 22
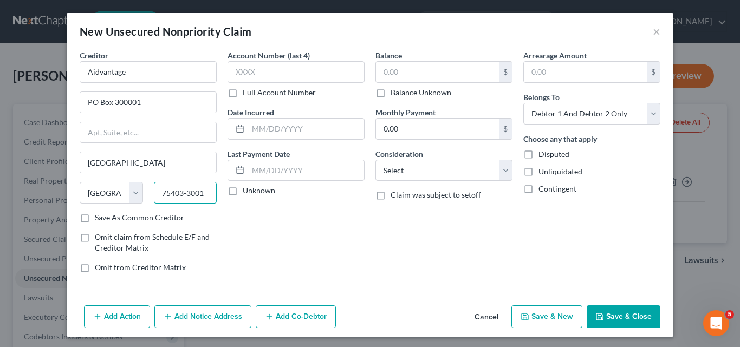
type input "75403-3001"
click at [95, 219] on label "Save As Common Creditor" at bounding box center [139, 217] width 89 height 11
click at [99, 219] on input "Save As Common Creditor" at bounding box center [102, 215] width 7 height 7
checkbox input "true"
click at [233, 66] on input "text" at bounding box center [295, 72] width 137 height 22
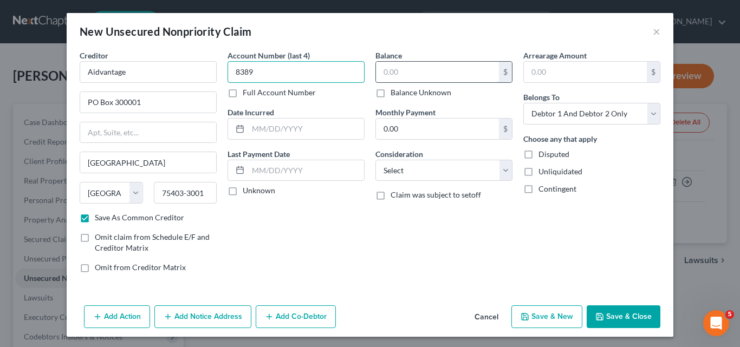
type input "8389"
click at [393, 71] on input "text" at bounding box center [437, 72] width 123 height 21
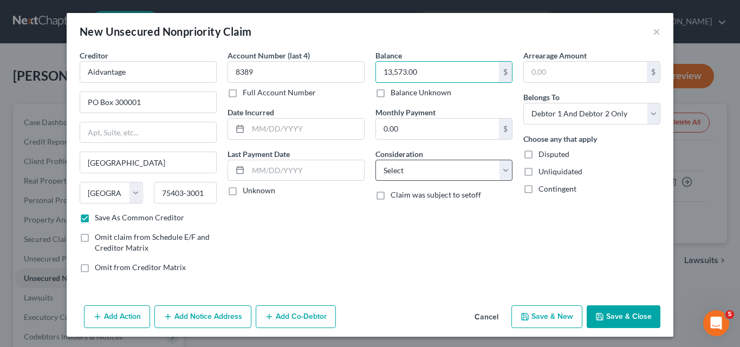
type input "13,573.00"
click at [502, 174] on select "Select Cable / Satellite Services Collection Agency Credit Card Debt Debt Couns…" at bounding box center [443, 171] width 137 height 22
click at [375, 160] on select "Select Cable / Satellite Services Collection Agency Credit Card Debt Debt Couns…" at bounding box center [443, 171] width 137 height 22
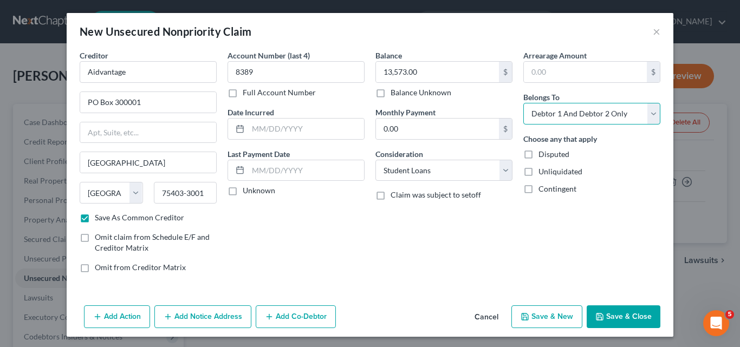
click at [650, 112] on select "Select Debtor 1 Only Debtor 2 Only Debtor 1 And Debtor 2 Only At Least One Of T…" at bounding box center [591, 114] width 137 height 22
click at [523, 103] on select "Select Debtor 1 Only Debtor 2 Only Debtor 1 And Debtor 2 Only At Least One Of T…" at bounding box center [591, 114] width 137 height 22
click at [608, 314] on button "Save & Close" at bounding box center [623, 316] width 74 height 23
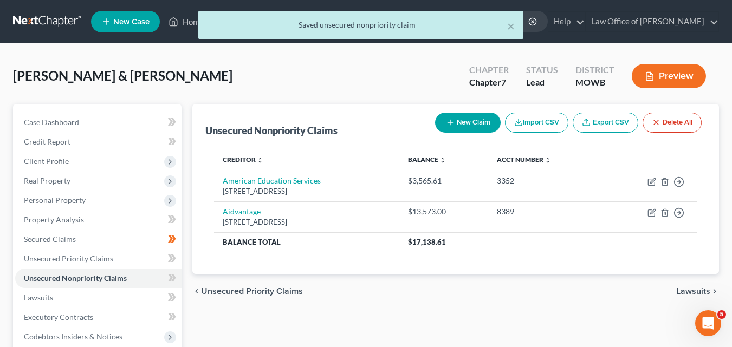
click at [475, 122] on button "New Claim" at bounding box center [468, 123] width 66 height 20
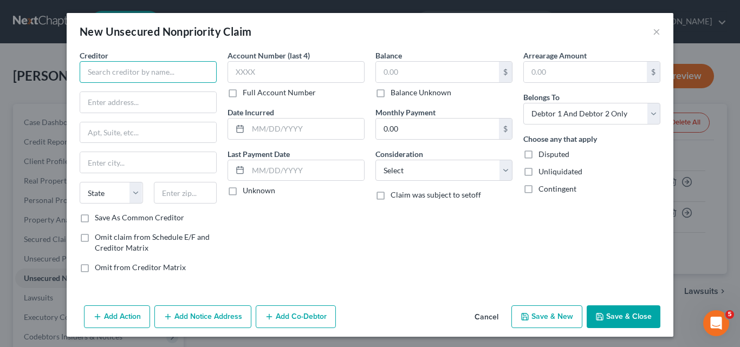
click at [99, 73] on input "text" at bounding box center [148, 72] width 137 height 22
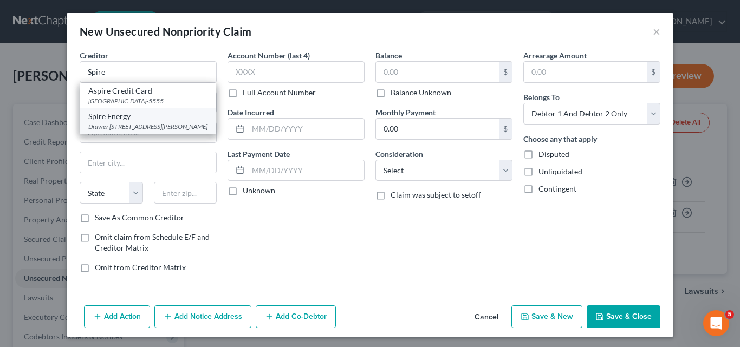
click at [140, 125] on div "Drawer [STREET_ADDRESS][PERSON_NAME]" at bounding box center [147, 126] width 119 height 9
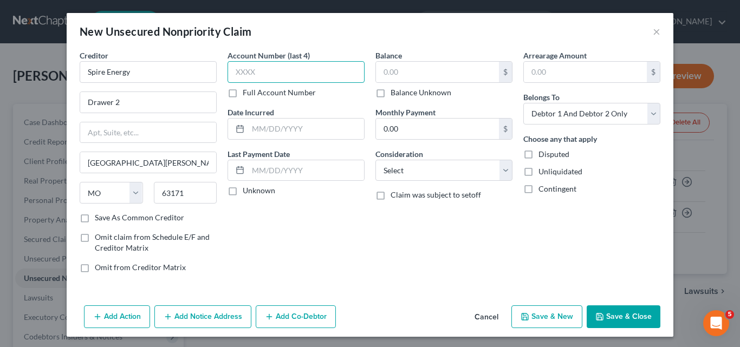
click at [237, 68] on input "text" at bounding box center [295, 72] width 137 height 22
click at [384, 71] on input "text" at bounding box center [437, 72] width 123 height 21
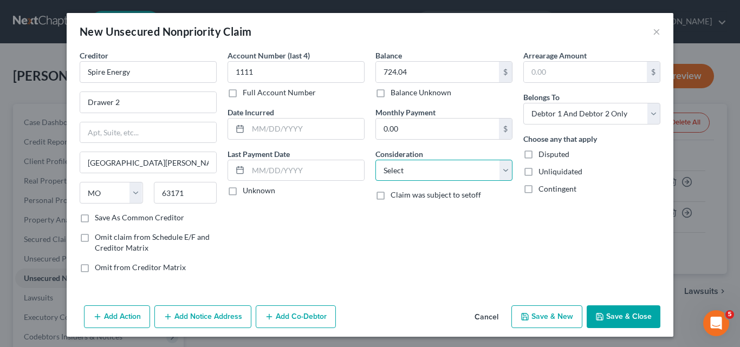
click at [501, 169] on select "Select Cable / Satellite Services Collection Agency Credit Card Debt Debt Couns…" at bounding box center [443, 171] width 137 height 22
click at [375, 160] on select "Select Cable / Satellite Services Collection Agency Credit Card Debt Debt Couns…" at bounding box center [443, 171] width 137 height 22
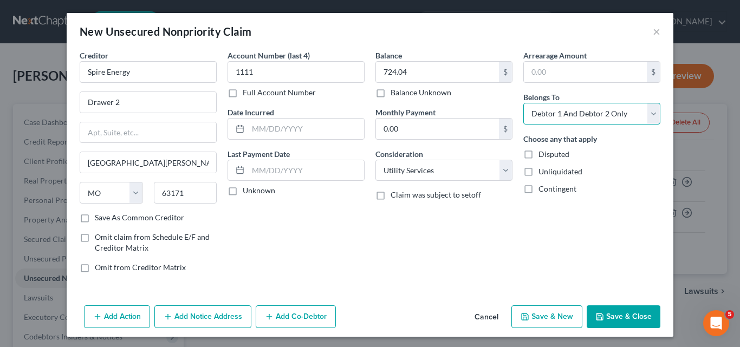
click at [651, 112] on select "Select Debtor 1 Only Debtor 2 Only Debtor 1 And Debtor 2 Only At Least One Of T…" at bounding box center [591, 114] width 137 height 22
click at [523, 103] on select "Select Debtor 1 Only Debtor 2 Only Debtor 1 And Debtor 2 Only At Least One Of T…" at bounding box center [591, 114] width 137 height 22
click at [548, 315] on button "Save & New" at bounding box center [546, 316] width 71 height 23
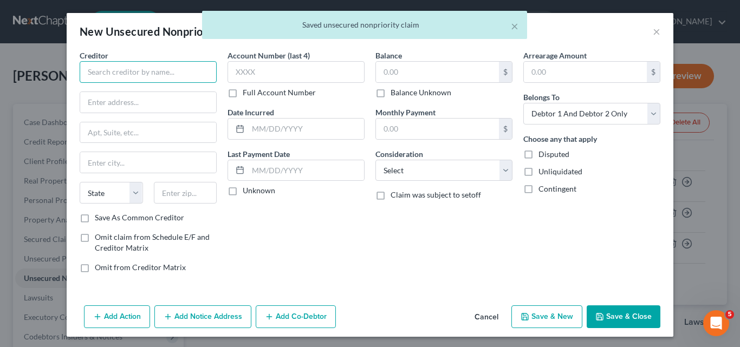
click at [109, 72] on input "text" at bounding box center [148, 72] width 137 height 22
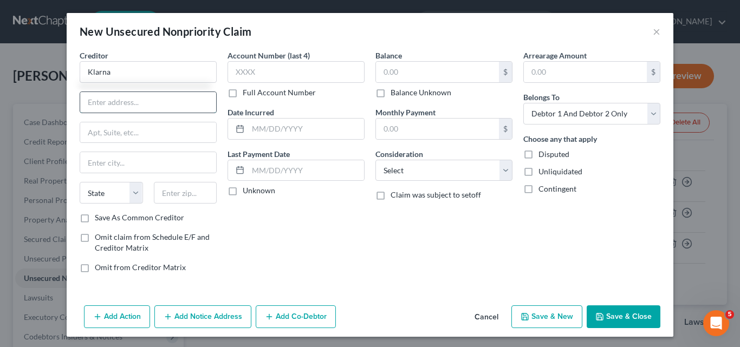
click at [92, 106] on input "text" at bounding box center [148, 102] width 136 height 21
click at [145, 102] on input "[STREET_ADDRESS]" at bounding box center [148, 102] width 136 height 21
click at [88, 161] on input "text" at bounding box center [148, 162] width 136 height 21
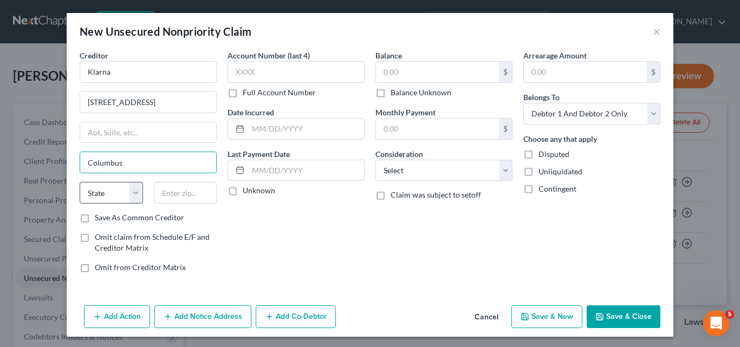
drag, startPoint x: 250, startPoint y: 220, endPoint x: 97, endPoint y: 191, distance: 156.1
click at [251, 220] on div "Account Number (last 4) Full Account Number Date Incurred Last Payment Date Unk…" at bounding box center [296, 166] width 148 height 232
click at [134, 190] on select "State [US_STATE] AK AR AZ CA CO CT DE DC [GEOGRAPHIC_DATA] [GEOGRAPHIC_DATA] GU…" at bounding box center [111, 193] width 63 height 22
click at [80, 182] on select "State [US_STATE] AK AR AZ CA CO CT DE DC [GEOGRAPHIC_DATA] [GEOGRAPHIC_DATA] GU…" at bounding box center [111, 193] width 63 height 22
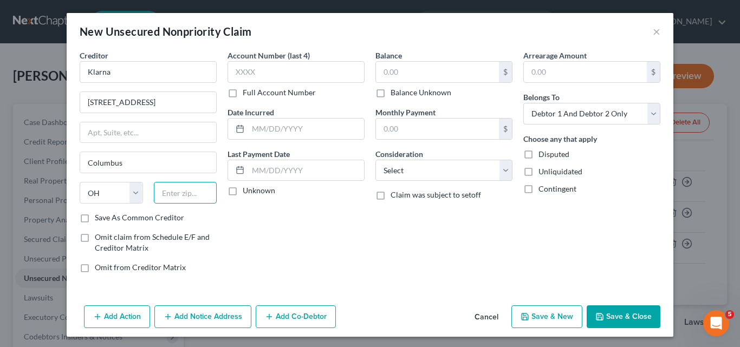
click at [159, 190] on input "text" at bounding box center [185, 193] width 63 height 22
click at [95, 218] on label "Save As Common Creditor" at bounding box center [139, 217] width 89 height 11
click at [99, 218] on input "Save As Common Creditor" at bounding box center [102, 215] width 7 height 7
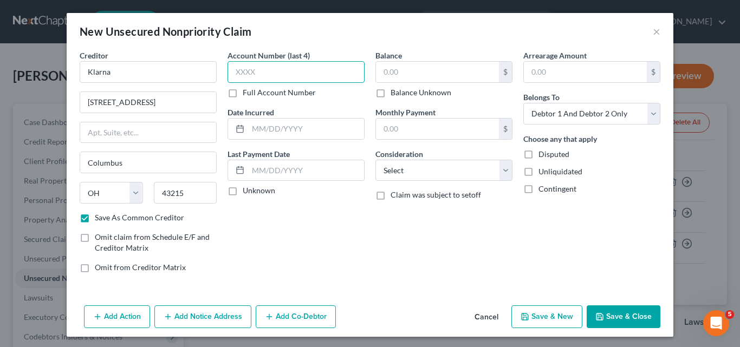
click at [232, 74] on input "text" at bounding box center [295, 72] width 137 height 22
click at [377, 70] on input "text" at bounding box center [437, 72] width 123 height 21
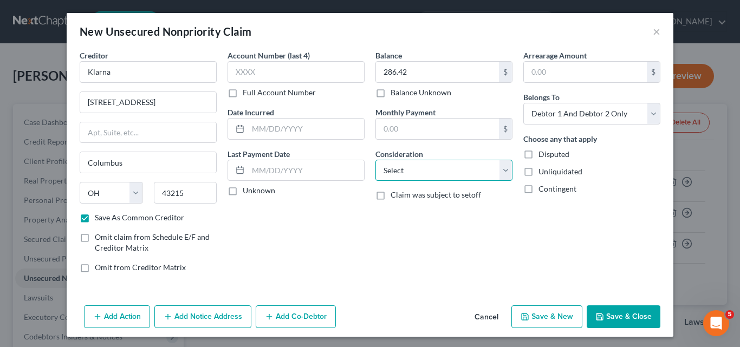
click at [503, 166] on select "Select Cable / Satellite Services Collection Agency Credit Card Debt Debt Couns…" at bounding box center [443, 171] width 137 height 22
click at [375, 160] on select "Select Cable / Satellite Services Collection Agency Credit Card Debt Debt Couns…" at bounding box center [443, 171] width 137 height 22
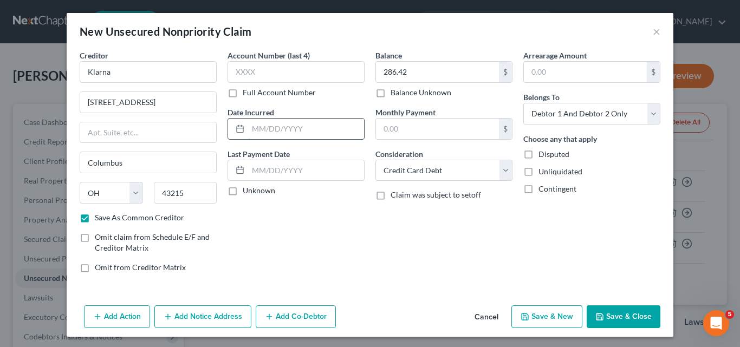
click at [252, 130] on input "text" at bounding box center [306, 129] width 116 height 21
click at [540, 314] on button "Save & New" at bounding box center [546, 316] width 71 height 23
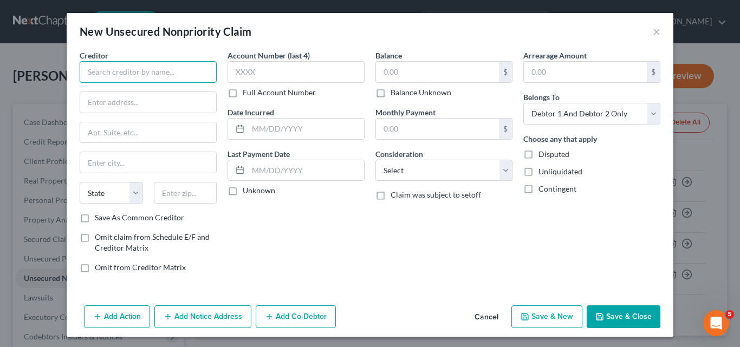
click at [85, 71] on input "text" at bounding box center [148, 72] width 137 height 22
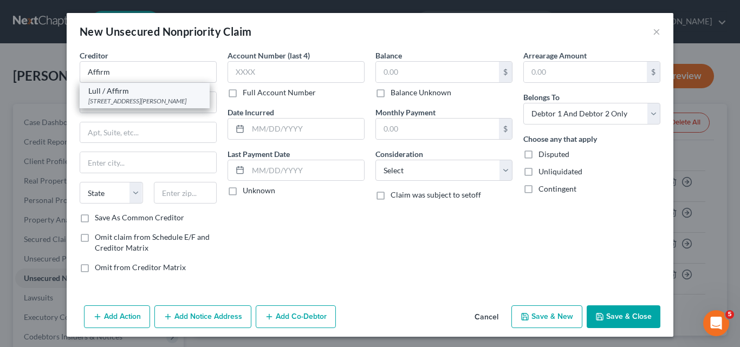
click at [118, 100] on div "[STREET_ADDRESS][PERSON_NAME]" at bounding box center [144, 100] width 113 height 9
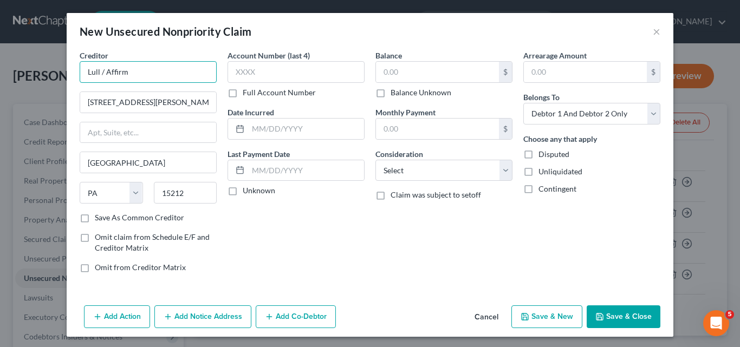
click at [82, 67] on input "Lull / Affirm" at bounding box center [148, 72] width 137 height 22
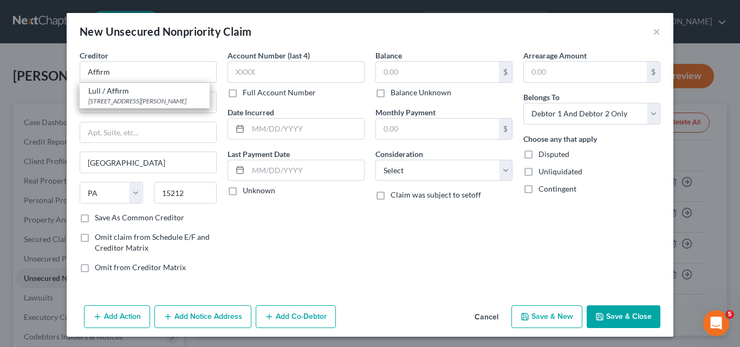
click at [249, 235] on div "Account Number (last 4) Full Account Number Date Incurred Last Payment Date Unk…" at bounding box center [296, 166] width 148 height 232
click at [95, 220] on label "Save As Common Creditor" at bounding box center [139, 217] width 89 height 11
click at [99, 219] on input "Save As Common Creditor" at bounding box center [102, 215] width 7 height 7
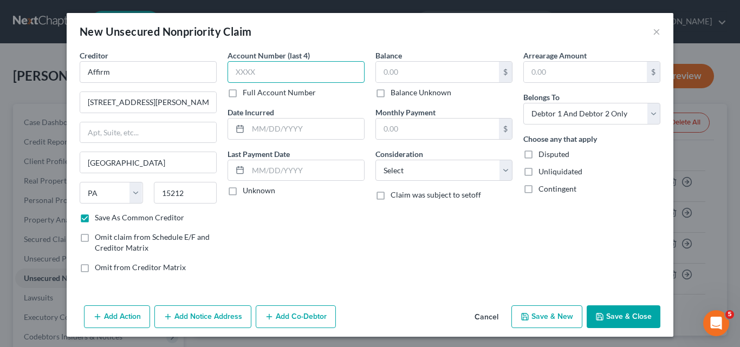
click at [234, 65] on input "text" at bounding box center [295, 72] width 137 height 22
click at [386, 67] on input "text" at bounding box center [437, 72] width 123 height 21
drag, startPoint x: 252, startPoint y: 74, endPoint x: 150, endPoint y: 36, distance: 109.1
click at [213, 73] on div "Creditor * Affirm [GEOGRAPHIC_DATA][PERSON_NAME] 4 [GEOGRAPHIC_DATA] [US_STATE]…" at bounding box center [369, 166] width 591 height 232
click at [381, 64] on input "text" at bounding box center [437, 72] width 123 height 21
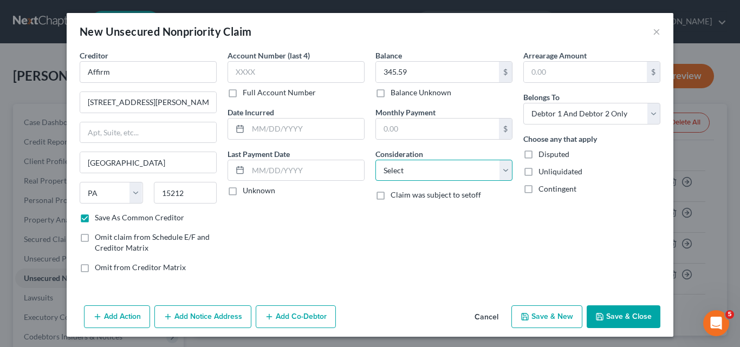
click at [501, 170] on select "Select Cable / Satellite Services Collection Agency Credit Card Debt Debt Couns…" at bounding box center [443, 171] width 137 height 22
click at [375, 160] on select "Select Cable / Satellite Services Collection Agency Credit Card Debt Debt Couns…" at bounding box center [443, 171] width 137 height 22
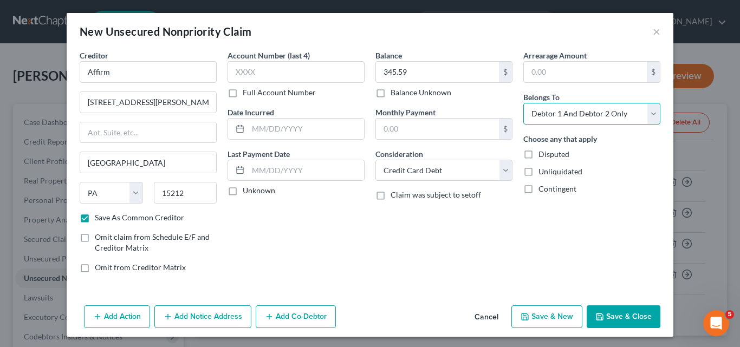
drag, startPoint x: 648, startPoint y: 110, endPoint x: 641, endPoint y: 110, distance: 7.1
click at [648, 110] on select "Select Debtor 1 Only Debtor 2 Only Debtor 1 And Debtor 2 Only At Least One Of T…" at bounding box center [591, 114] width 137 height 22
click at [523, 103] on select "Select Debtor 1 Only Debtor 2 Only Debtor 1 And Debtor 2 Only At Least One Of T…" at bounding box center [591, 114] width 137 height 22
click at [544, 313] on button "Save & New" at bounding box center [546, 316] width 71 height 23
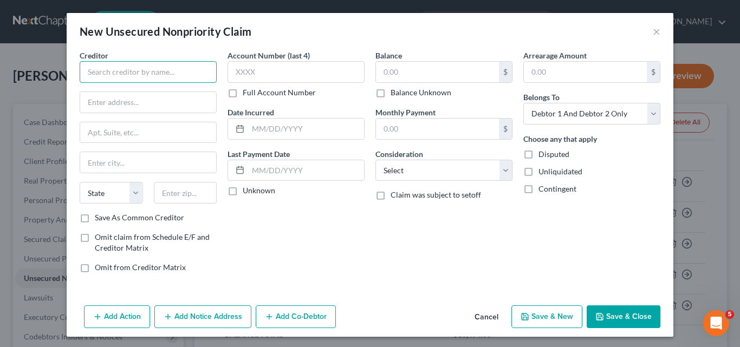
click at [93, 70] on input "text" at bounding box center [148, 72] width 137 height 22
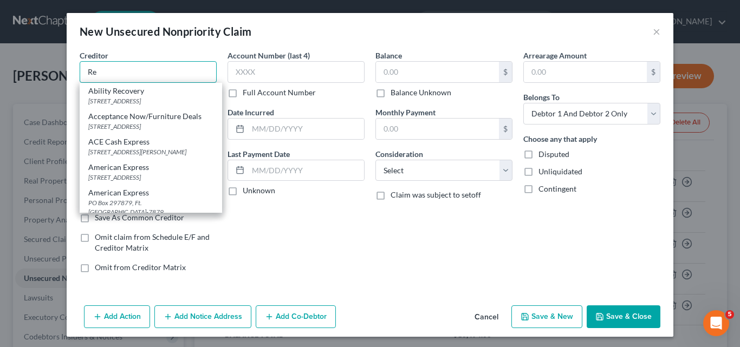
drag, startPoint x: 89, startPoint y: 67, endPoint x: 83, endPoint y: 69, distance: 7.0
click at [83, 69] on input "Re" at bounding box center [148, 72] width 137 height 22
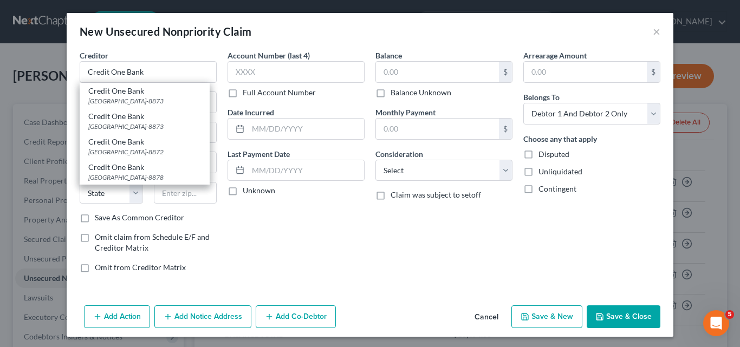
click at [305, 245] on div "Account Number (last 4) Full Account Number Date Incurred Last Payment Date Unk…" at bounding box center [296, 166] width 148 height 232
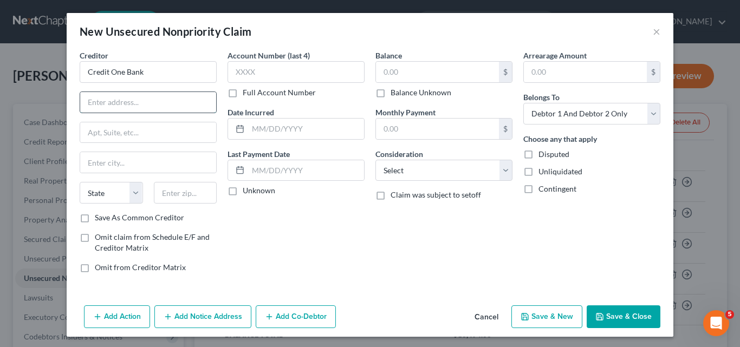
click at [95, 100] on input "text" at bounding box center [148, 102] width 136 height 21
click at [97, 134] on input "text" at bounding box center [148, 132] width 136 height 21
click at [94, 160] on input "text" at bounding box center [148, 162] width 136 height 21
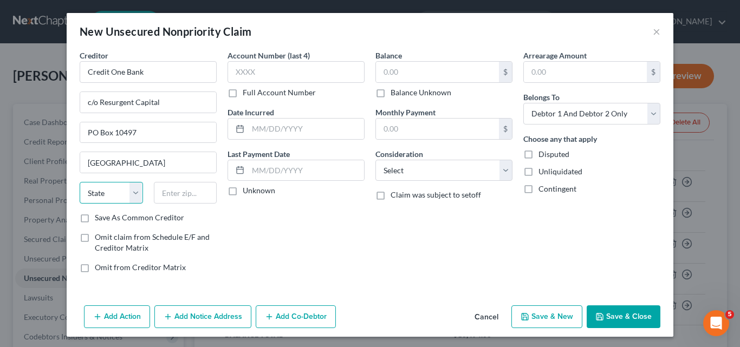
click at [134, 190] on select "State [US_STATE] AK AR AZ CA CO CT DE DC [GEOGRAPHIC_DATA] [GEOGRAPHIC_DATA] GU…" at bounding box center [111, 193] width 63 height 22
click at [80, 182] on select "State [US_STATE] AK AR AZ CA CO CT DE DC [GEOGRAPHIC_DATA] [GEOGRAPHIC_DATA] GU…" at bounding box center [111, 193] width 63 height 22
click at [159, 189] on input "text" at bounding box center [185, 193] width 63 height 22
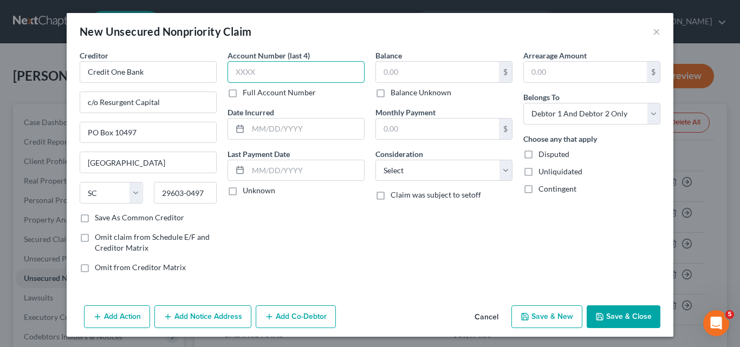
click at [233, 69] on input "text" at bounding box center [295, 72] width 137 height 22
click at [384, 68] on input "text" at bounding box center [437, 72] width 123 height 21
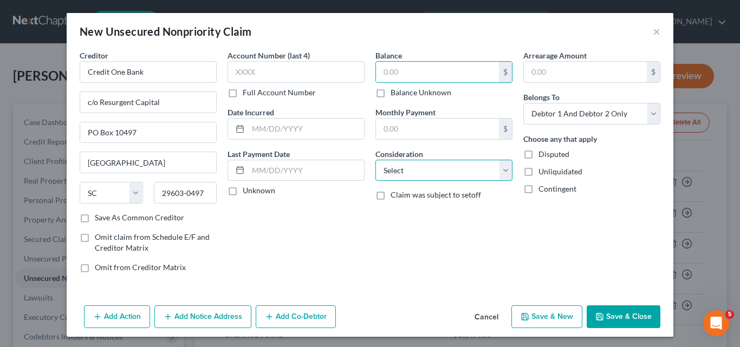
click at [501, 170] on select "Select Cable / Satellite Services Collection Agency Credit Card Debt Debt Couns…" at bounding box center [443, 171] width 137 height 22
click at [375, 160] on select "Select Cable / Satellite Services Collection Agency Credit Card Debt Debt Couns…" at bounding box center [443, 171] width 137 height 22
click at [379, 70] on input "text" at bounding box center [437, 72] width 123 height 21
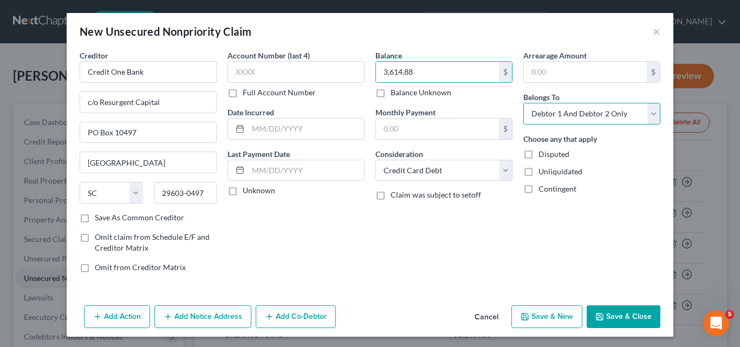
click at [649, 114] on select "Select Debtor 1 Only Debtor 2 Only Debtor 1 And Debtor 2 Only At Least One Of T…" at bounding box center [591, 114] width 137 height 22
click at [523, 103] on select "Select Debtor 1 Only Debtor 2 Only Debtor 1 And Debtor 2 Only At Least One Of T…" at bounding box center [591, 114] width 137 height 22
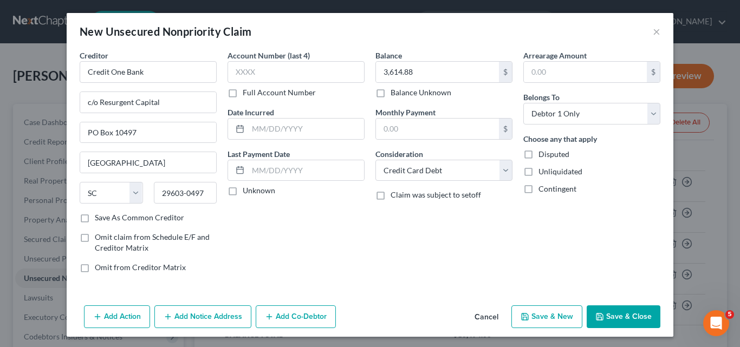
click at [195, 319] on button "Add Notice Address" at bounding box center [202, 316] width 97 height 23
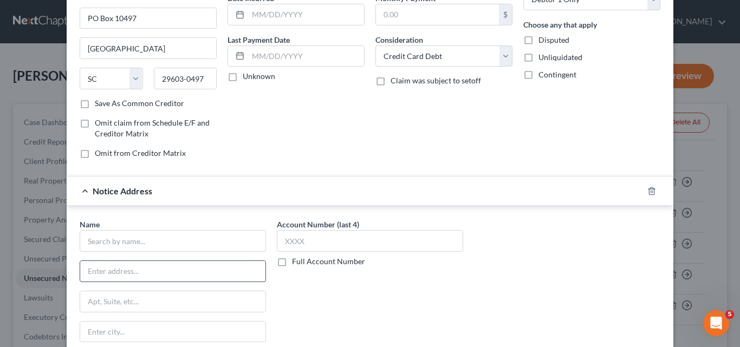
scroll to position [162, 0]
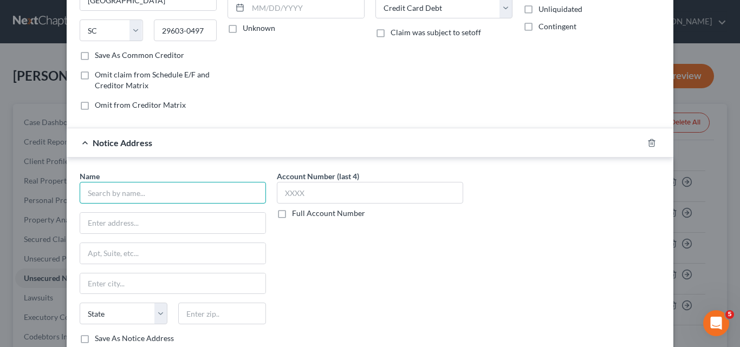
click at [83, 193] on input "text" at bounding box center [173, 193] width 186 height 22
drag, startPoint x: 135, startPoint y: 192, endPoint x: 58, endPoint y: 187, distance: 77.0
click at [61, 190] on div "New Unsecured Nonpriority Claim × Creditor * Credit One Bank c/o Resurgent Capi…" at bounding box center [370, 173] width 740 height 347
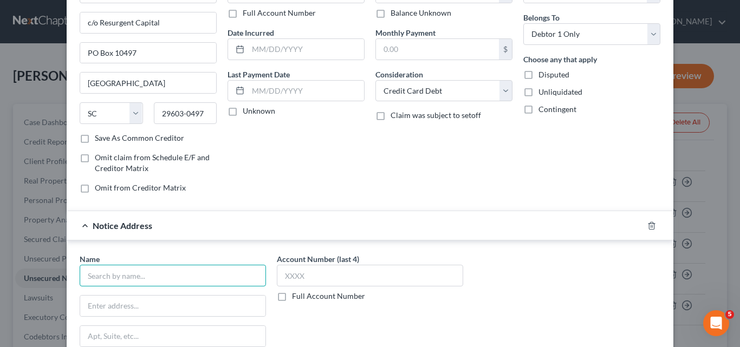
scroll to position [0, 0]
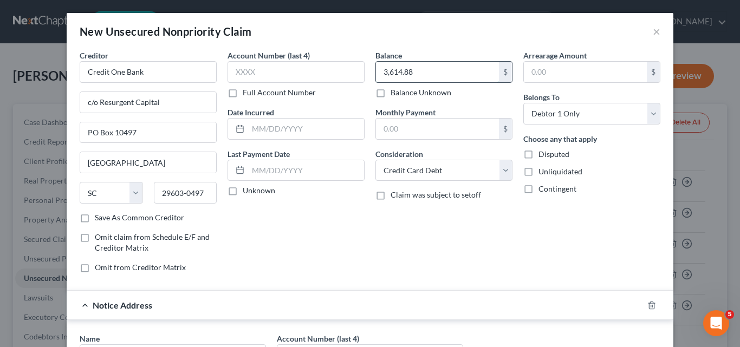
click at [415, 71] on input "3,614.88" at bounding box center [437, 72] width 123 height 21
click at [459, 221] on div "Balance 5,438.60 $ Balance Unknown Balance Undetermined 5,438.6 $ Balance Unkno…" at bounding box center [444, 166] width 148 height 232
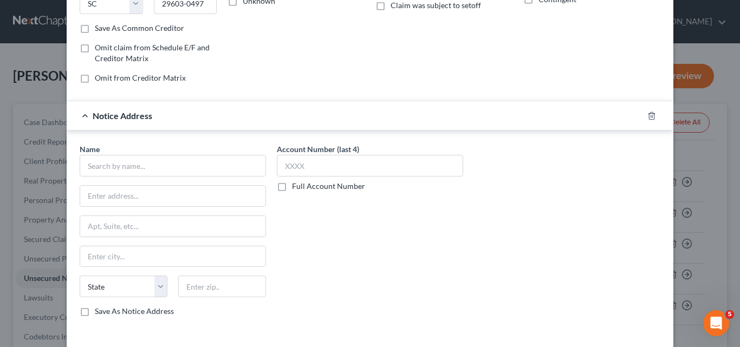
scroll to position [236, 0]
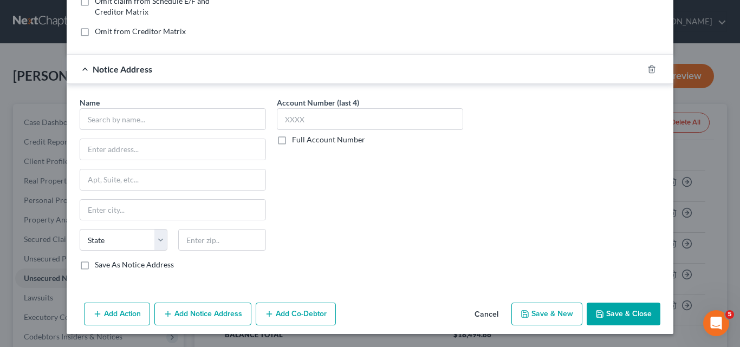
click at [556, 314] on button "Save & New" at bounding box center [546, 314] width 71 height 23
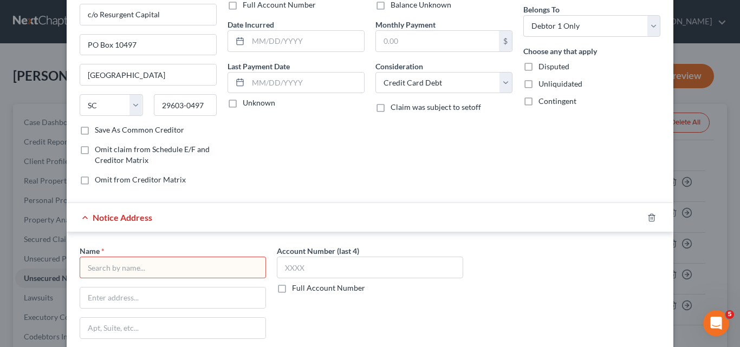
scroll to position [74, 0]
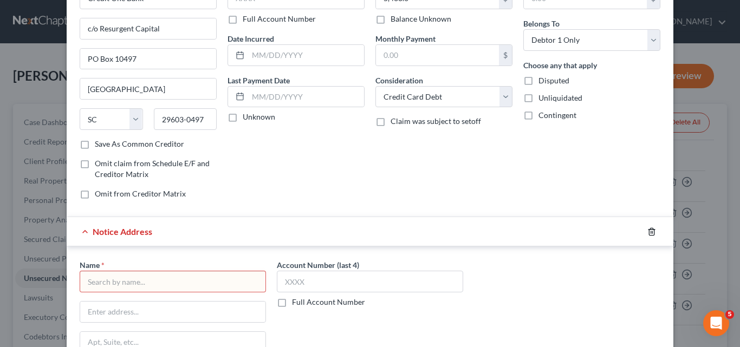
click at [647, 229] on icon "button" at bounding box center [651, 231] width 9 height 9
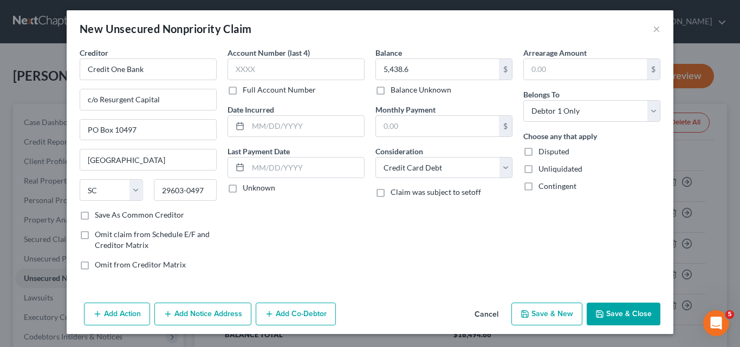
scroll to position [3, 0]
click at [549, 312] on button "Save & New" at bounding box center [546, 314] width 71 height 23
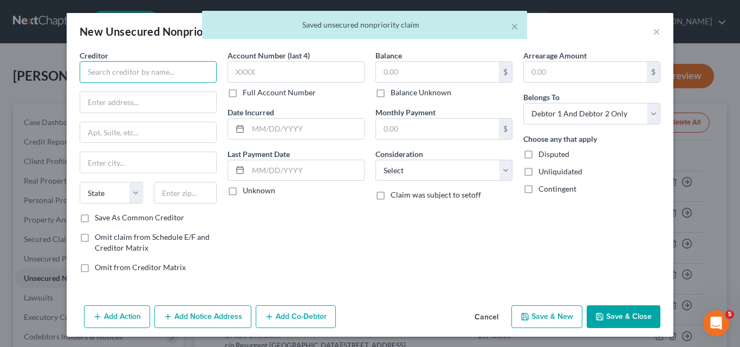
click at [86, 71] on input "text" at bounding box center [148, 72] width 137 height 22
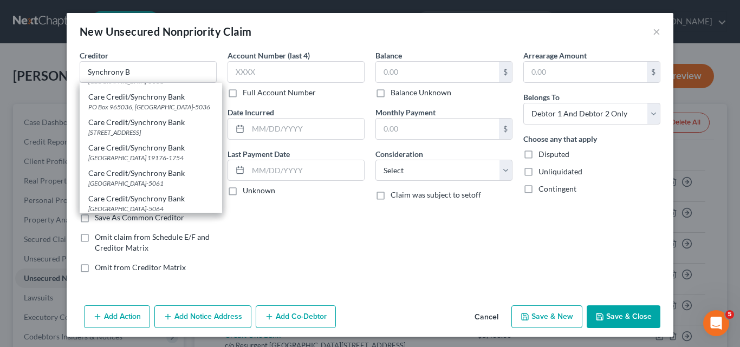
scroll to position [153, 0]
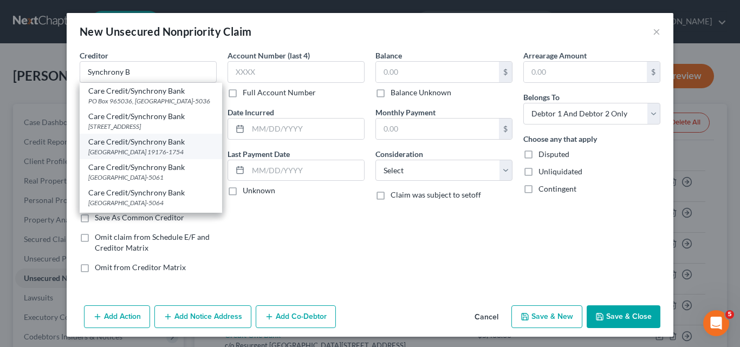
click at [139, 140] on div "Care Credit/Synchrony Bank" at bounding box center [150, 141] width 125 height 11
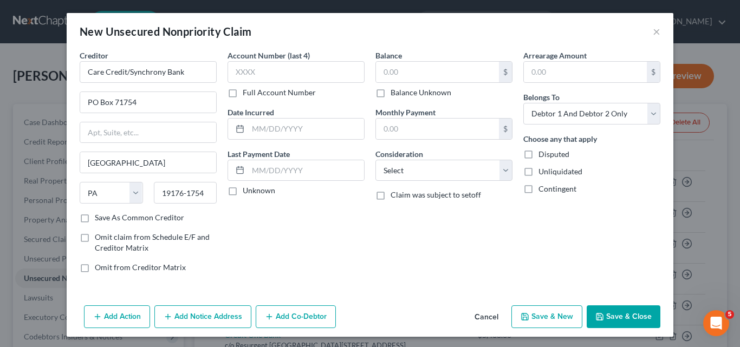
scroll to position [0, 0]
click at [128, 100] on input "PO Box 71754" at bounding box center [148, 102] width 136 height 21
click at [95, 219] on label "Save As Common Creditor" at bounding box center [139, 217] width 89 height 11
click at [99, 219] on input "Save As Common Creditor" at bounding box center [102, 215] width 7 height 7
click at [235, 71] on input "text" at bounding box center [295, 72] width 137 height 22
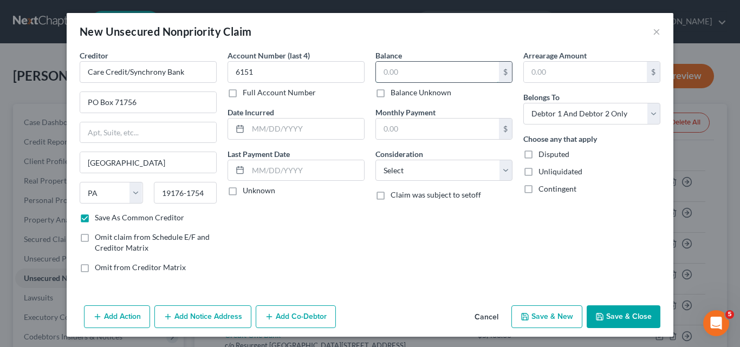
click at [382, 69] on input "text" at bounding box center [437, 72] width 123 height 21
click at [503, 170] on select "Select Cable / Satellite Services Collection Agency Credit Card Debt Debt Couns…" at bounding box center [443, 171] width 137 height 22
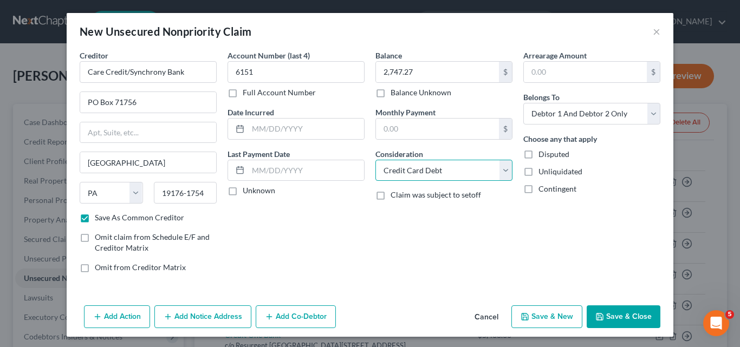
click at [375, 160] on select "Select Cable / Satellite Services Collection Agency Credit Card Debt Debt Couns…" at bounding box center [443, 171] width 137 height 22
click at [198, 316] on button "Add Notice Address" at bounding box center [202, 316] width 97 height 23
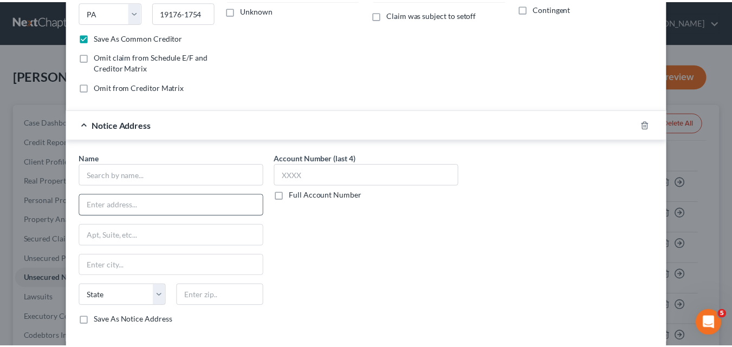
scroll to position [217, 0]
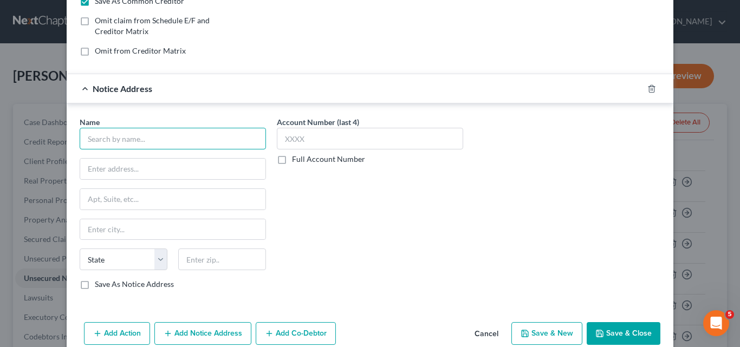
click at [93, 138] on input "text" at bounding box center [173, 139] width 186 height 22
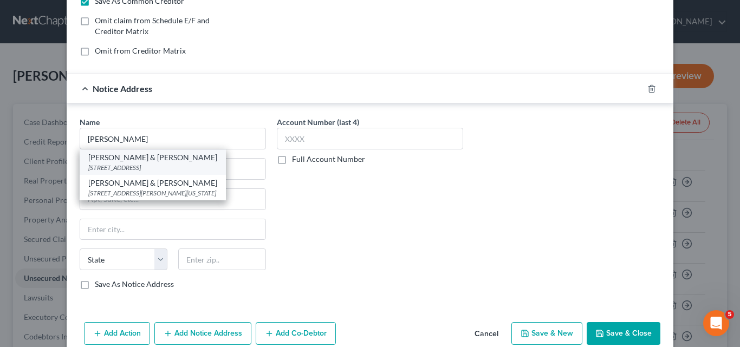
click at [118, 162] on div "[PERSON_NAME] & [PERSON_NAME]" at bounding box center [152, 157] width 129 height 11
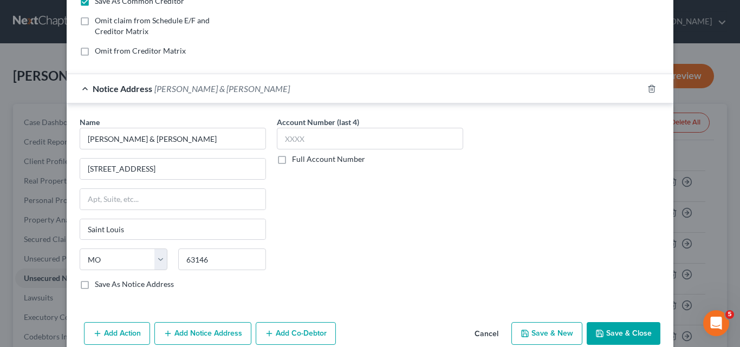
click at [544, 334] on button "Save & New" at bounding box center [546, 333] width 71 height 23
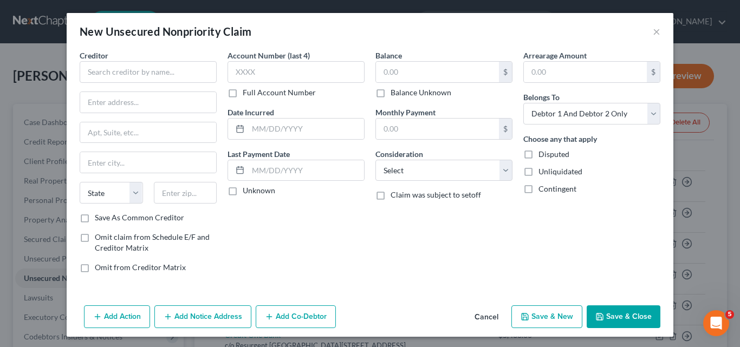
click at [488, 318] on button "Cancel" at bounding box center [486, 317] width 41 height 22
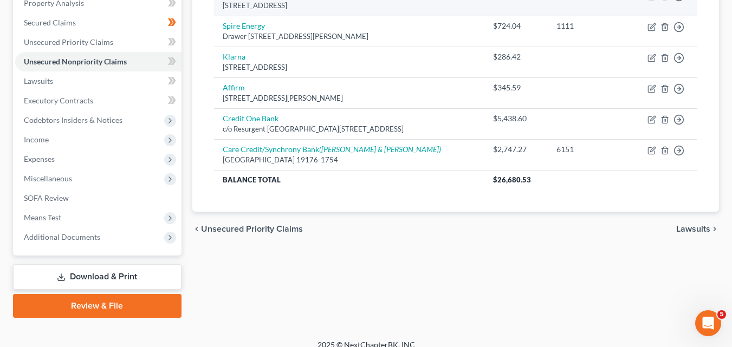
scroll to position [0, 0]
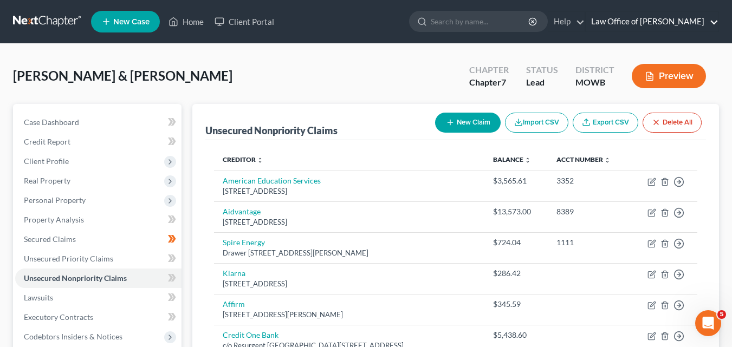
click at [613, 21] on link "Law Office of [PERSON_NAME]" at bounding box center [651, 21] width 133 height 19
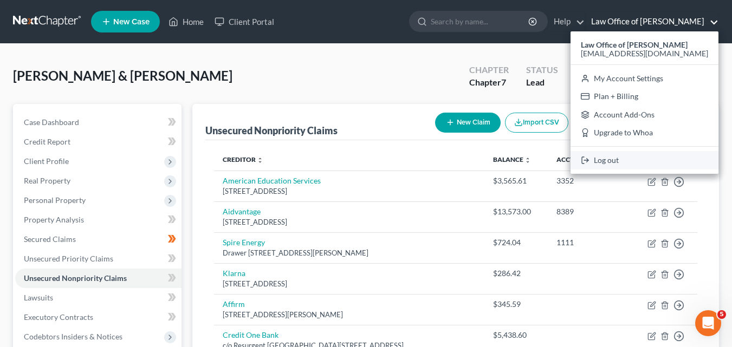
click at [622, 161] on link "Log out" at bounding box center [644, 160] width 148 height 18
